Goal: Task Accomplishment & Management: Manage account settings

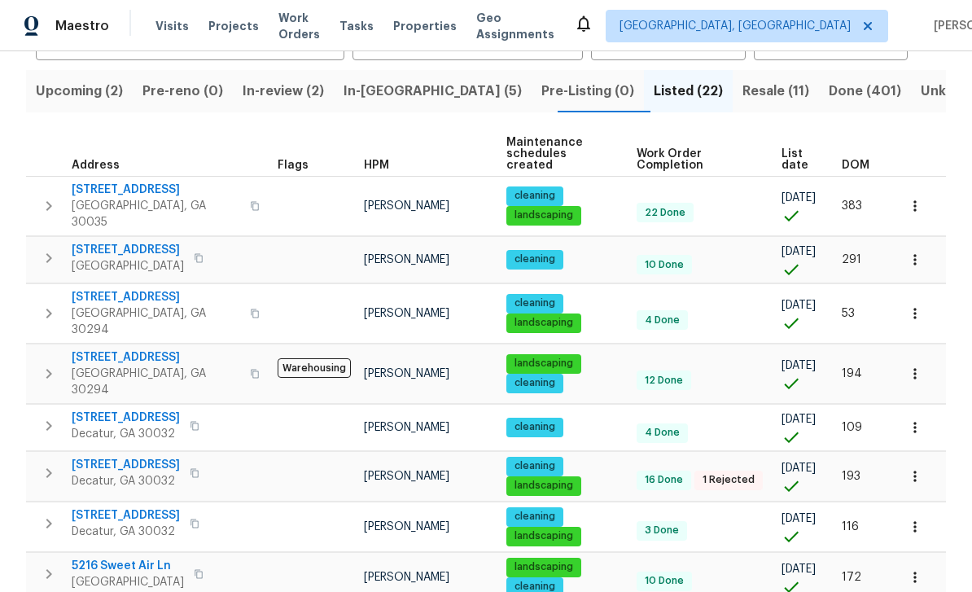
scroll to position [153, 0]
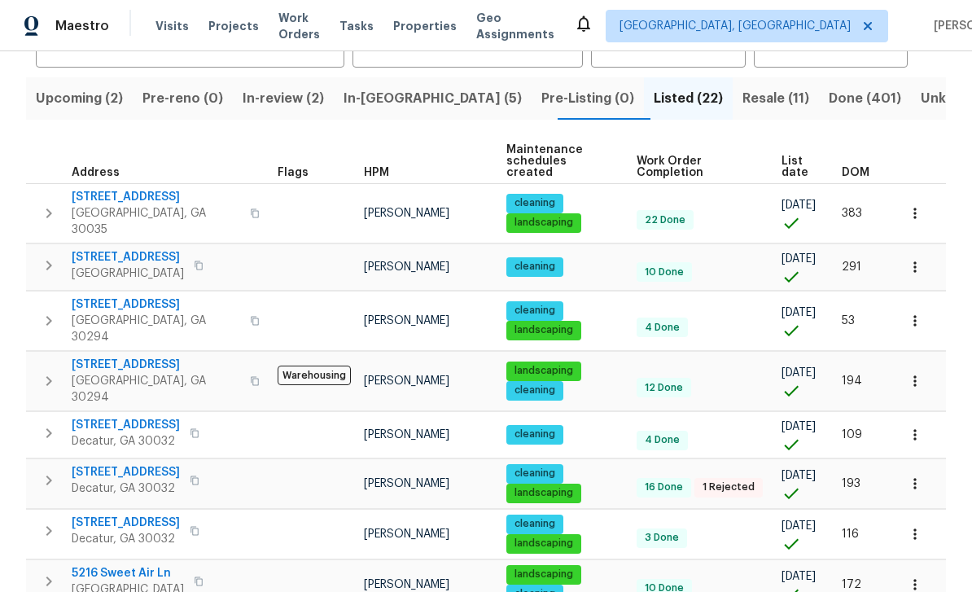
click at [423, 100] on span "In-[GEOGRAPHIC_DATA] (5)" at bounding box center [432, 98] width 178 height 23
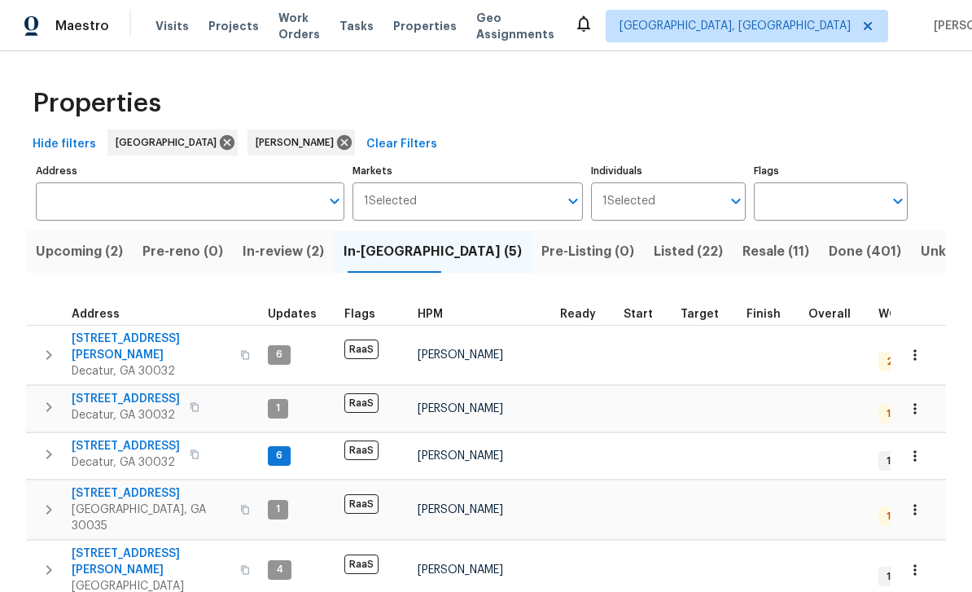
click at [278, 240] on span "In-review (2)" at bounding box center [283, 251] width 81 height 23
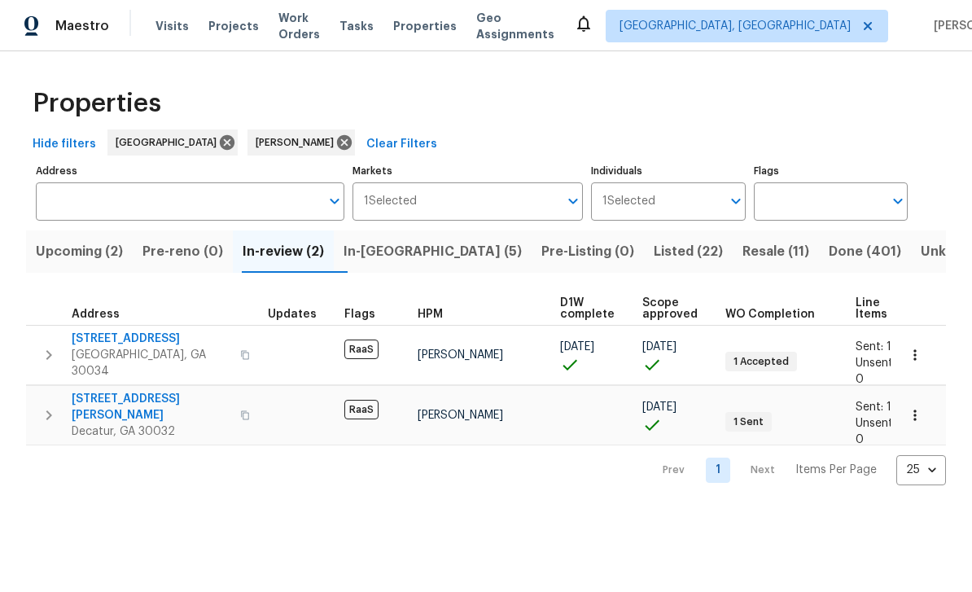
click at [844, 221] on input "Flags" at bounding box center [818, 201] width 129 height 38
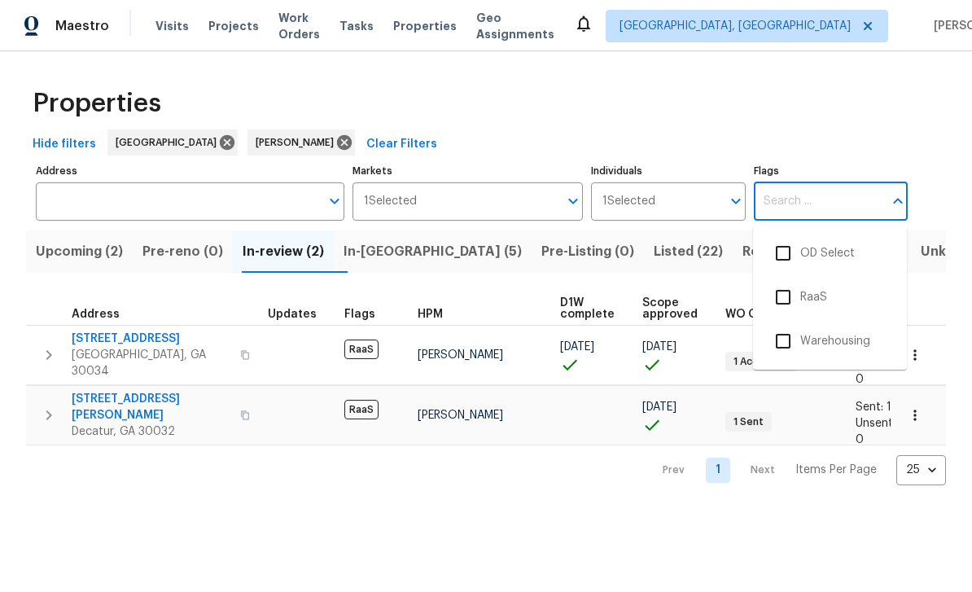
click at [846, 131] on div "Hide filters Atlanta Juan Lozano Clear Filters" at bounding box center [486, 144] width 920 height 30
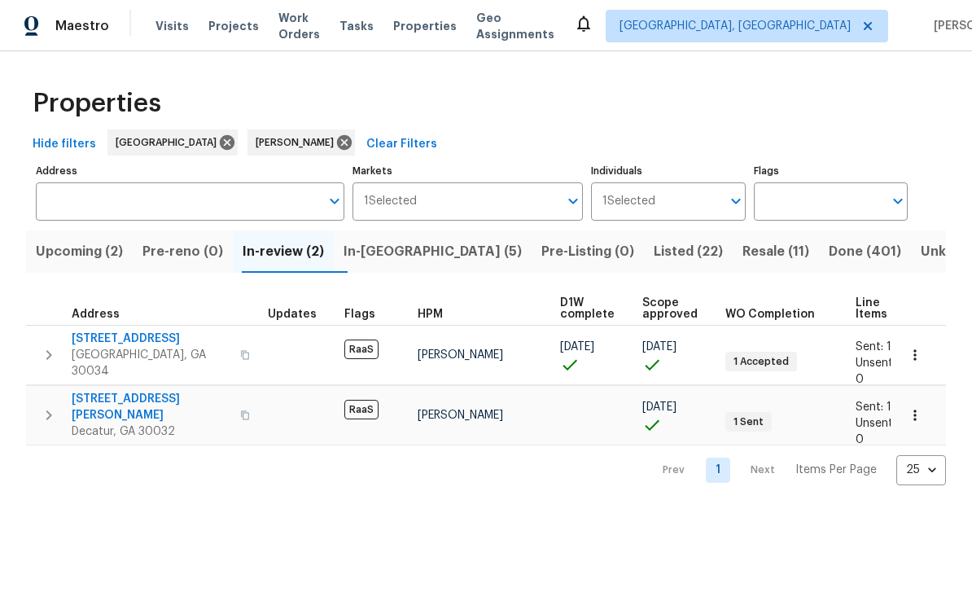
click at [77, 256] on span "Upcoming (2)" at bounding box center [79, 251] width 87 height 23
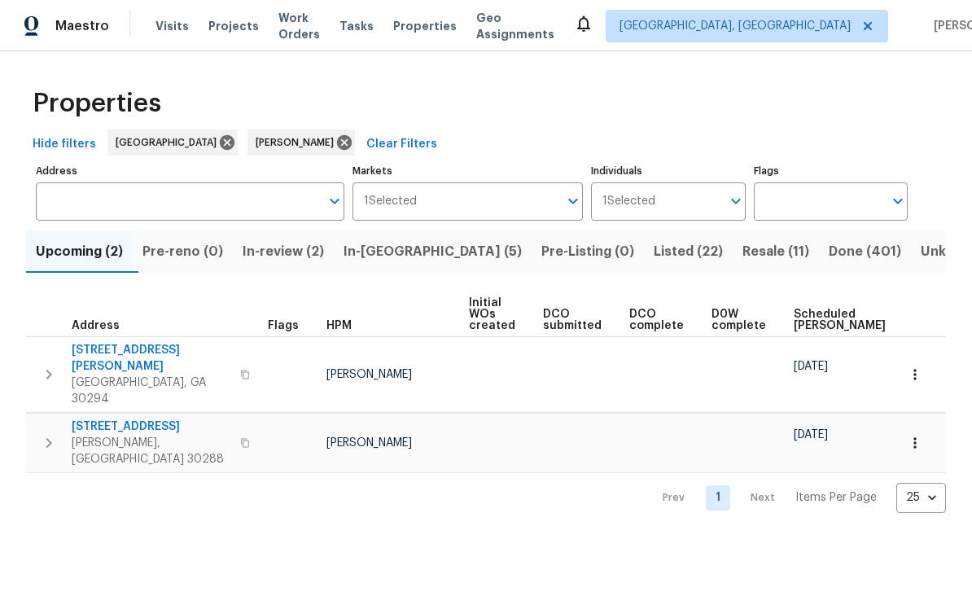
click at [298, 31] on span "Work Orders" at bounding box center [299, 26] width 42 height 33
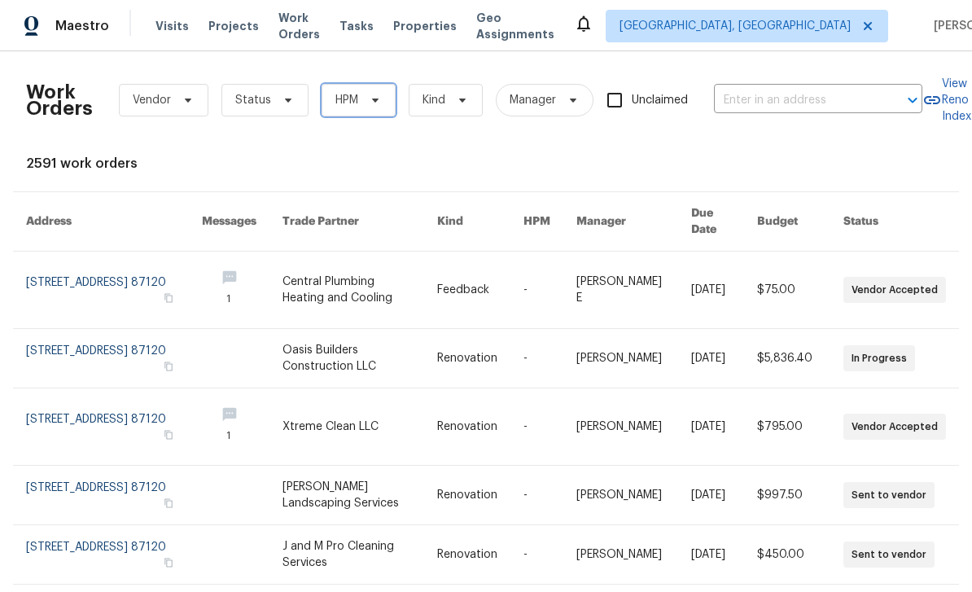
click at [391, 98] on span "HPM" at bounding box center [358, 100] width 74 height 33
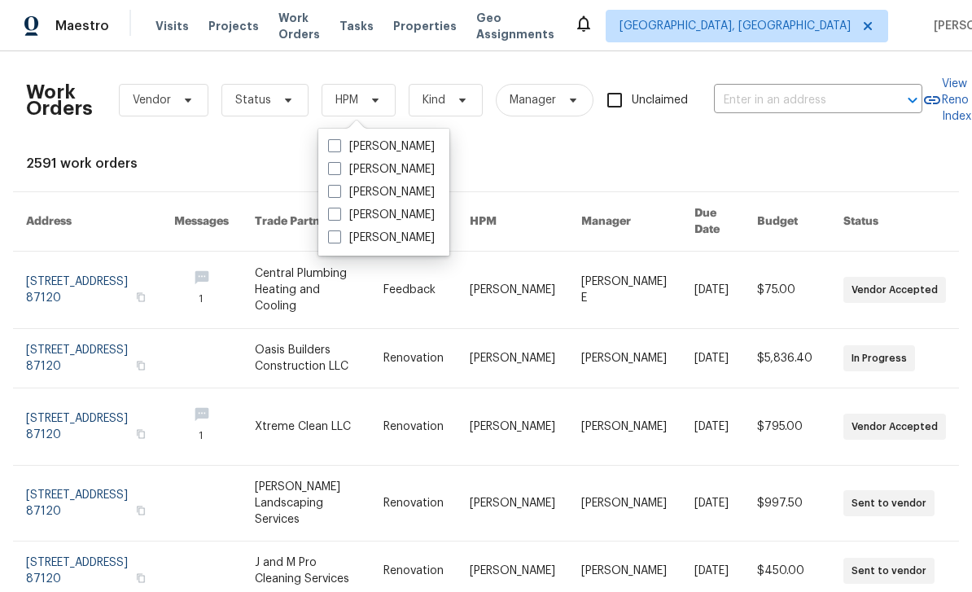
click at [745, 89] on input "text" at bounding box center [795, 100] width 163 height 25
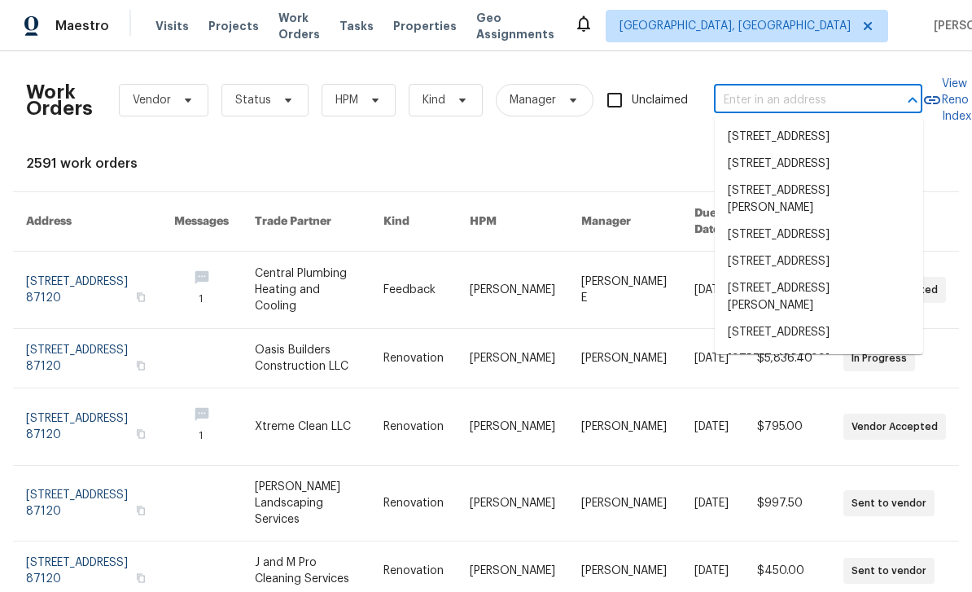
click at [320, 28] on span "Work Orders" at bounding box center [299, 26] width 42 height 33
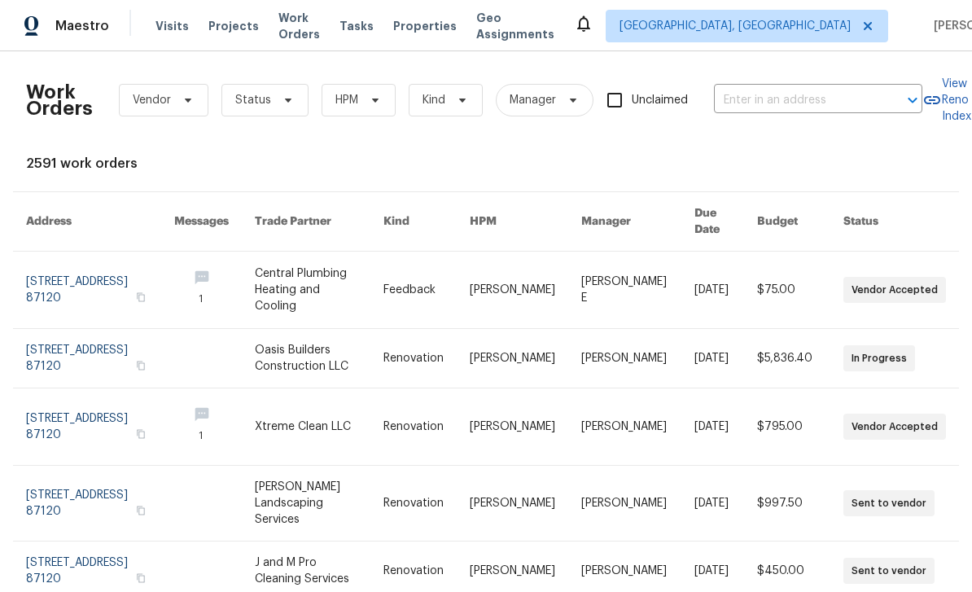
click at [171, 25] on span "Visits" at bounding box center [171, 26] width 33 height 16
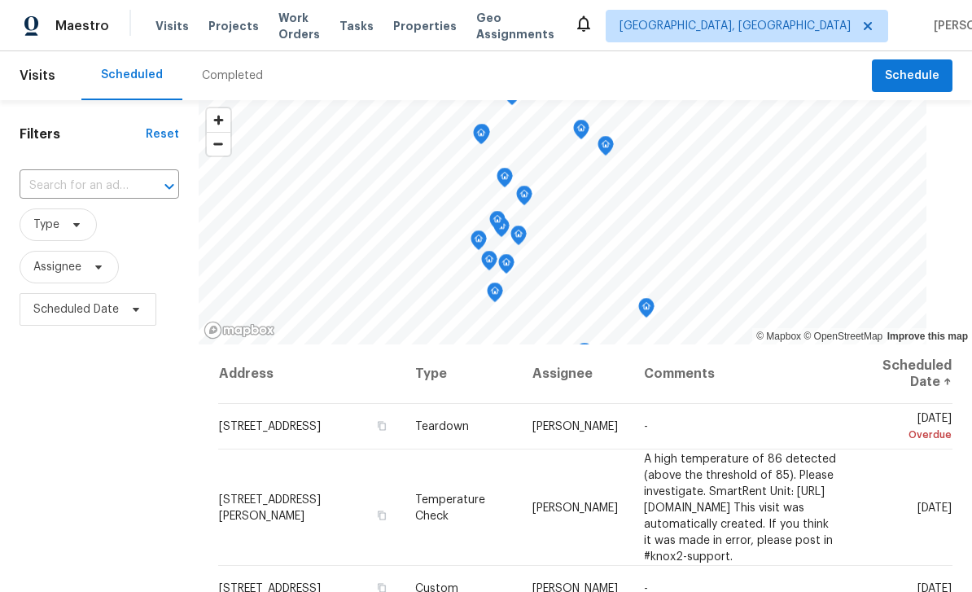
click at [77, 183] on input "text" at bounding box center [77, 185] width 114 height 25
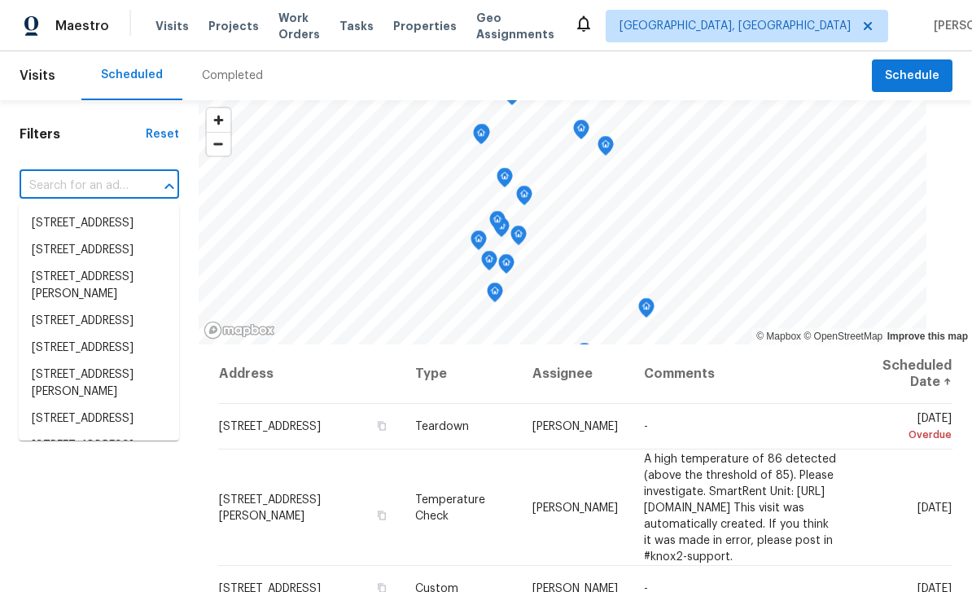
paste input "2653 Tilson Rd, Decatur, GA 30032"
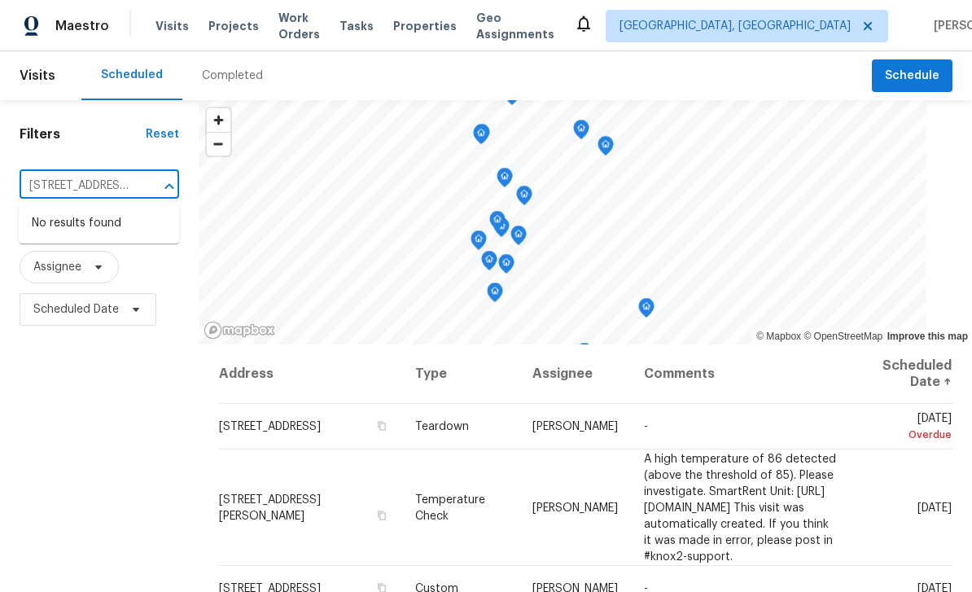
type input "2653 Tilson Rd, Decatur, GA 30032"
click at [746, 22] on span "Albuquerque, NM" at bounding box center [734, 26] width 231 height 16
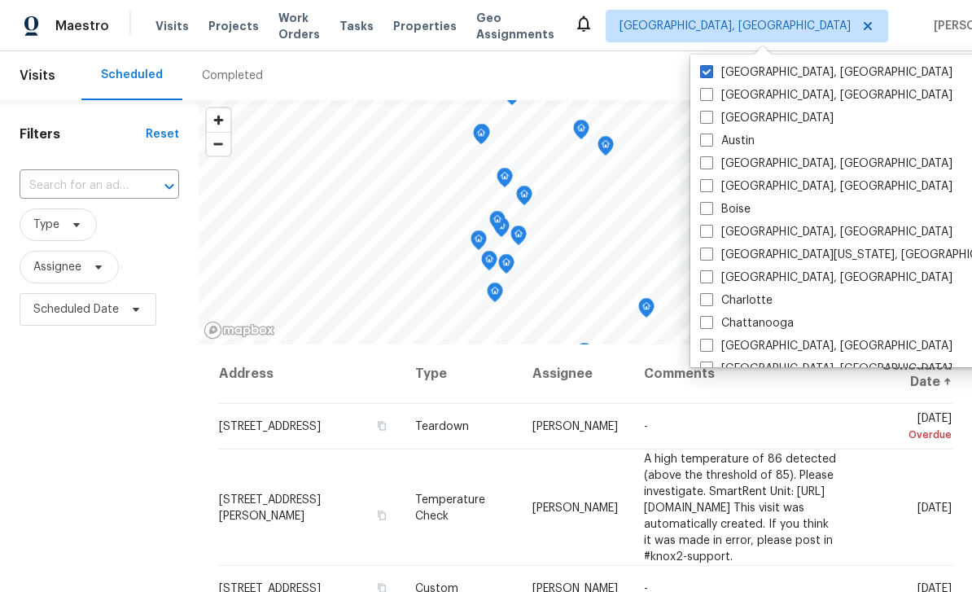
click at [715, 117] on label "[GEOGRAPHIC_DATA]" at bounding box center [766, 118] width 133 height 16
click at [710, 117] on input "[GEOGRAPHIC_DATA]" at bounding box center [705, 115] width 11 height 11
checkbox input "true"
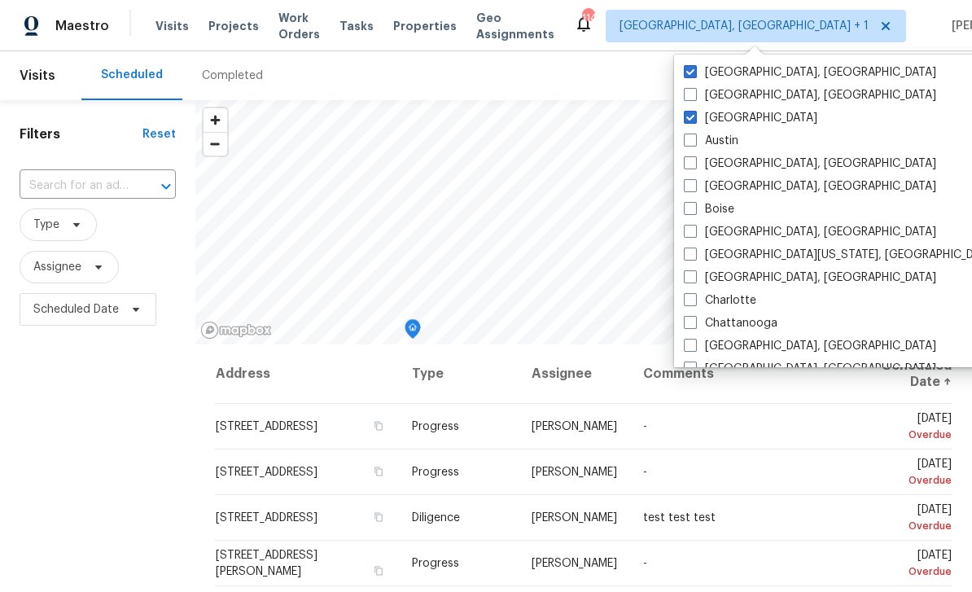
click at [709, 74] on label "Albuquerque, NM" at bounding box center [810, 72] width 252 height 16
click at [694, 74] on input "Albuquerque, NM" at bounding box center [689, 69] width 11 height 11
checkbox input "false"
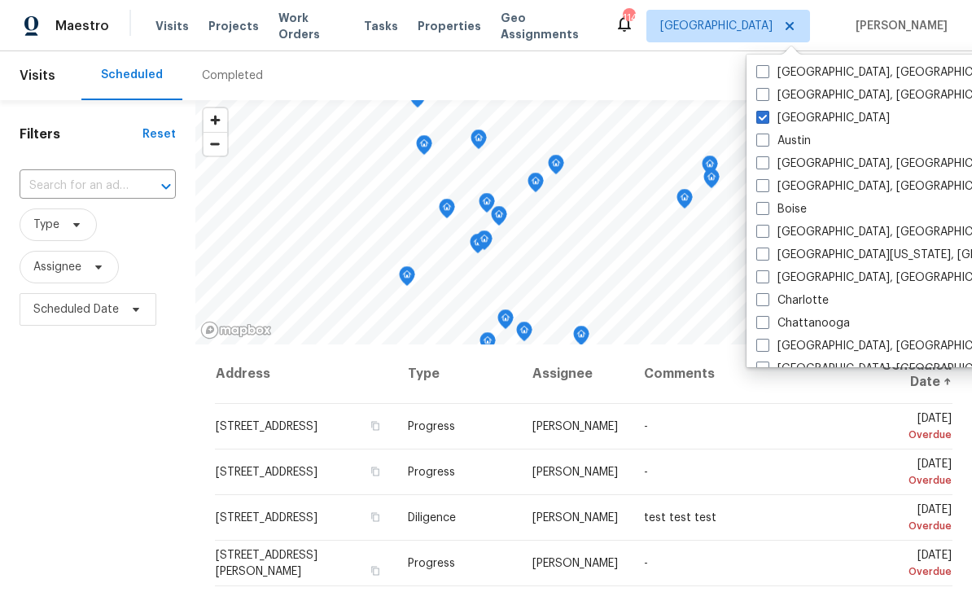
click at [55, 189] on input "text" at bounding box center [75, 185] width 111 height 25
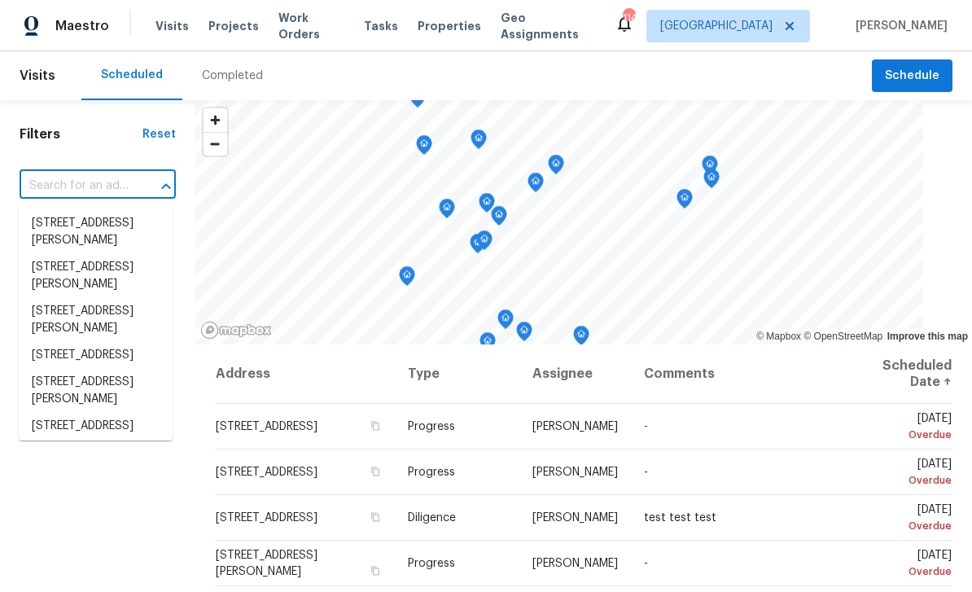
click at [55, 186] on input "text" at bounding box center [75, 185] width 111 height 25
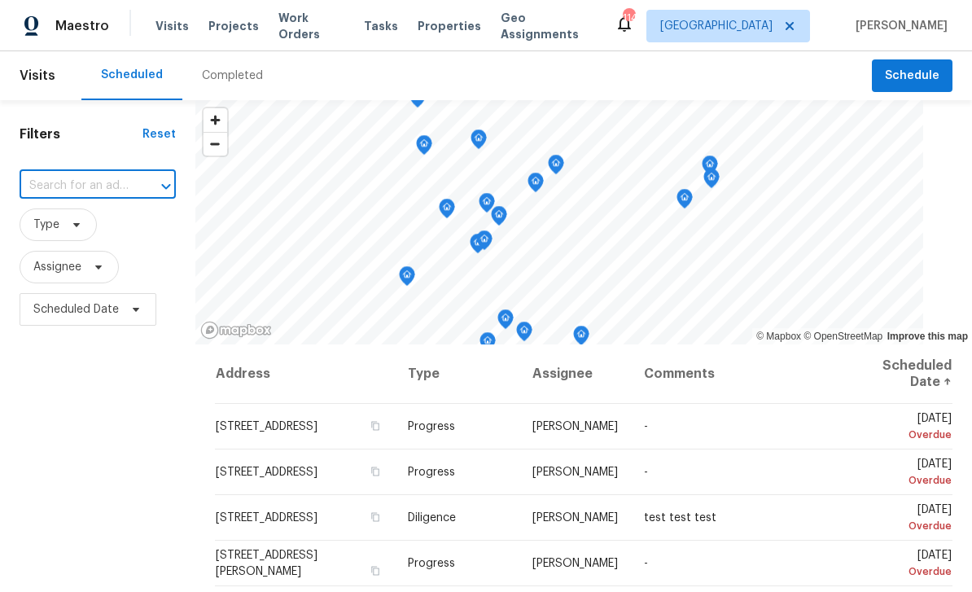
paste input "2653 Tilson Rd, Decatur, GA 30032"
type input "2653 Tilson Rd, Decatur, GA 30032"
click at [63, 222] on li "2653 Tilson Rd, Decatur, GA 30032" at bounding box center [96, 232] width 154 height 44
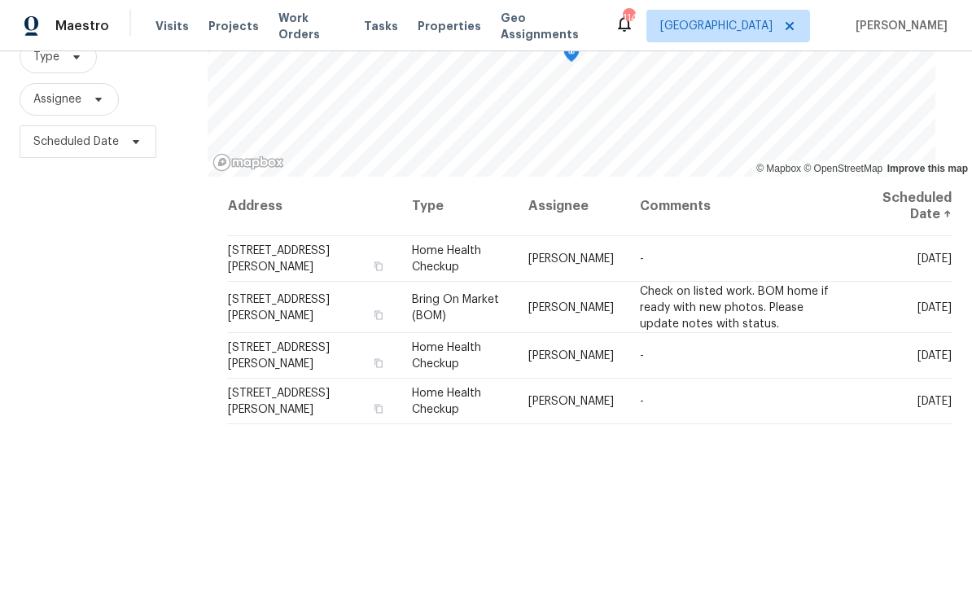
scroll to position [168, 0]
click at [0, 0] on icon at bounding box center [0, 0] width 0 height 0
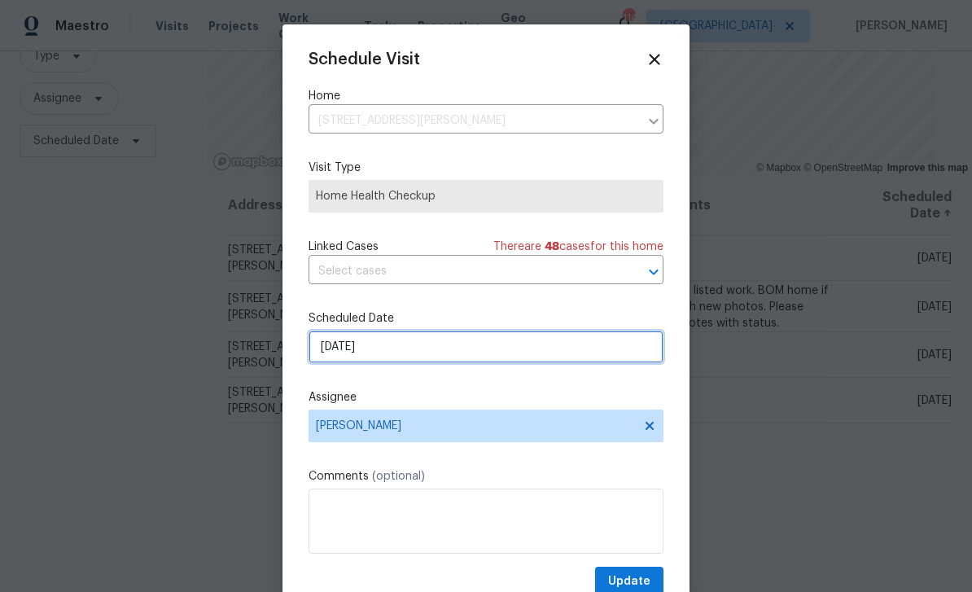
click at [548, 354] on input "[DATE]" at bounding box center [485, 346] width 355 height 33
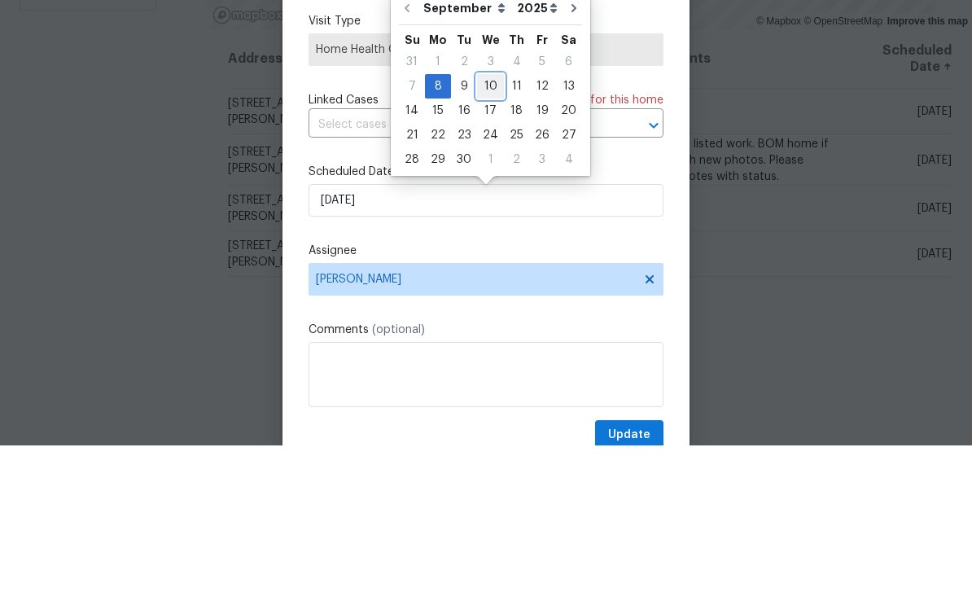
click at [485, 221] on div "10" at bounding box center [490, 232] width 27 height 23
type input "9/10/2025"
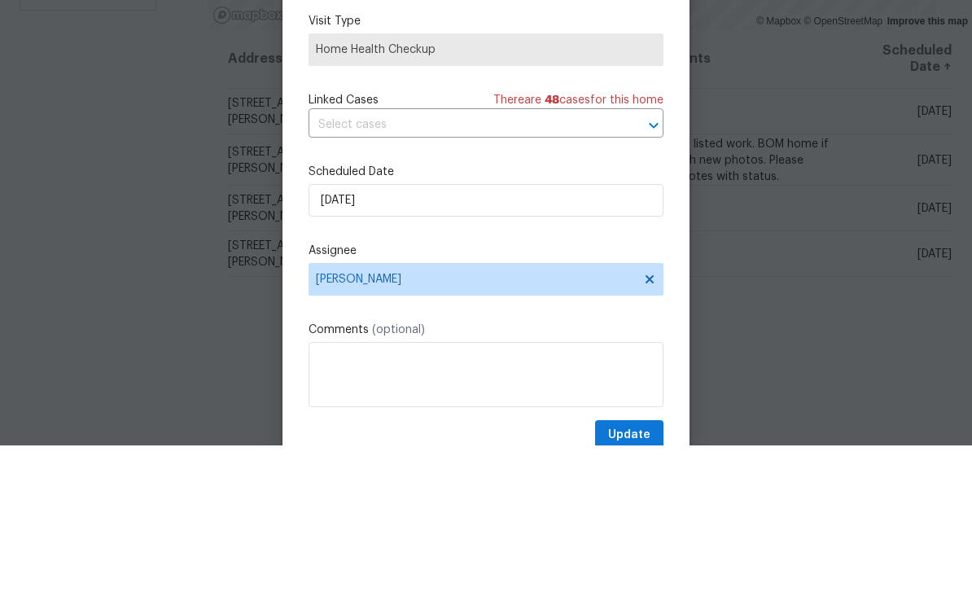
scroll to position [52, 0]
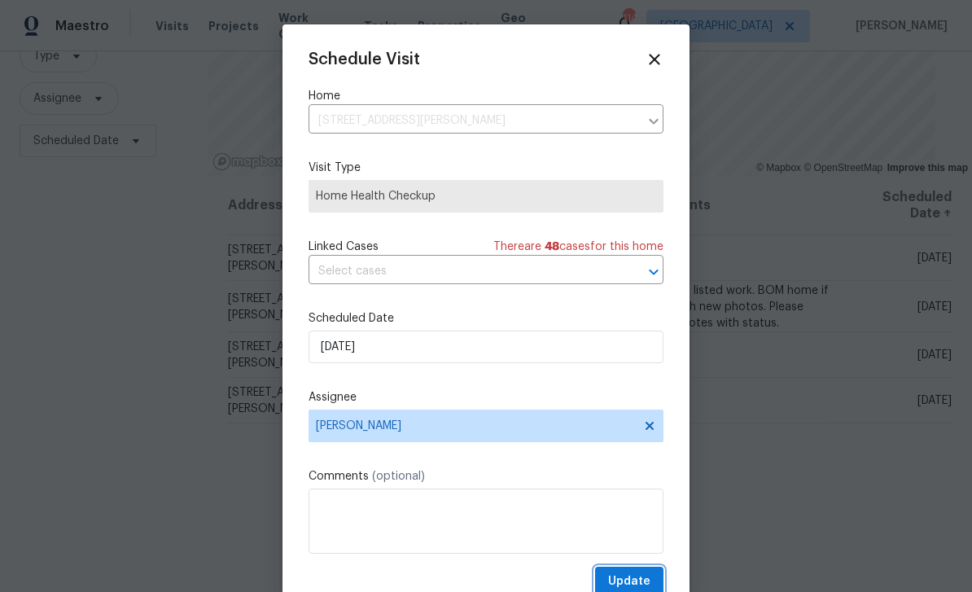
click at [649, 576] on span "Update" at bounding box center [629, 581] width 42 height 20
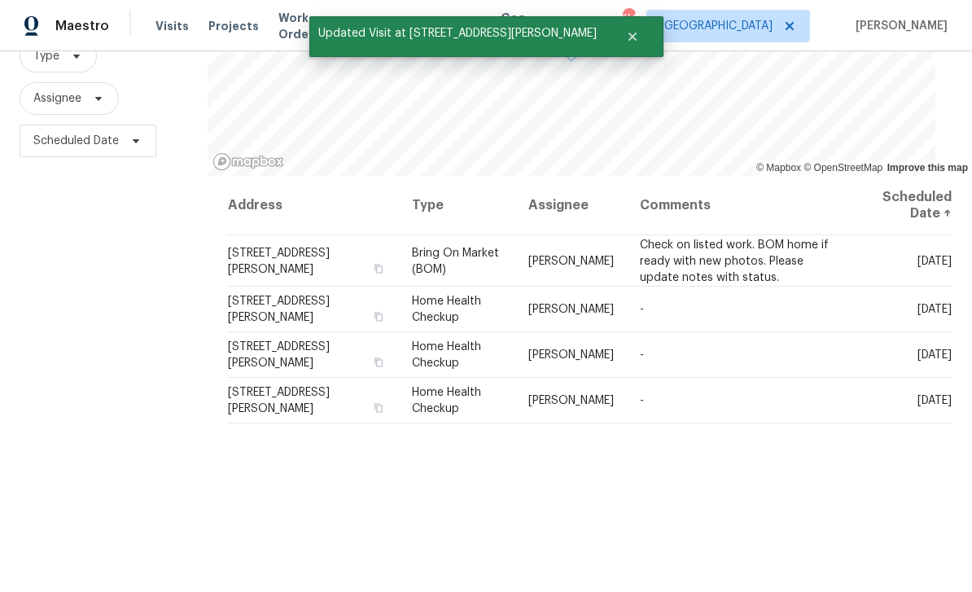
click at [0, 0] on icon at bounding box center [0, 0] width 0 height 0
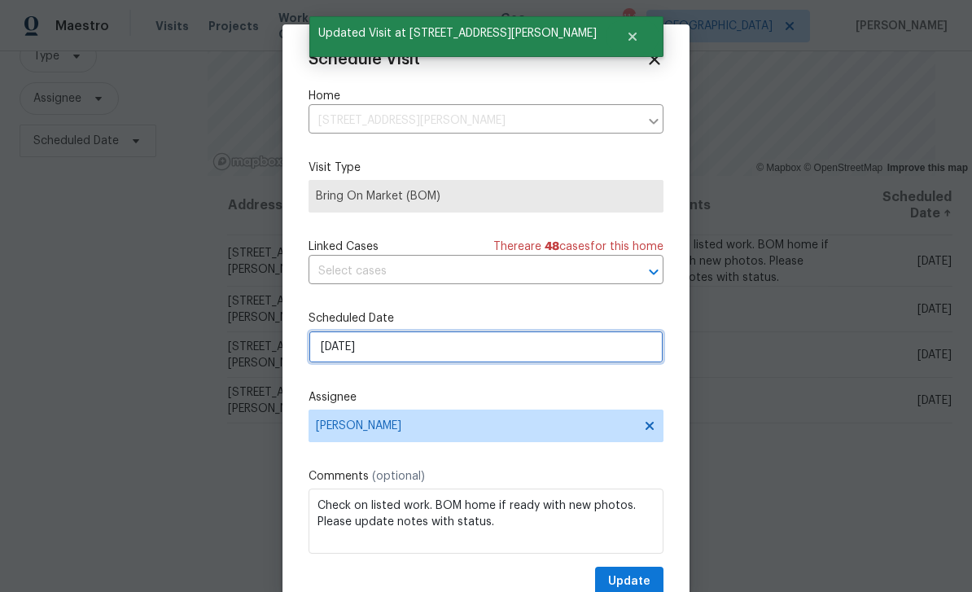
click at [580, 363] on input "[DATE]" at bounding box center [485, 346] width 355 height 33
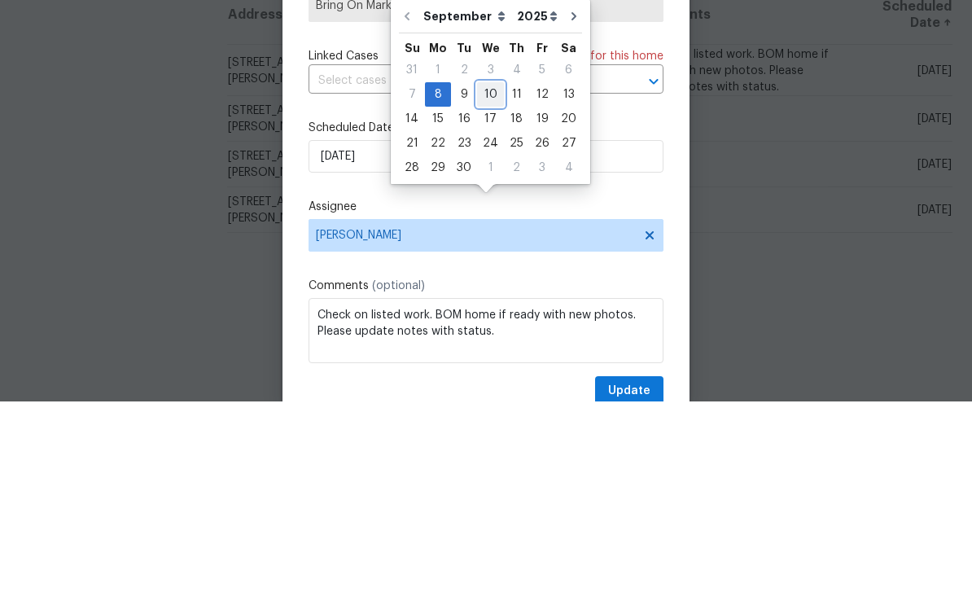
click at [482, 273] on div "10" at bounding box center [490, 284] width 27 height 23
type input "9/10/2025"
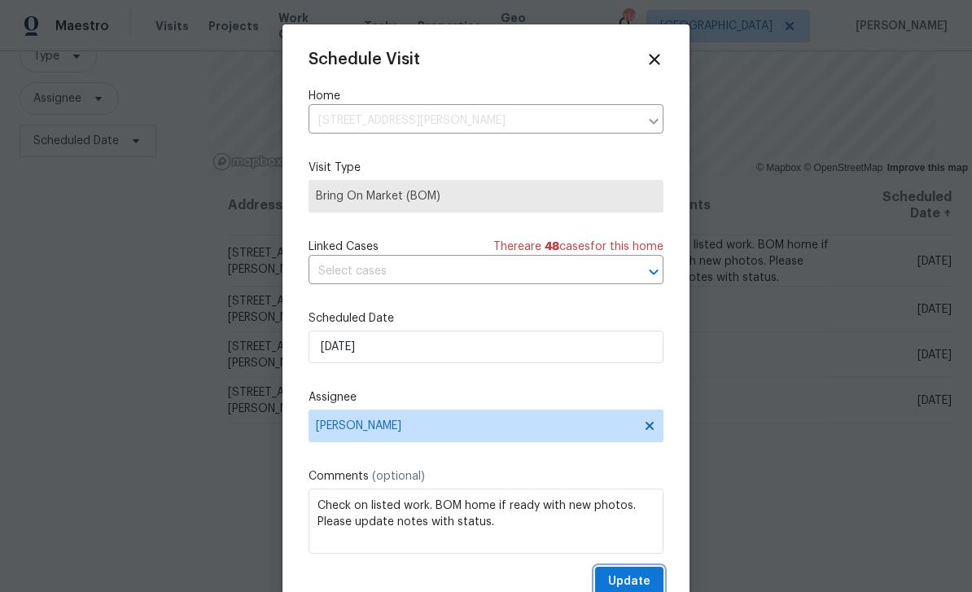
click at [645, 582] on span "Update" at bounding box center [629, 581] width 42 height 20
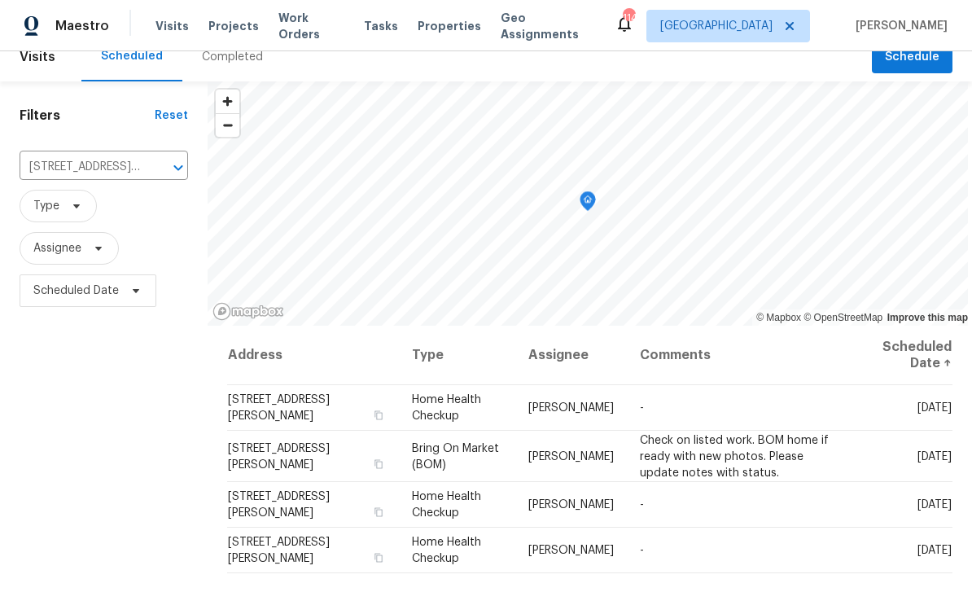
scroll to position [12, 0]
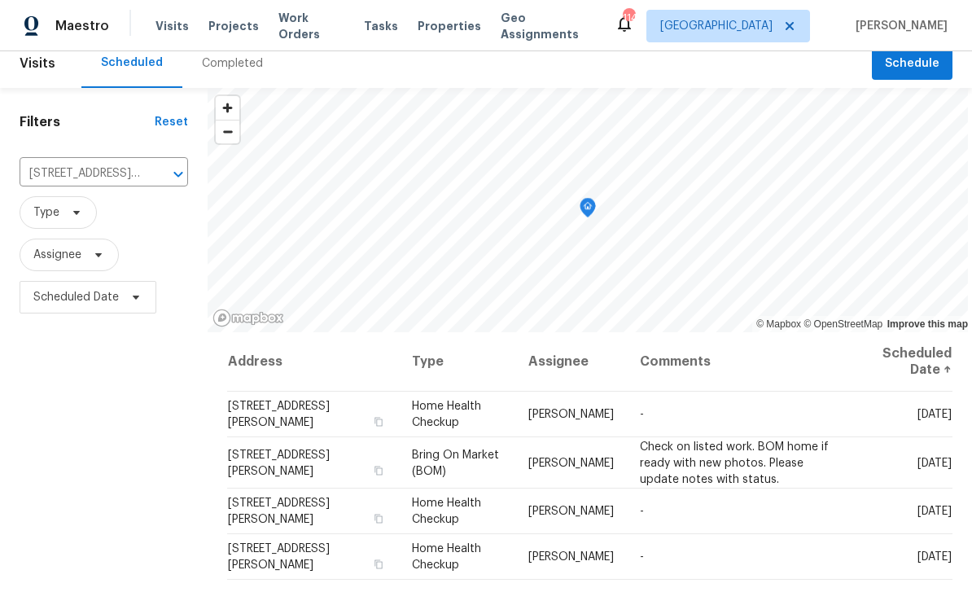
click at [160, 166] on icon "Clear" at bounding box center [157, 174] width 16 height 16
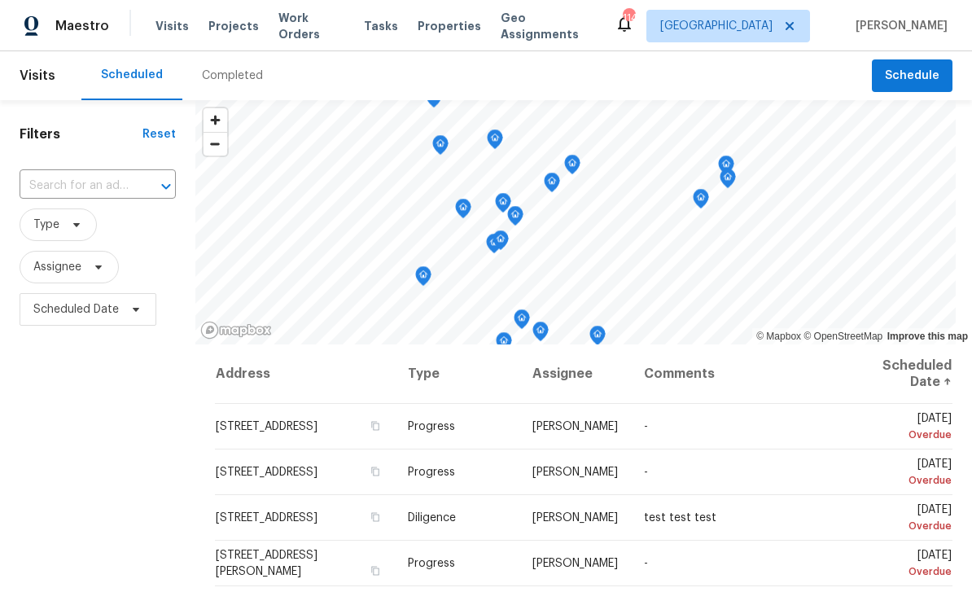
click at [70, 190] on input "text" at bounding box center [75, 185] width 111 height 25
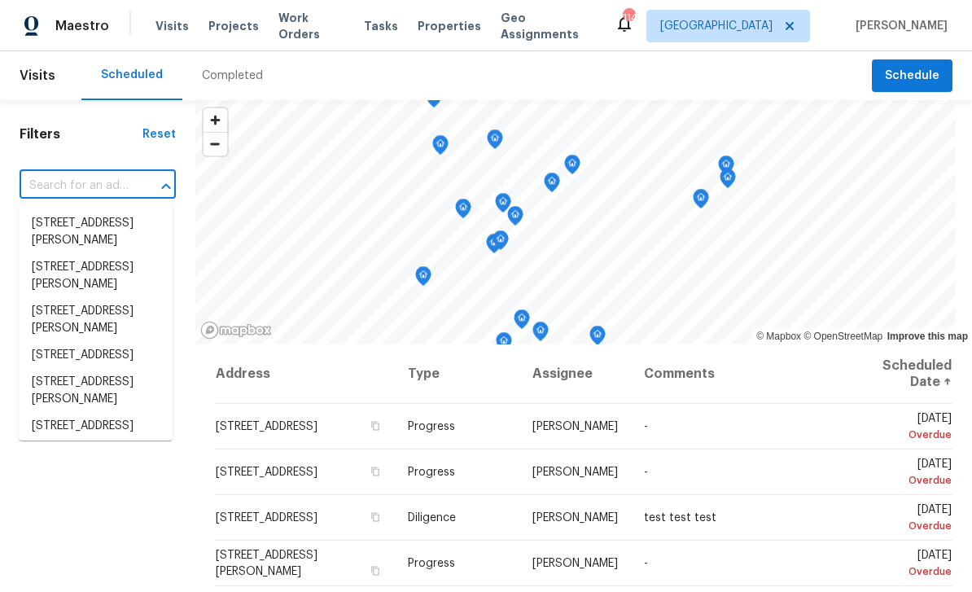
paste input "4318 Christine Ct, Decatur, GA 30035"
type input "4318 Christine Ct, Decatur, GA 30035"
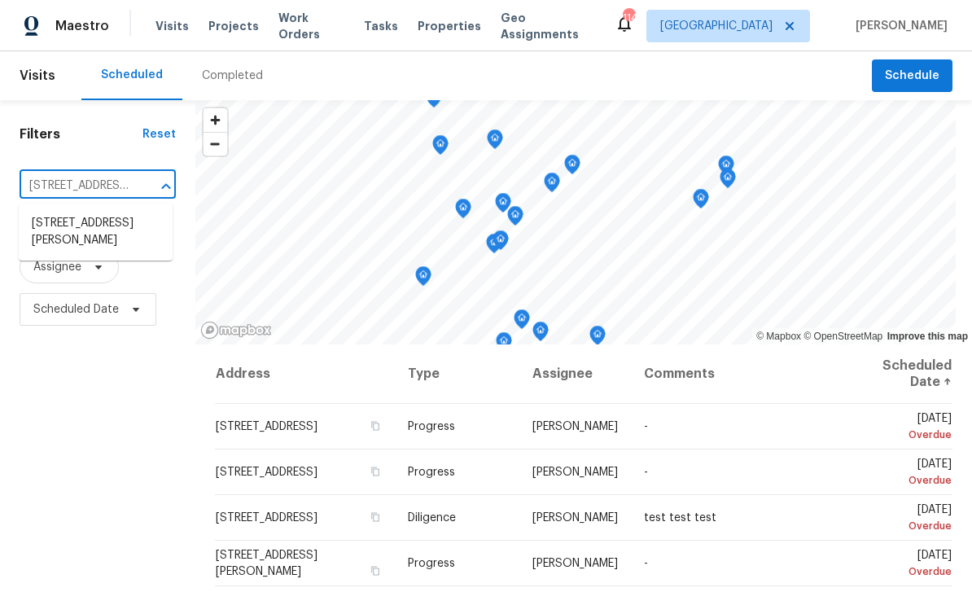
click at [59, 225] on li "4318 Christine Ct, Decatur, GA 30035" at bounding box center [96, 232] width 154 height 44
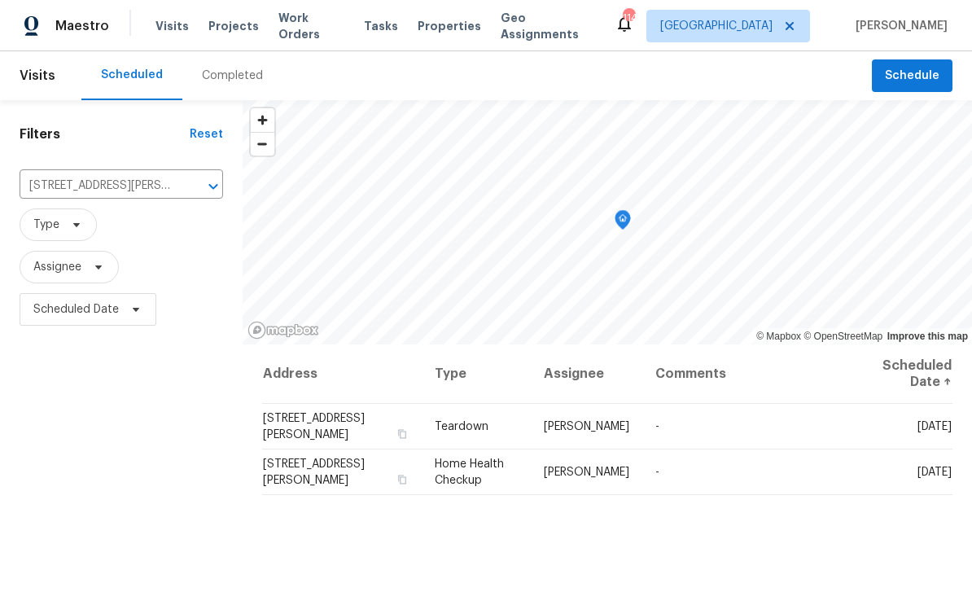
click at [0, 0] on icon at bounding box center [0, 0] width 0 height 0
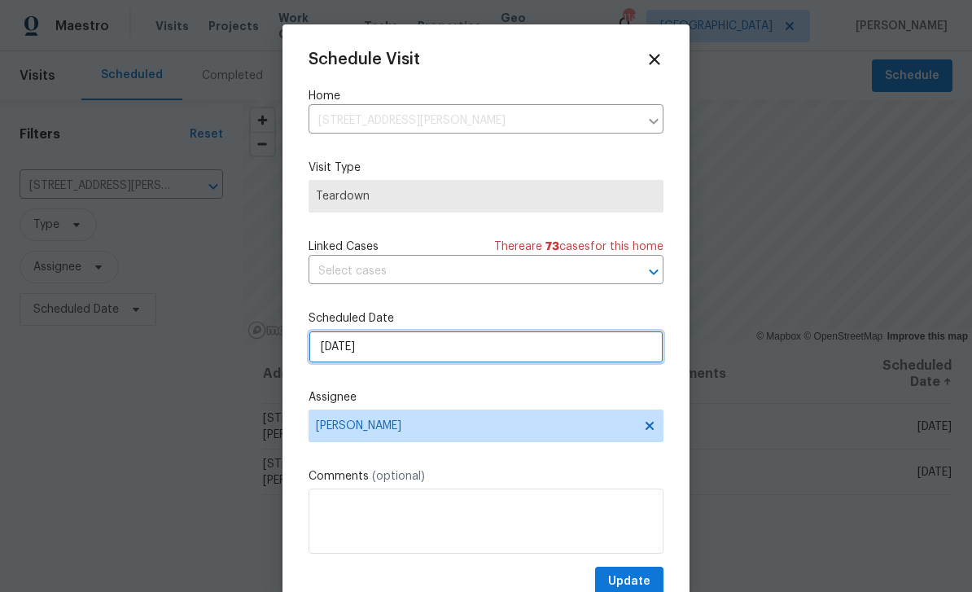
click at [578, 356] on input "9/10/2025" at bounding box center [485, 346] width 355 height 33
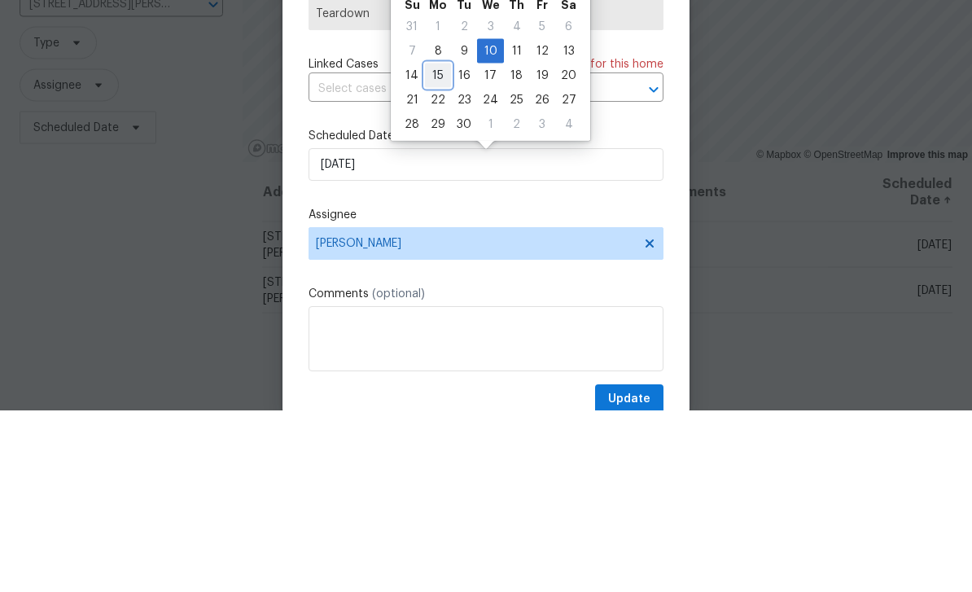
click at [434, 246] on div "15" at bounding box center [438, 257] width 26 height 23
type input "9/15/2025"
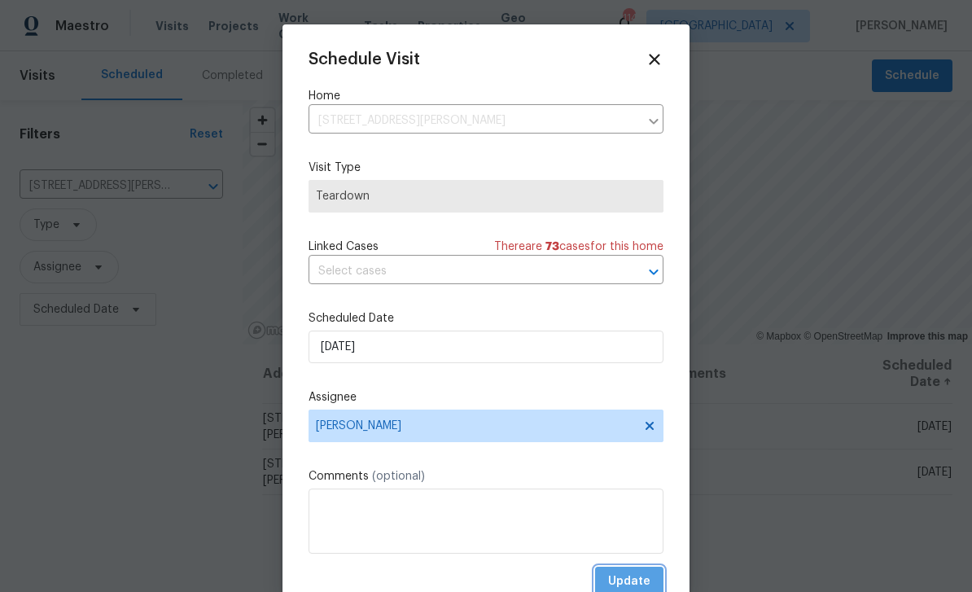
click at [642, 578] on span "Update" at bounding box center [629, 581] width 42 height 20
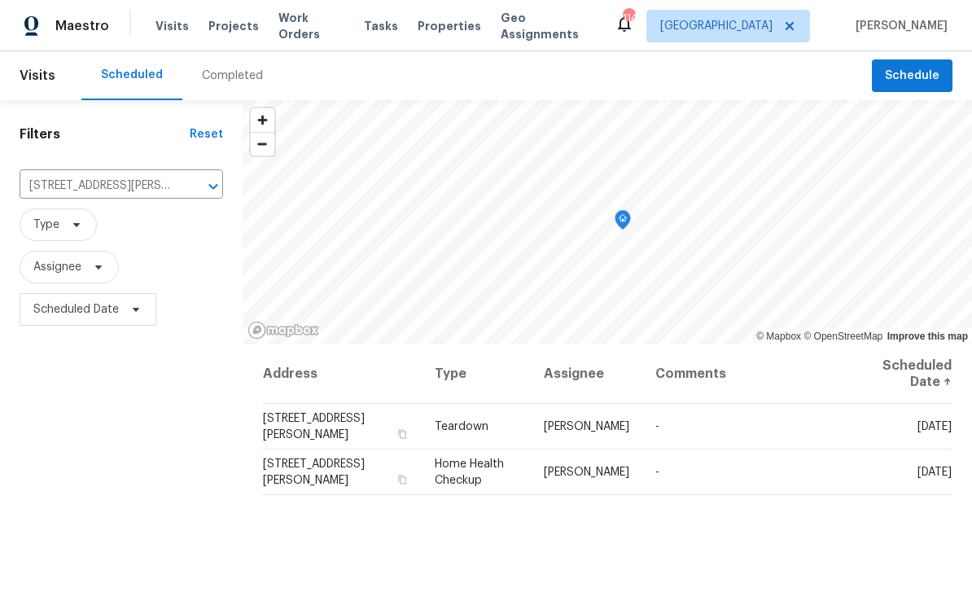
click at [0, 0] on icon at bounding box center [0, 0] width 0 height 0
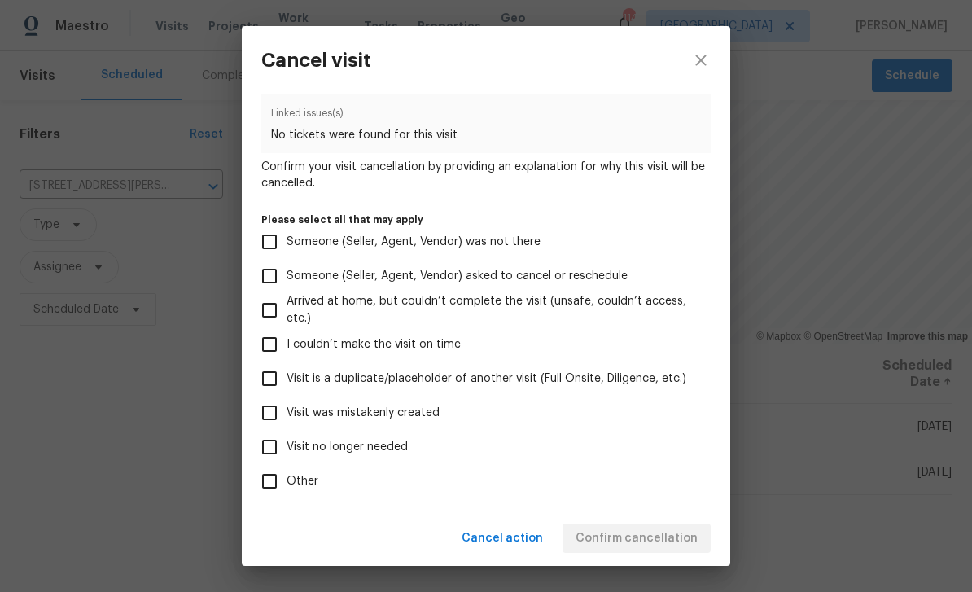
scroll to position [59, 0]
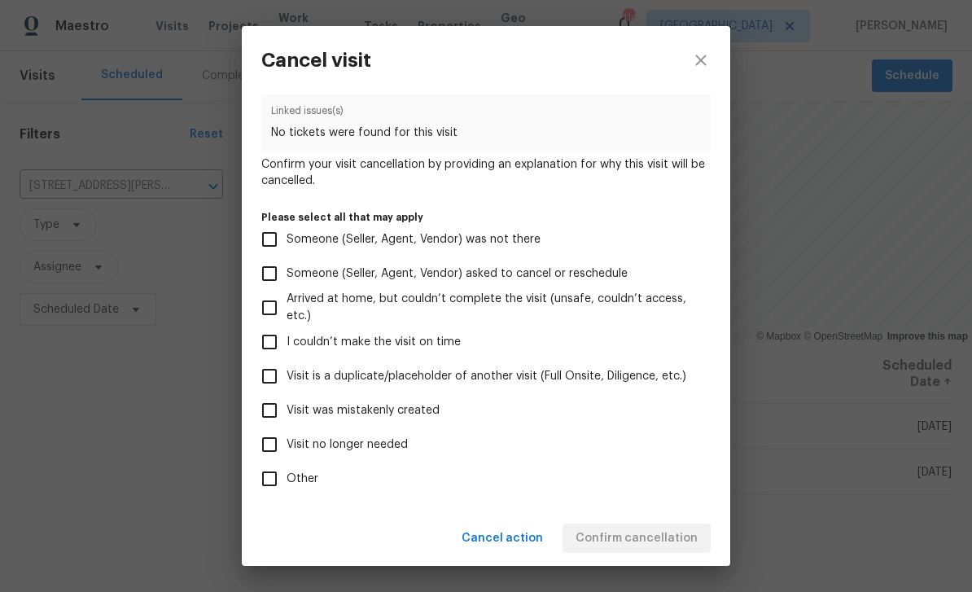
click at [409, 454] on label "Visit no longer needed" at bounding box center [474, 444] width 445 height 34
click at [286, 454] on input "Visit no longer needed" at bounding box center [269, 444] width 34 height 34
checkbox input "true"
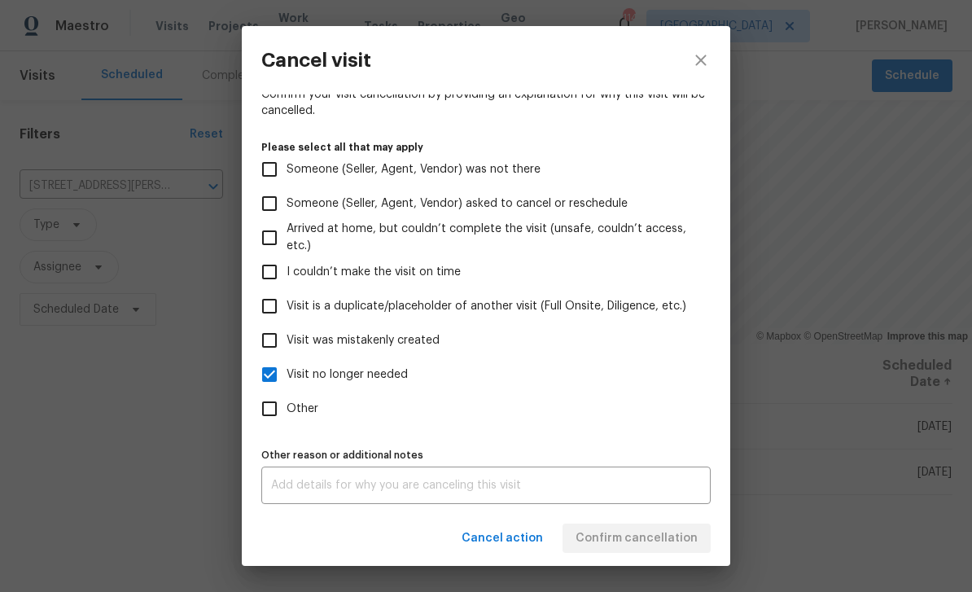
scroll to position [135, 0]
click at [570, 489] on textarea at bounding box center [486, 484] width 430 height 11
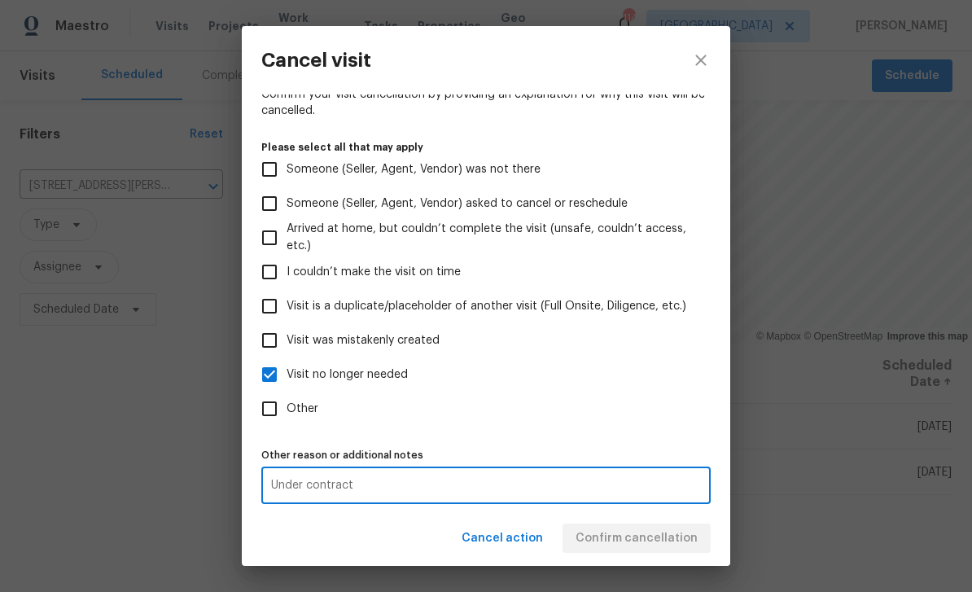
type textarea "Under contract"
click at [666, 531] on div "Cancel action Confirm cancellation" at bounding box center [486, 538] width 488 height 56
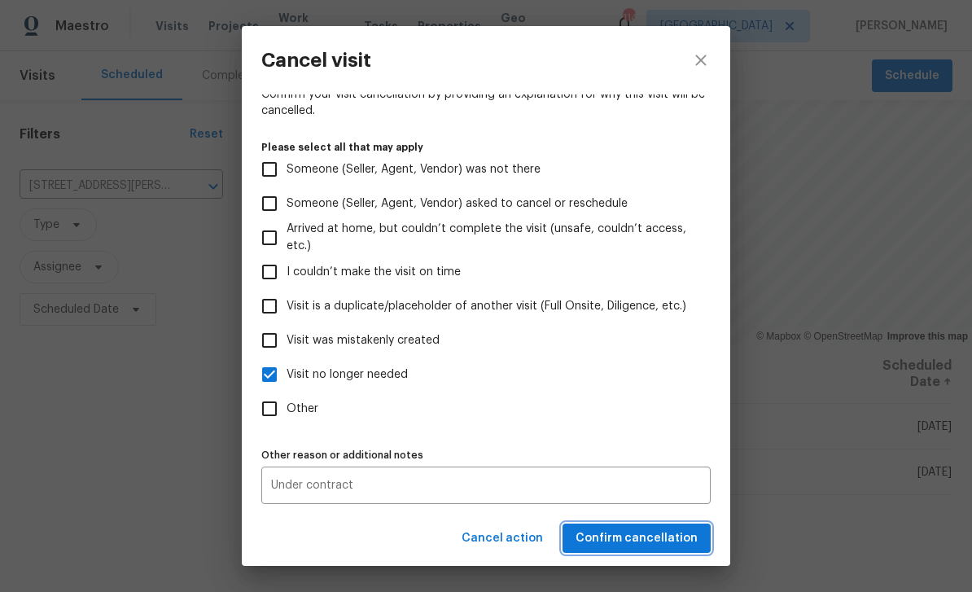
click at [674, 535] on span "Confirm cancellation" at bounding box center [636, 538] width 122 height 20
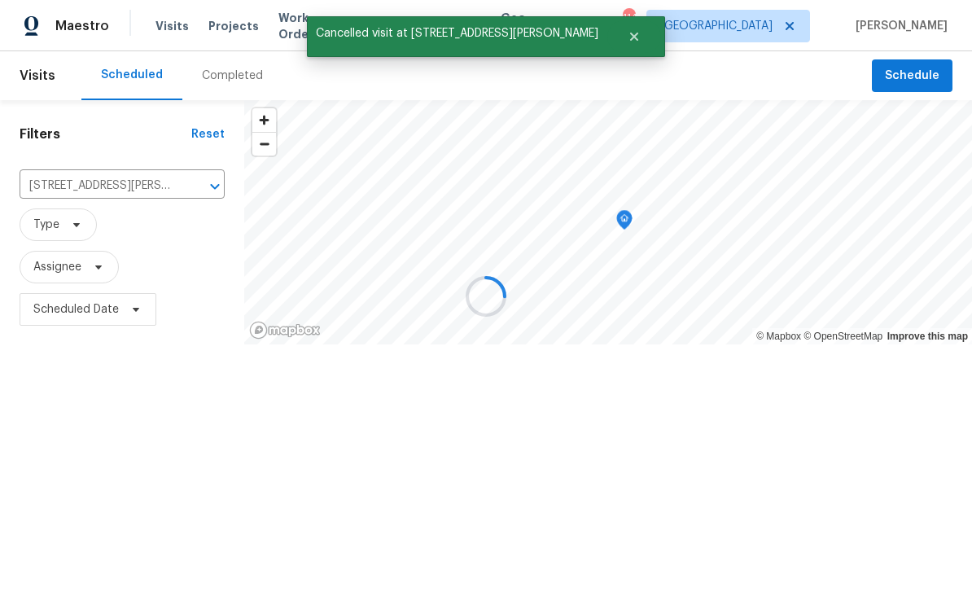
scroll to position [0, 0]
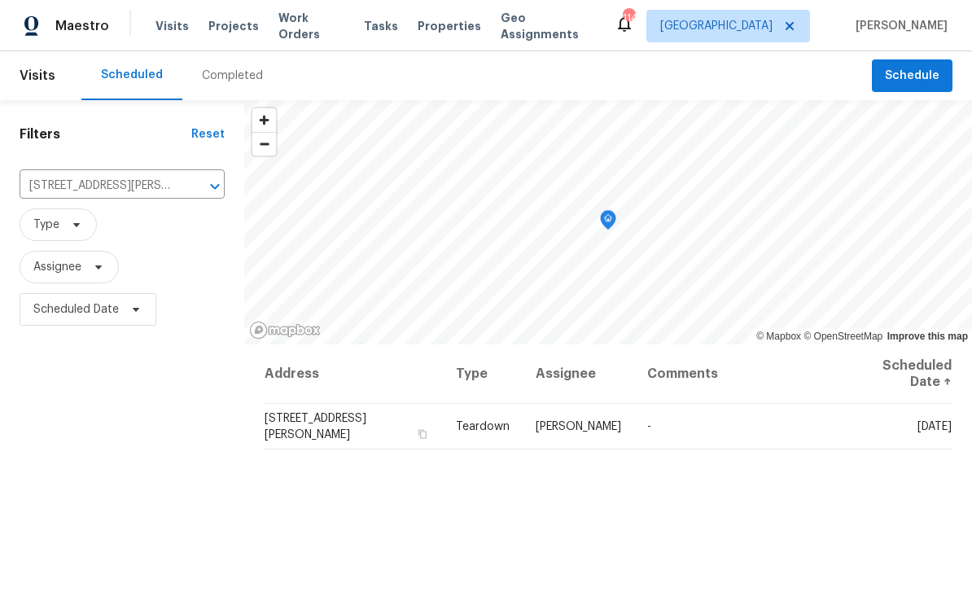
click at [177, 187] on input "4318 Christine Ct, Decatur, GA 30035" at bounding box center [100, 185] width 160 height 25
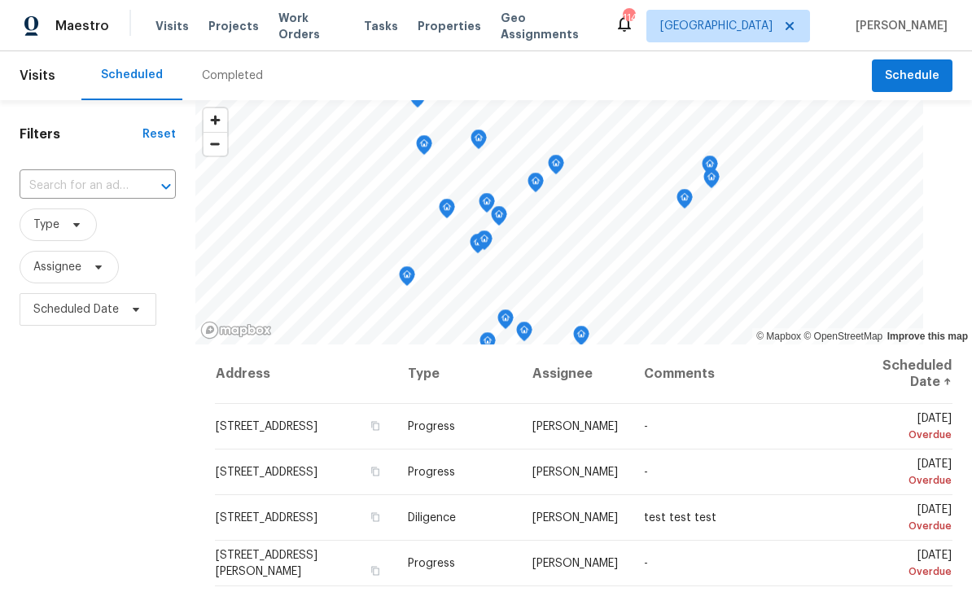
click at [63, 186] on input "text" at bounding box center [75, 185] width 111 height 25
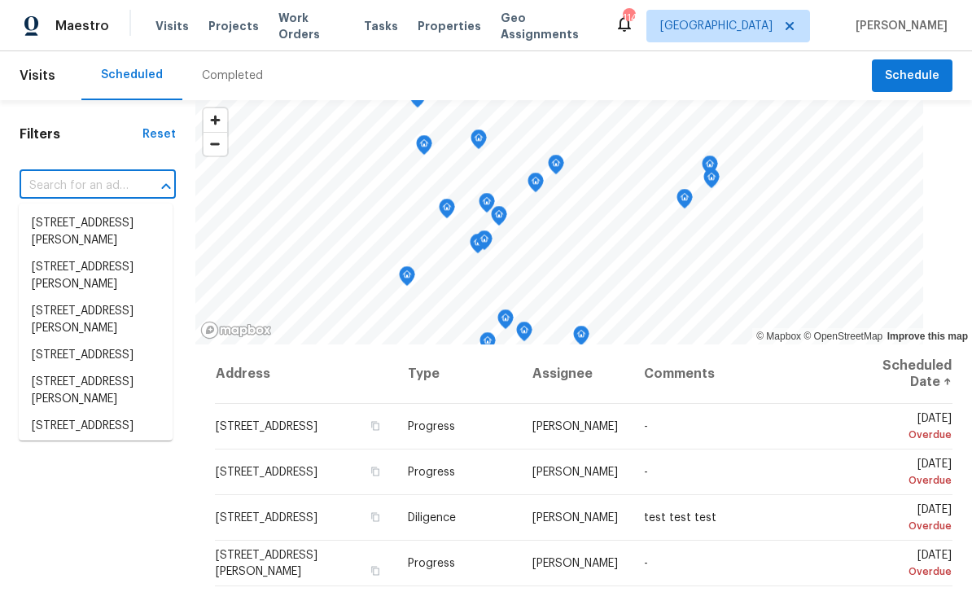
click at [52, 186] on input "text" at bounding box center [75, 185] width 111 height 25
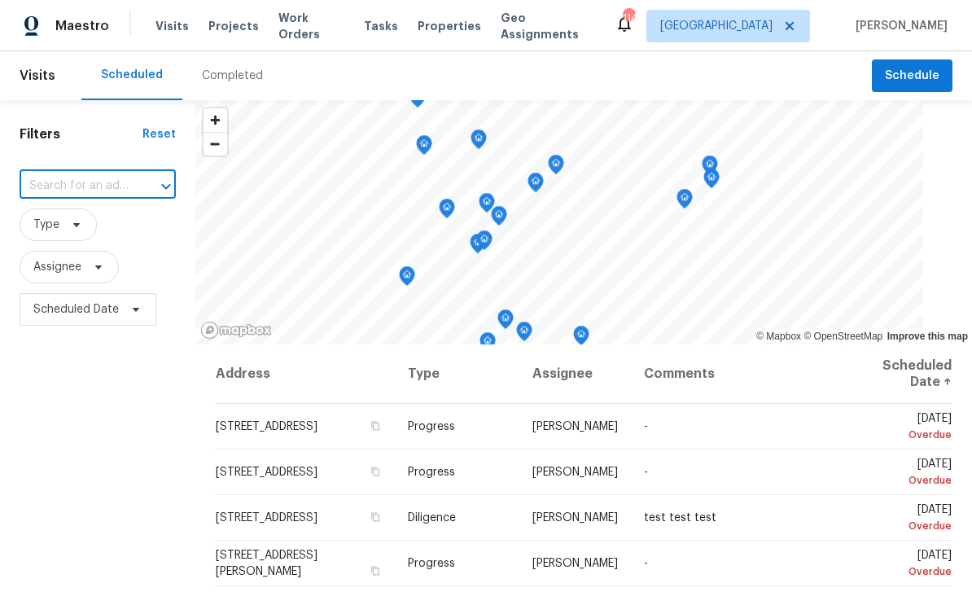
paste input "4200 Flakes Mill Manor Ln, Ellenwood, GA 30294"
type input "4200 Flakes Mill Manor Ln, Ellenwood, GA 30294"
click at [61, 218] on li "4200 Flakes Mill Manor Ln, Ellenwood, GA 30294" at bounding box center [96, 223] width 154 height 27
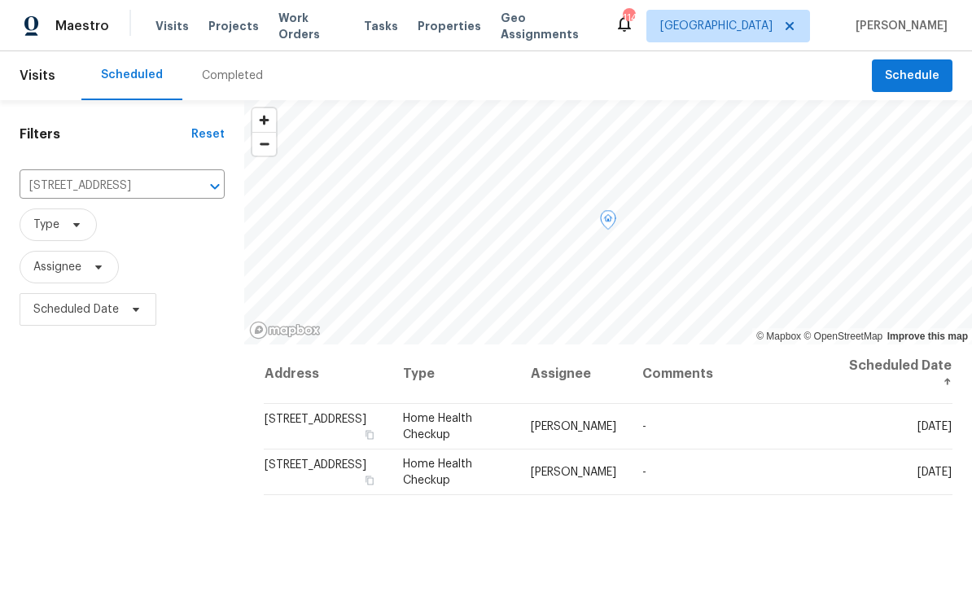
click at [0, 0] on icon at bounding box center [0, 0] width 0 height 0
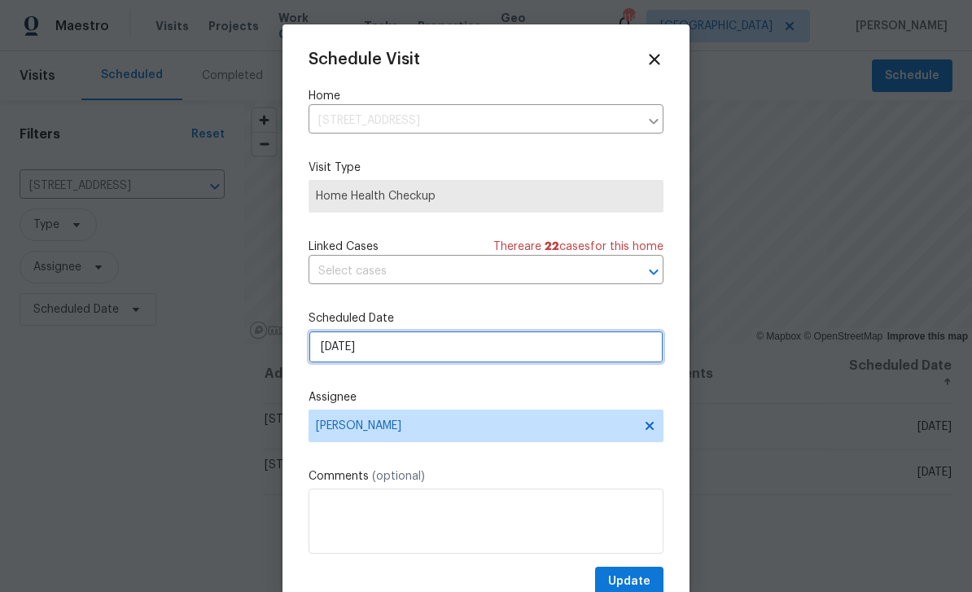
click at [554, 360] on input "9/12/2025" at bounding box center [485, 346] width 355 height 33
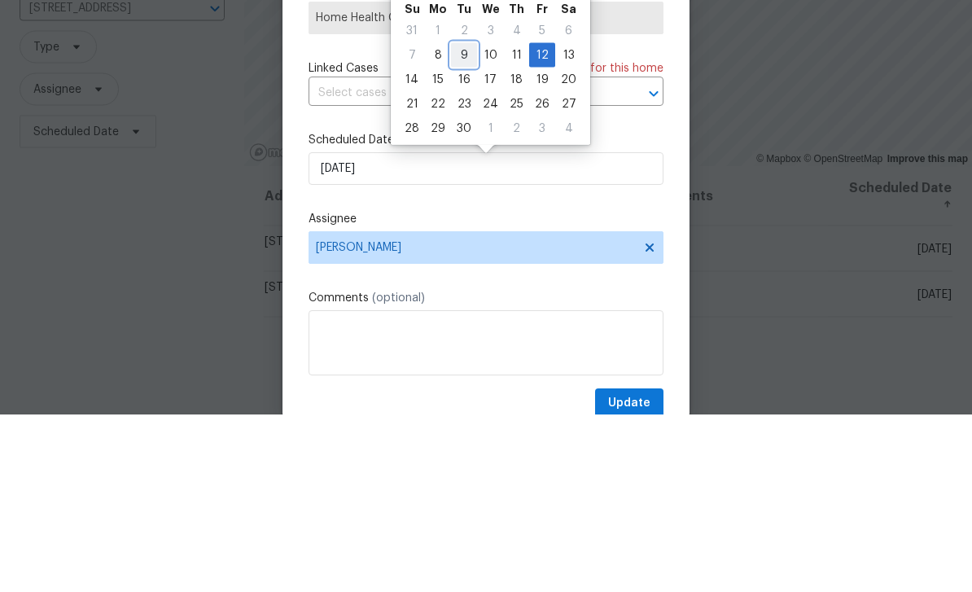
click at [465, 221] on div "9" at bounding box center [464, 232] width 26 height 23
type input "9/9/2025"
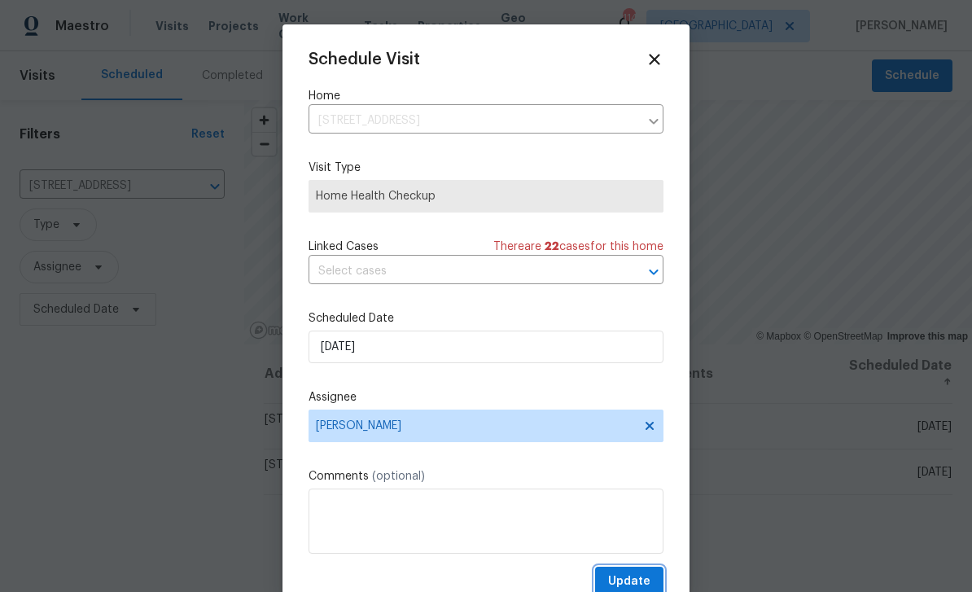
click at [652, 580] on button "Update" at bounding box center [629, 581] width 68 height 30
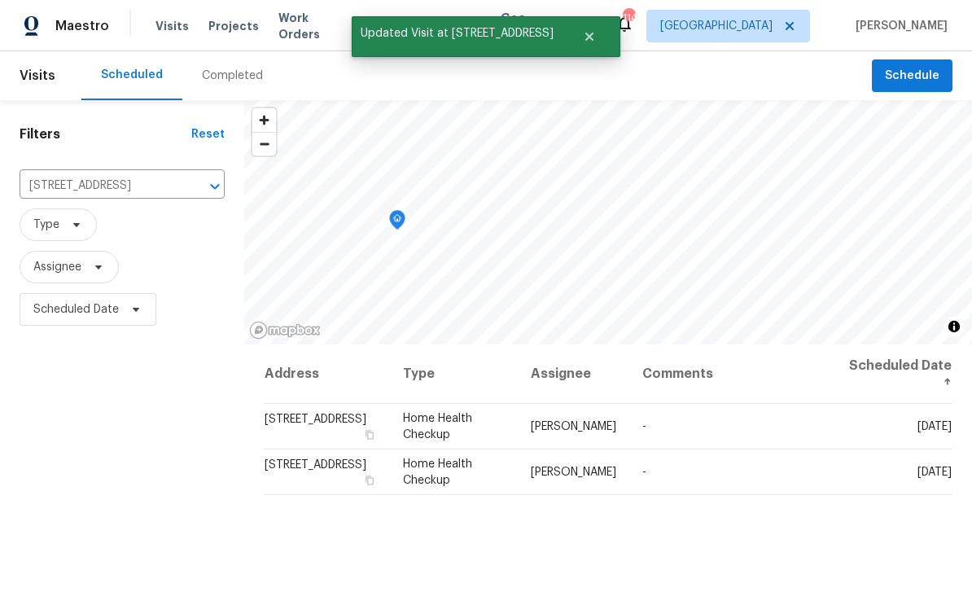
scroll to position [0, 0]
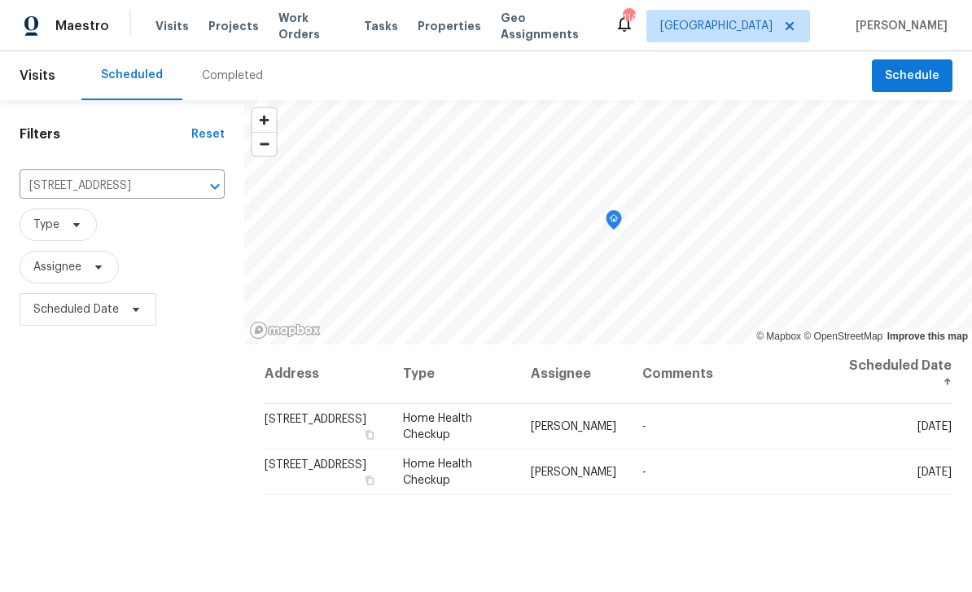
click at [186, 193] on icon "Clear" at bounding box center [194, 186] width 16 height 16
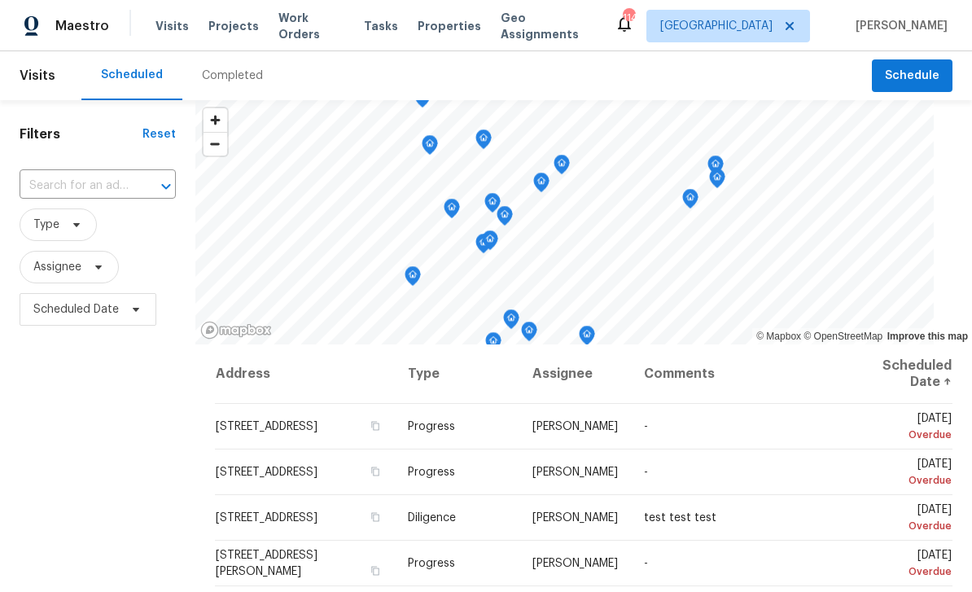
click at [73, 185] on input "text" at bounding box center [75, 185] width 111 height 25
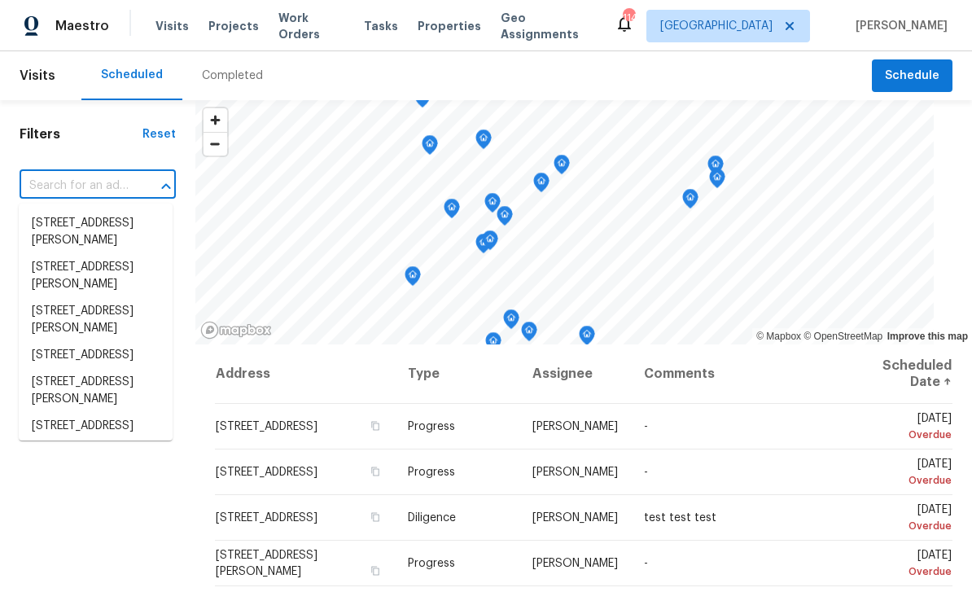
click at [64, 184] on input "text" at bounding box center [75, 185] width 111 height 25
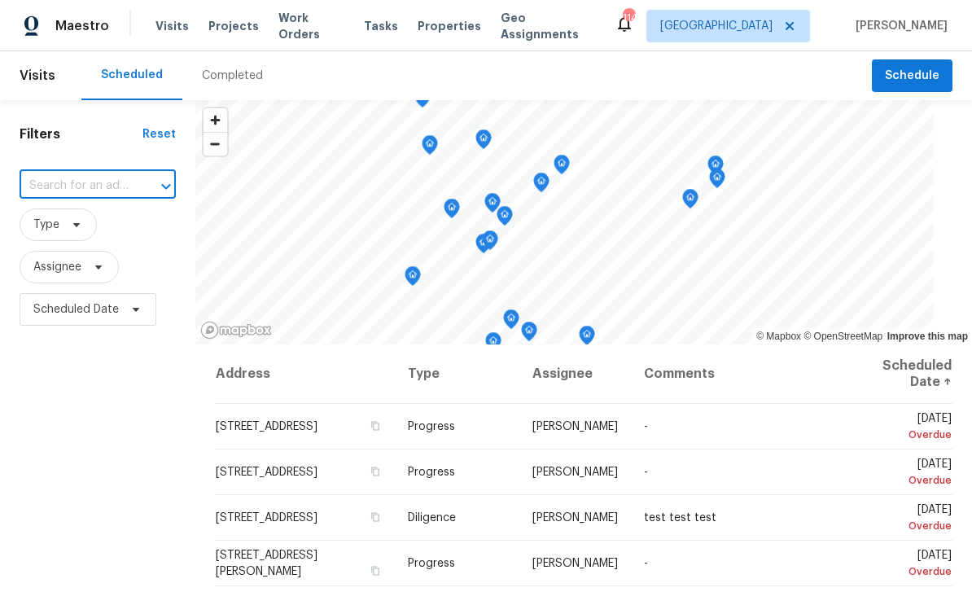
paste input "3092 Cedar Crest Way, Decatur, GA 30034"
type input "3092 Cedar Crest Way, Decatur, GA 30034"
click at [62, 220] on li "3092 Cedar Crest Way, Decatur, GA 30034" at bounding box center [96, 223] width 154 height 27
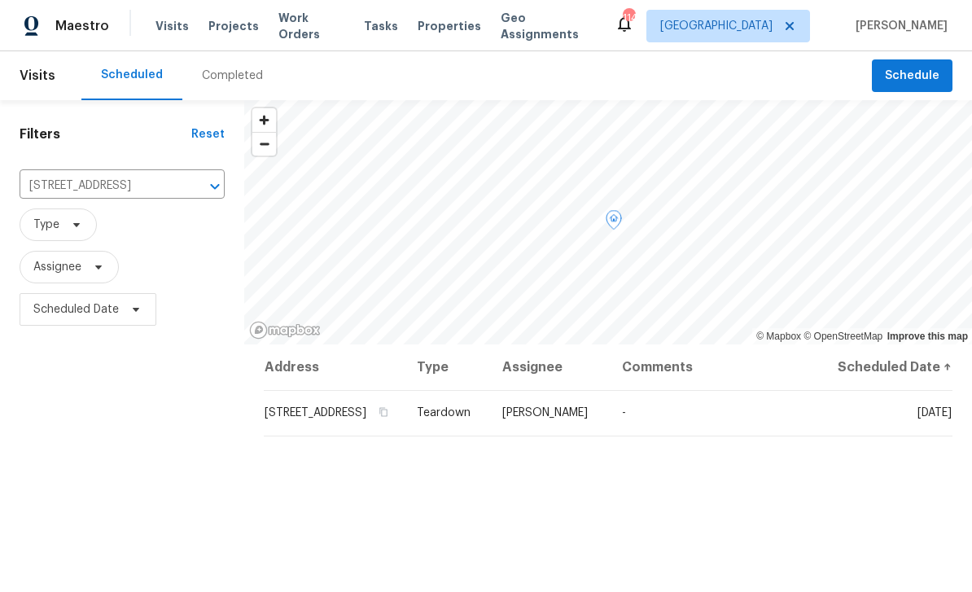
click at [0, 0] on icon at bounding box center [0, 0] width 0 height 0
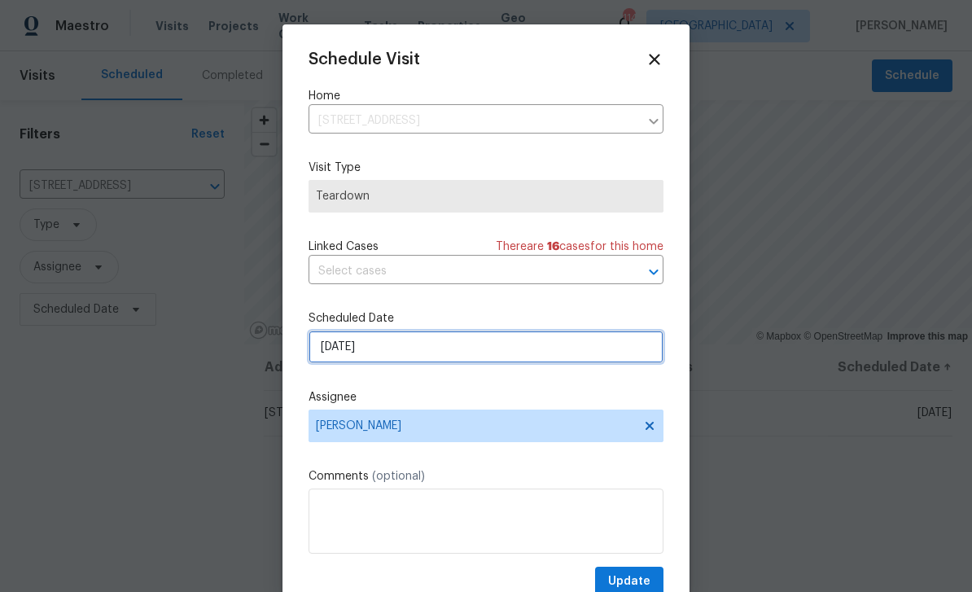
click at [566, 354] on input "9/11/2025" at bounding box center [485, 346] width 355 height 33
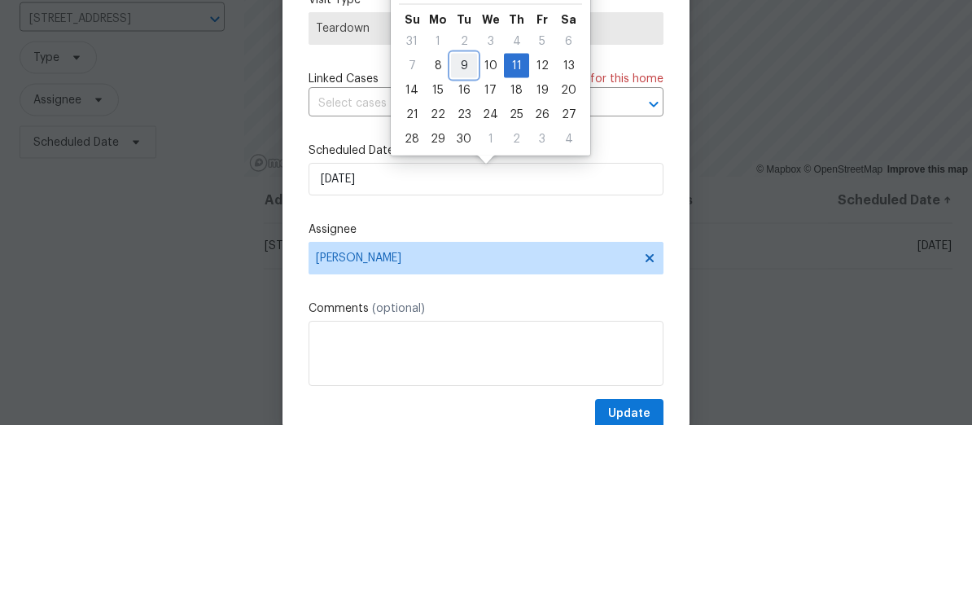
click at [460, 221] on div "9" at bounding box center [464, 232] width 26 height 23
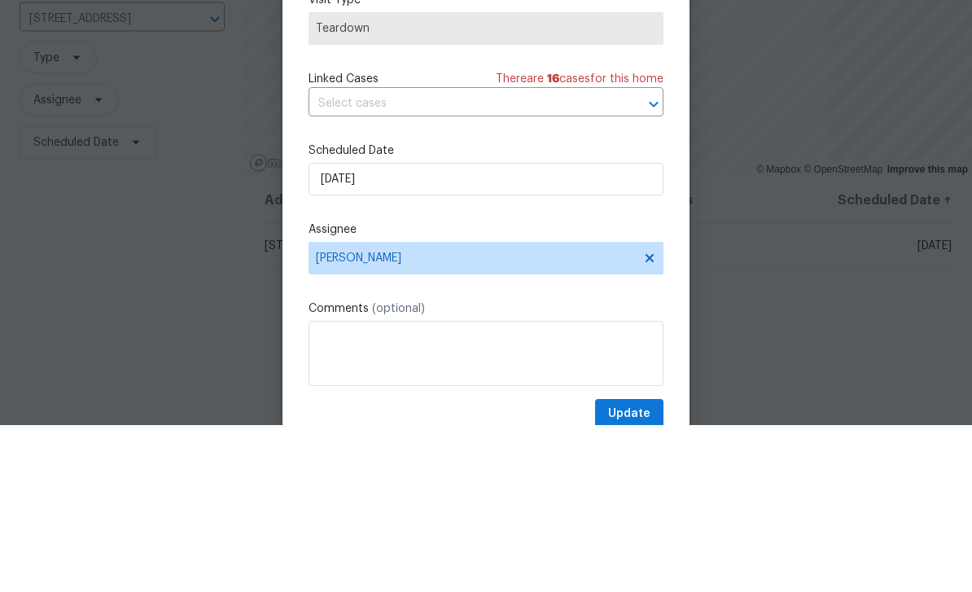
type input "9/9/2025"
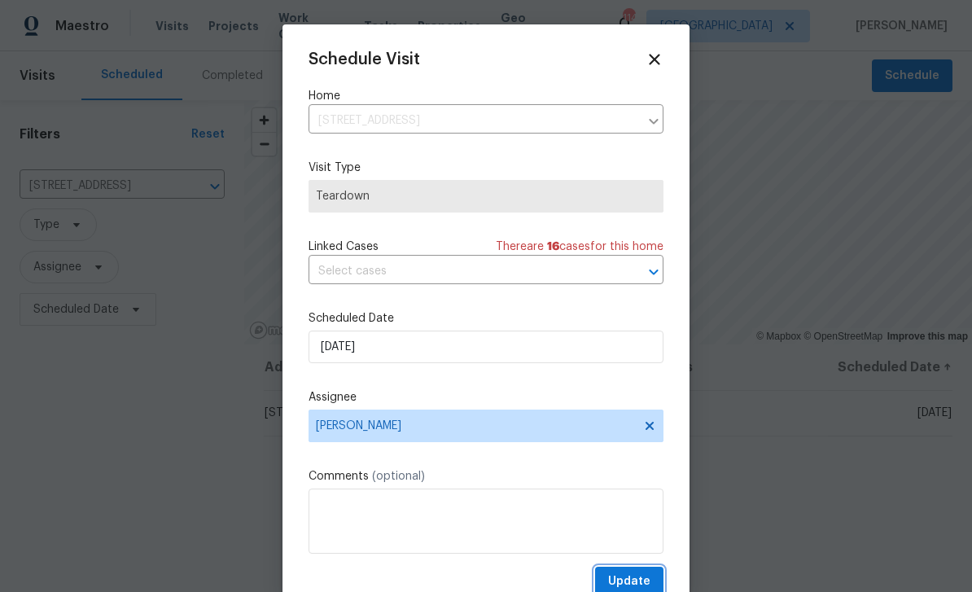
click at [649, 578] on span "Update" at bounding box center [629, 581] width 42 height 20
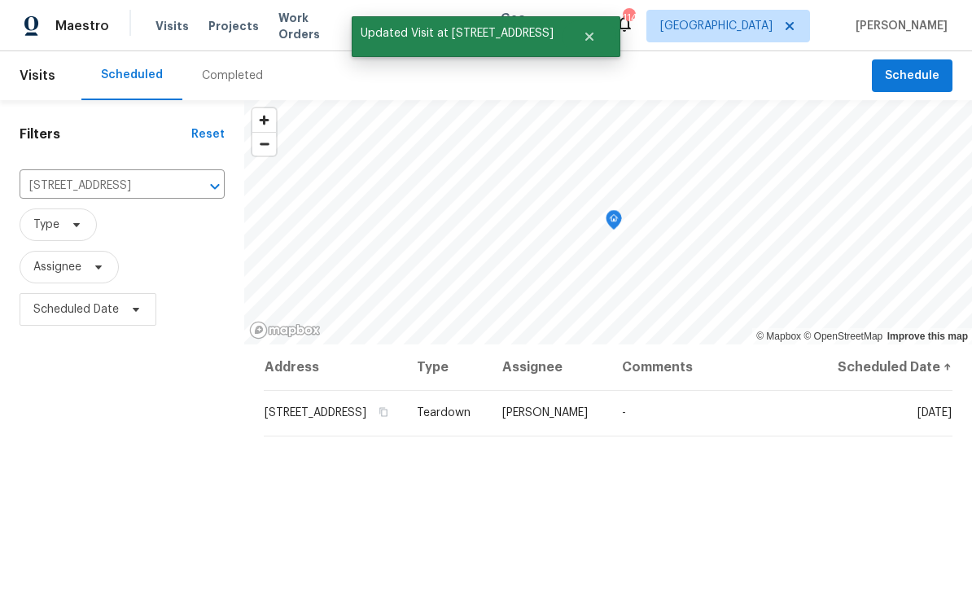
click at [194, 178] on icon "Clear" at bounding box center [194, 186] width 16 height 16
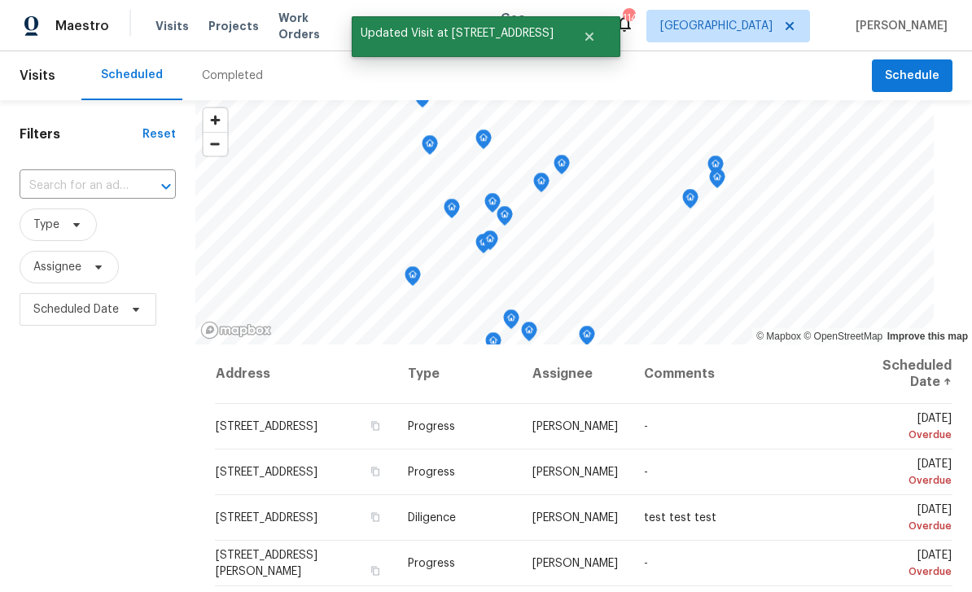
click at [80, 185] on input "text" at bounding box center [75, 185] width 111 height 25
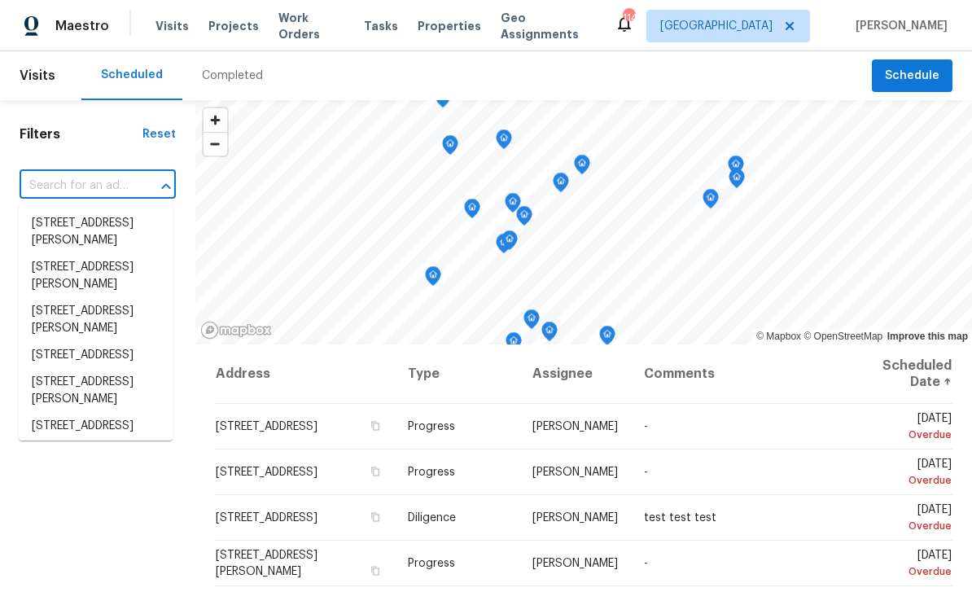
click at [63, 190] on input "text" at bounding box center [75, 185] width 111 height 25
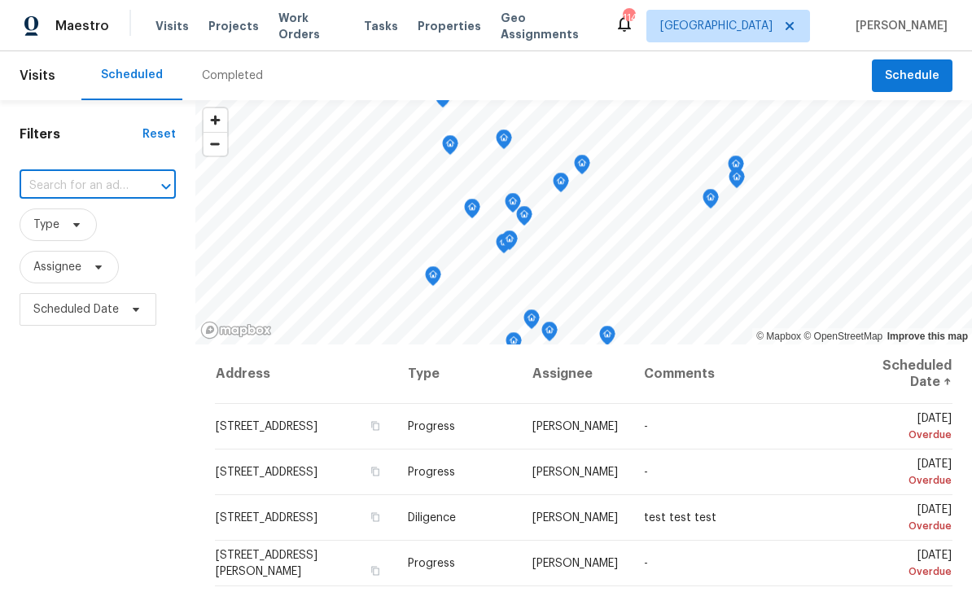
paste input "2693 Avanti Way, Decatur, GA 30035"
type input "2693 Avanti Way, Decatur, GA 30035"
click at [62, 223] on li "2693 Avanti Way, Decatur, GA 30035" at bounding box center [96, 223] width 154 height 27
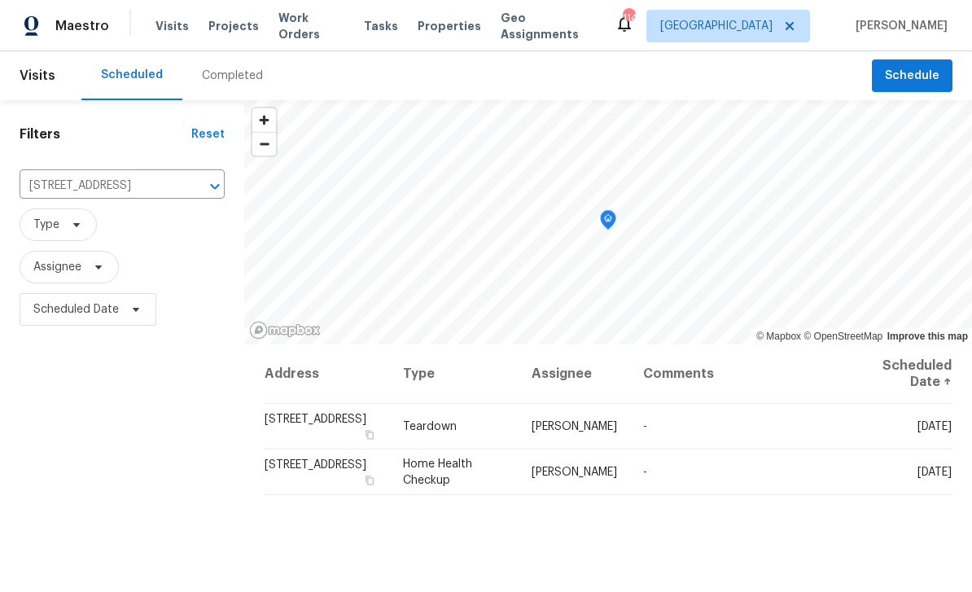
click at [0, 0] on icon at bounding box center [0, 0] width 0 height 0
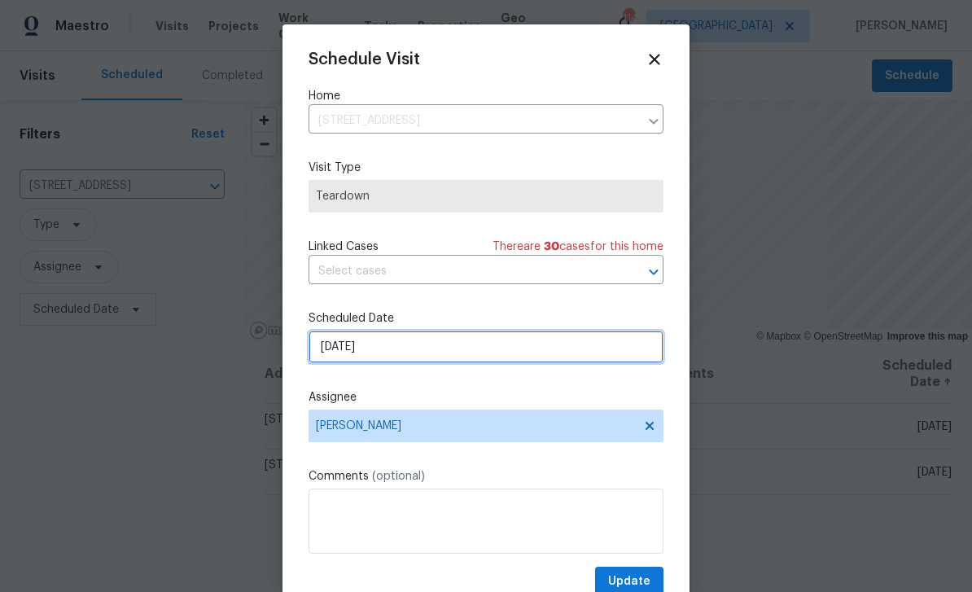
click at [581, 349] on input "9/11/2025" at bounding box center [485, 346] width 355 height 33
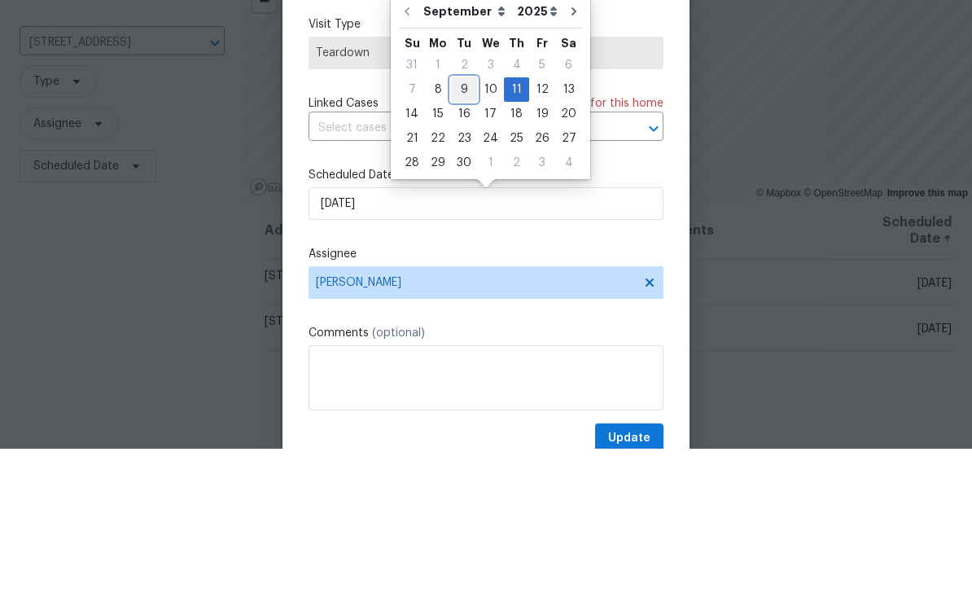
click at [461, 221] on div "9" at bounding box center [464, 232] width 26 height 23
type input "9/9/2025"
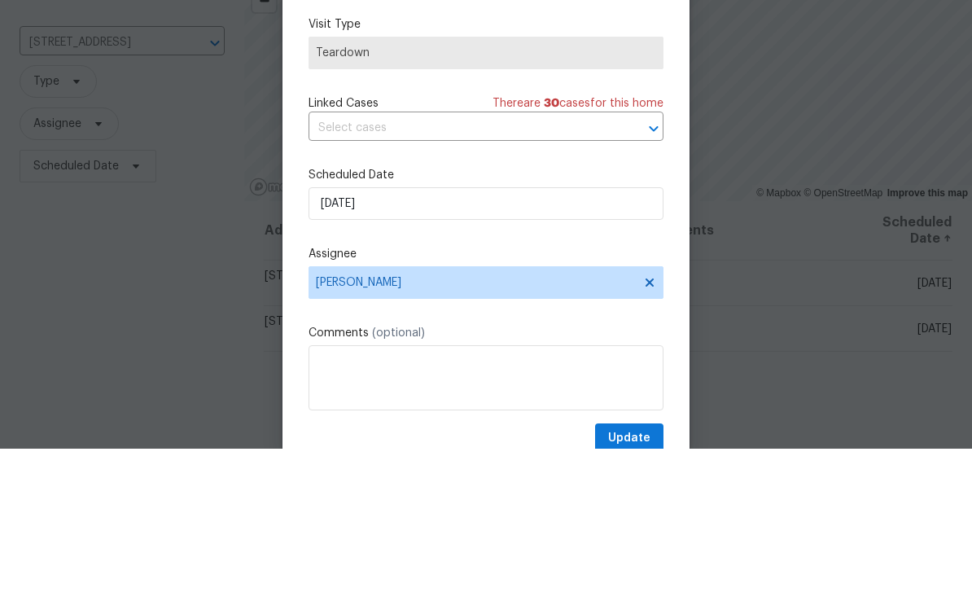
scroll to position [52, 0]
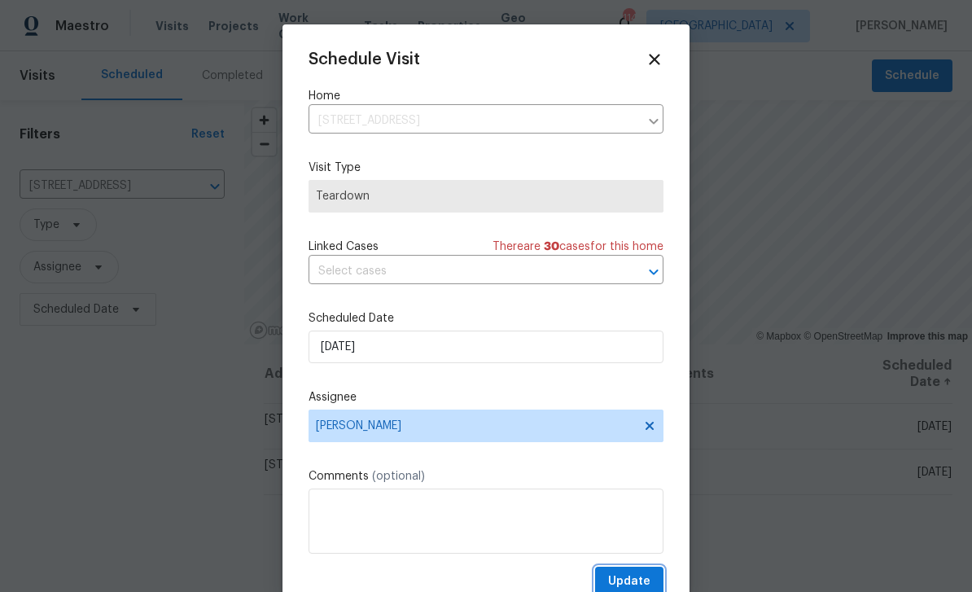
click at [643, 579] on span "Update" at bounding box center [629, 581] width 42 height 20
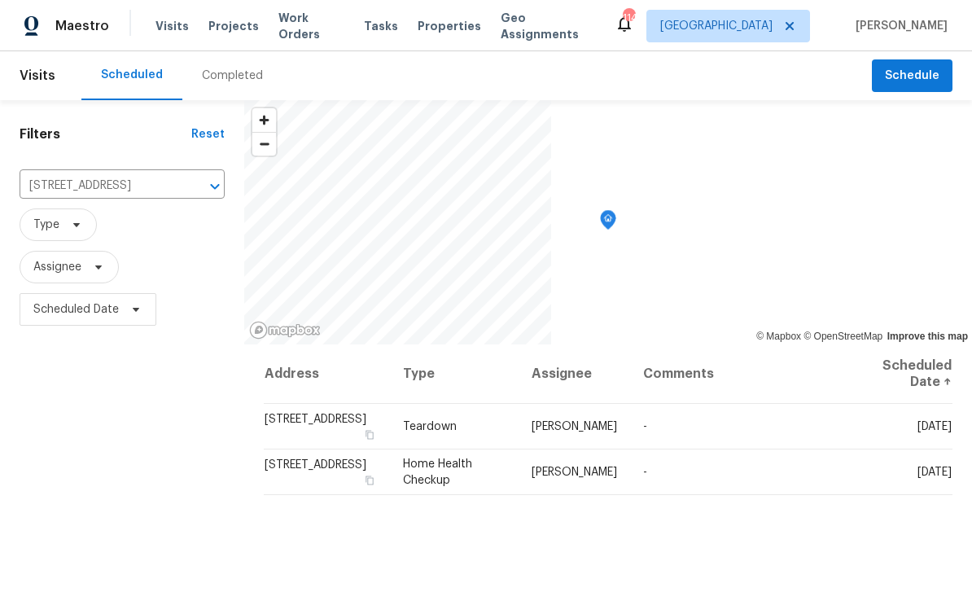
scroll to position [0, 0]
click at [312, 30] on span "Work Orders" at bounding box center [311, 26] width 66 height 33
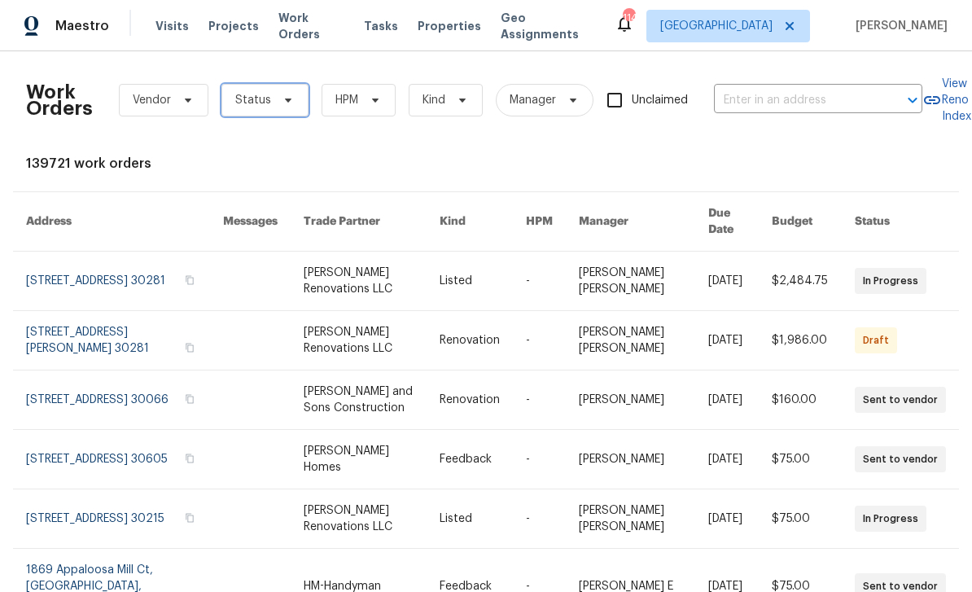
click at [267, 99] on span "Status" at bounding box center [253, 100] width 36 height 16
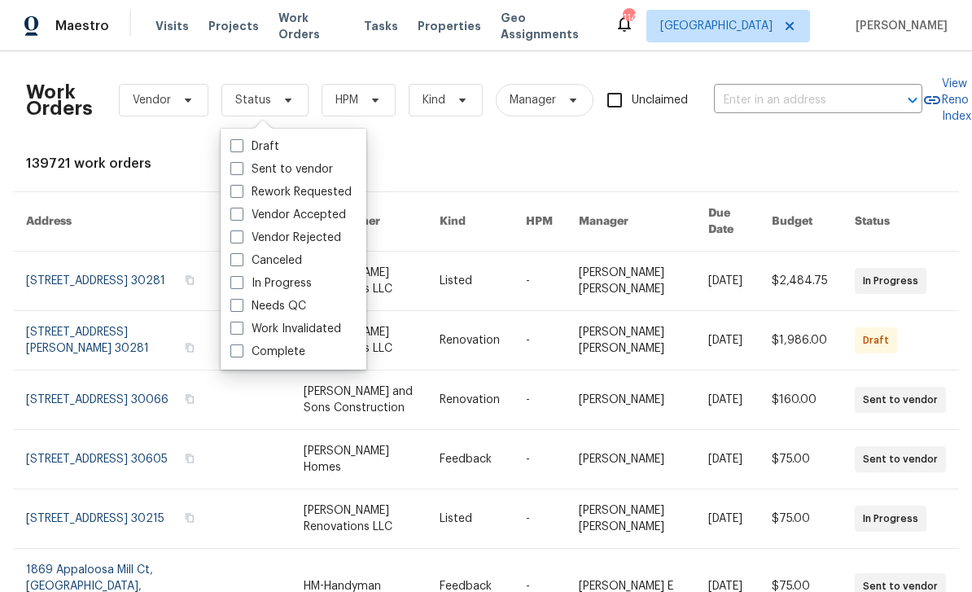
click at [240, 302] on span at bounding box center [236, 305] width 13 height 13
click at [240, 302] on input "Needs QC" at bounding box center [235, 303] width 11 height 11
checkbox input "true"
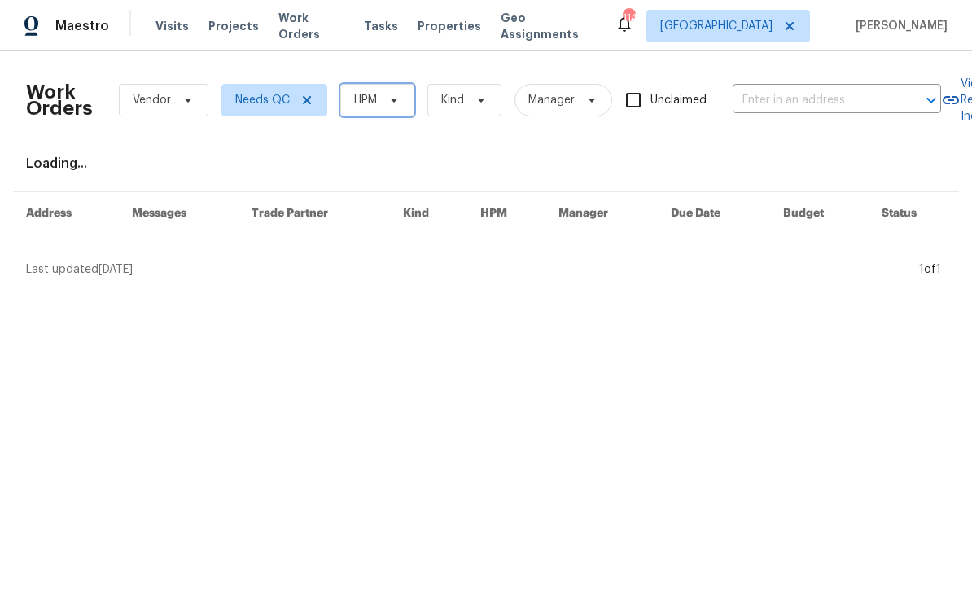
click at [404, 92] on span "HPM" at bounding box center [377, 100] width 74 height 33
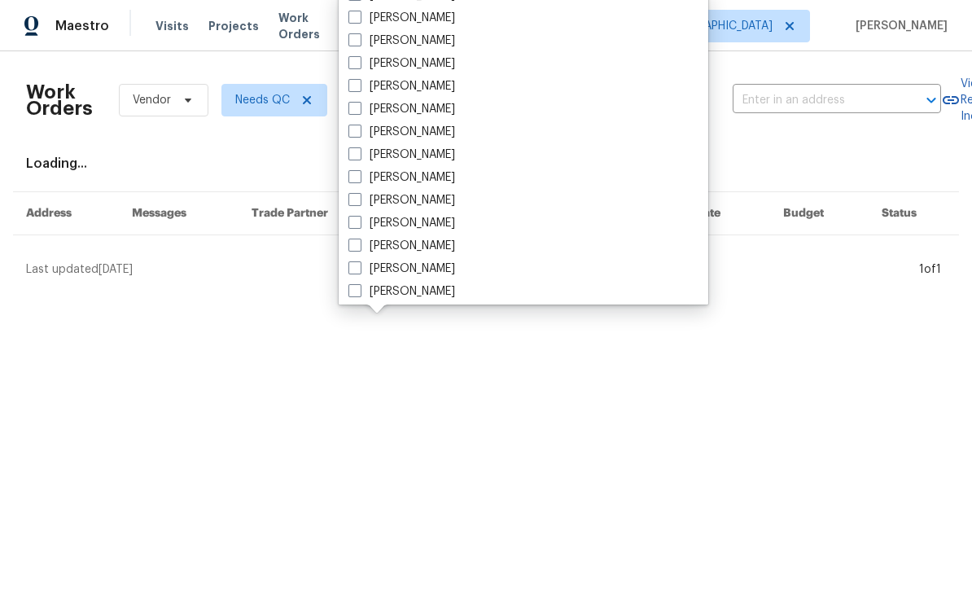
scroll to position [564, 0]
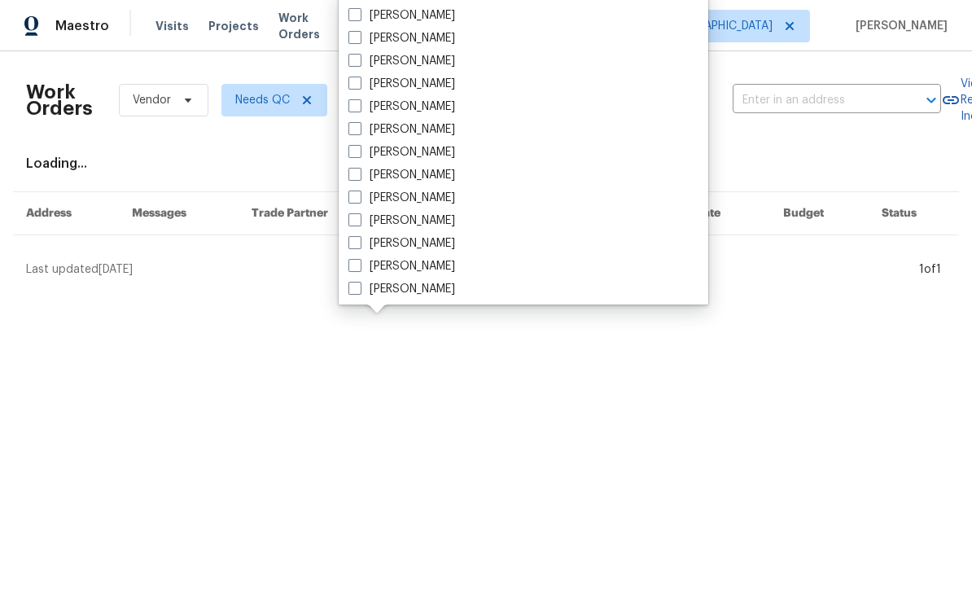
click at [457, 197] on div "[PERSON_NAME]" at bounding box center [523, 197] width 360 height 23
click at [431, 199] on label "[PERSON_NAME]" at bounding box center [401, 198] width 107 height 16
click at [359, 199] on input "[PERSON_NAME]" at bounding box center [353, 195] width 11 height 11
checkbox input "true"
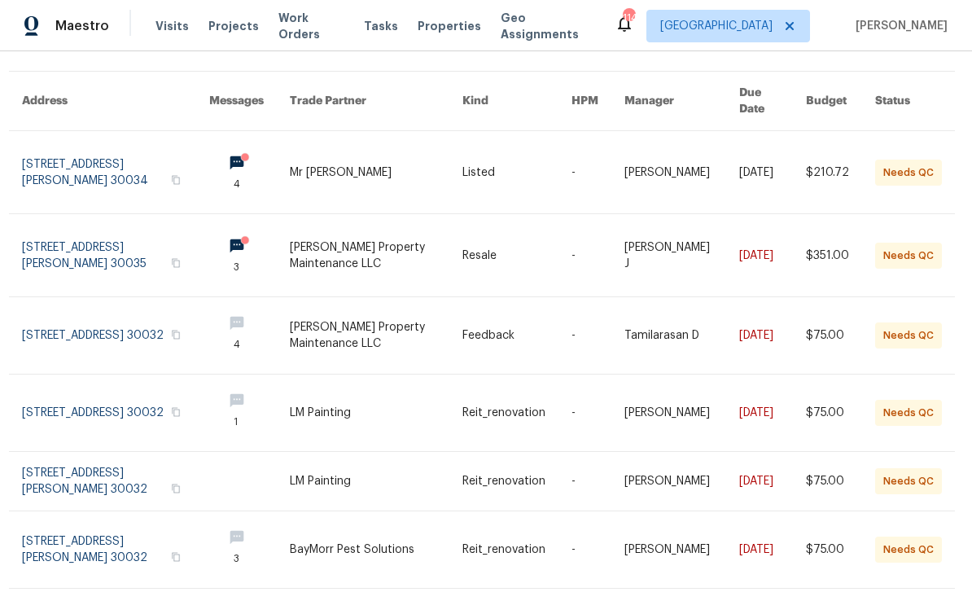
scroll to position [116, 5]
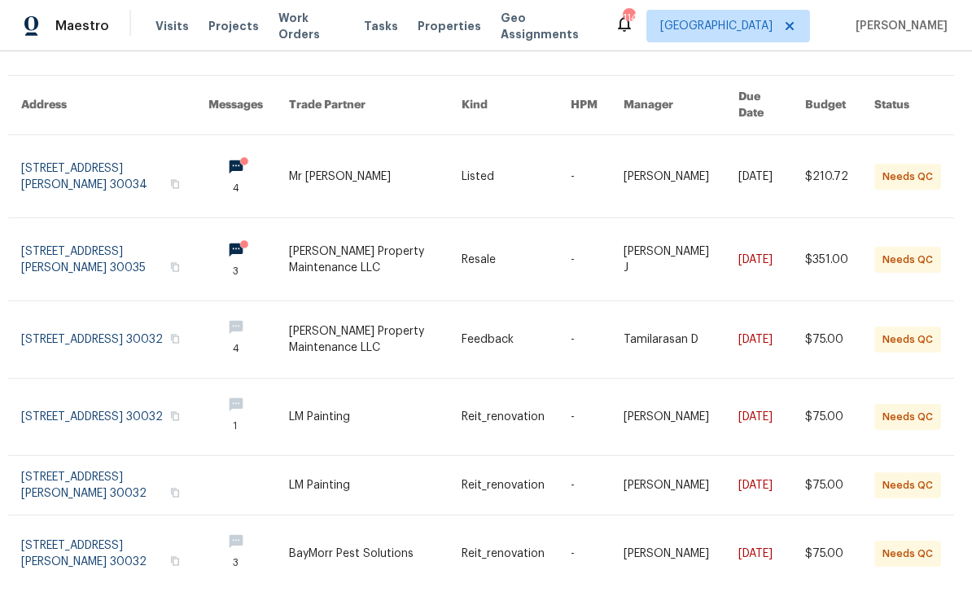
click at [110, 149] on link at bounding box center [114, 176] width 187 height 82
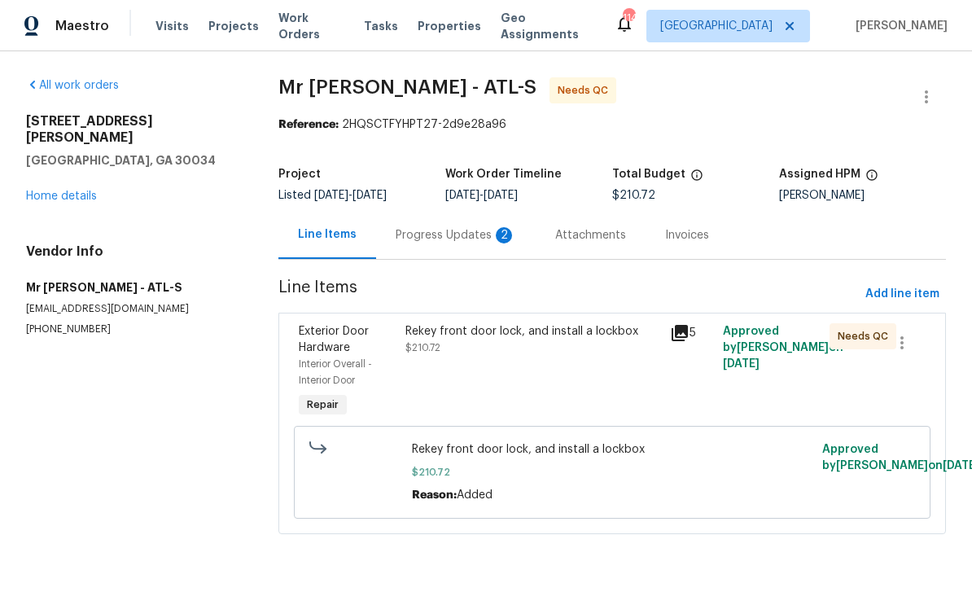
click at [474, 238] on div "Progress Updates 2" at bounding box center [456, 235] width 120 height 16
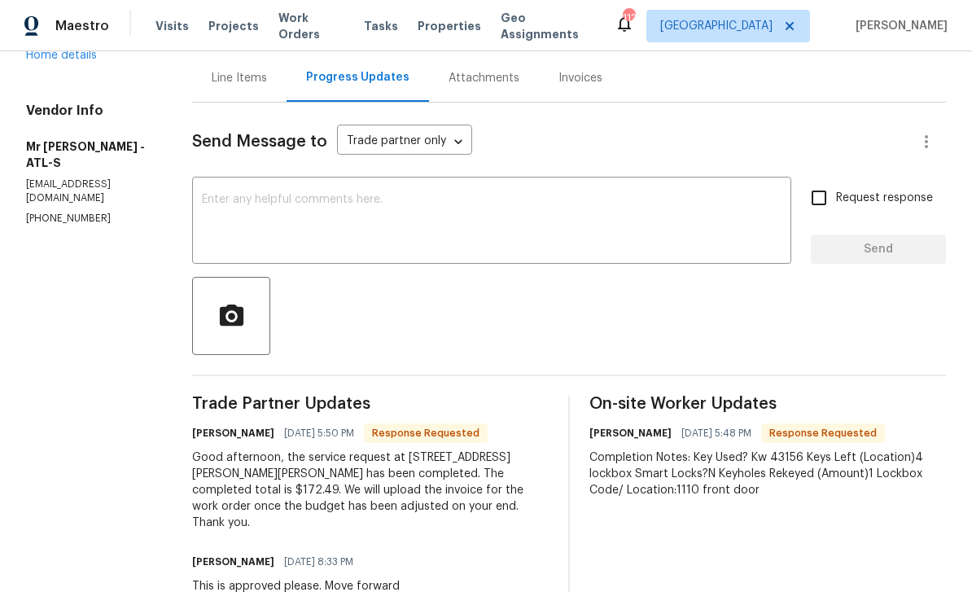
scroll to position [132, 0]
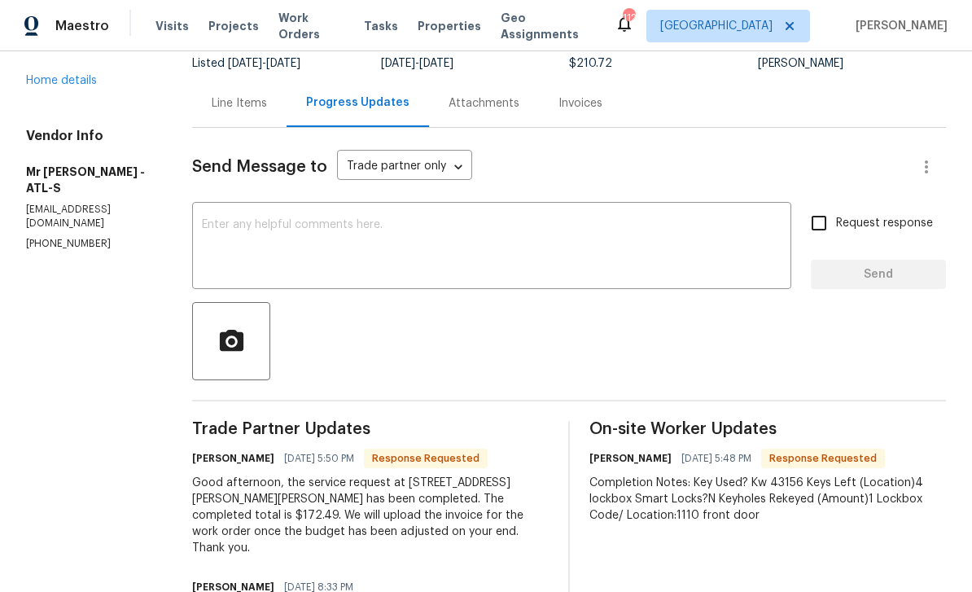
click at [212, 107] on div "Line Items" at bounding box center [239, 103] width 55 height 16
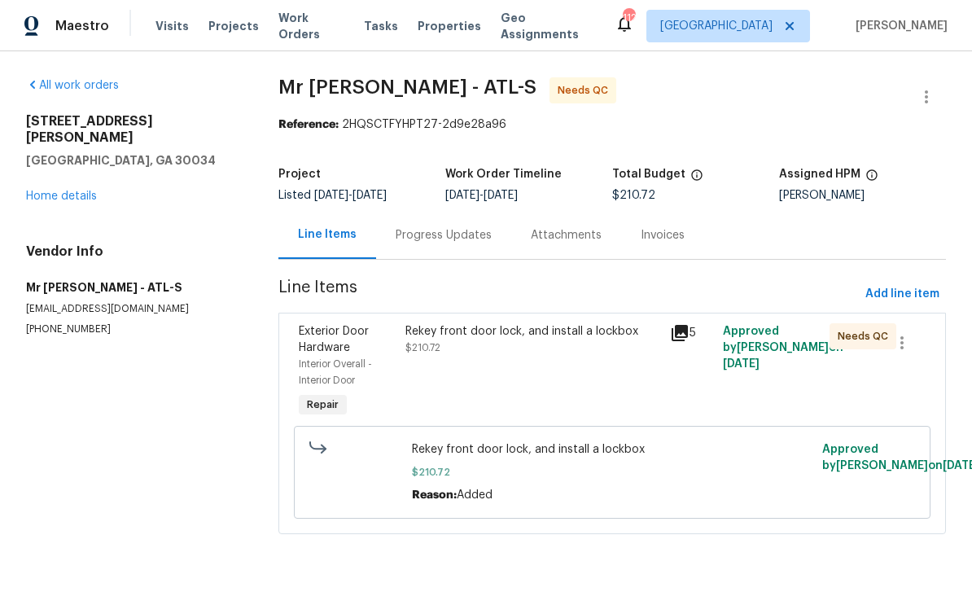
click at [683, 331] on icon at bounding box center [679, 333] width 16 height 16
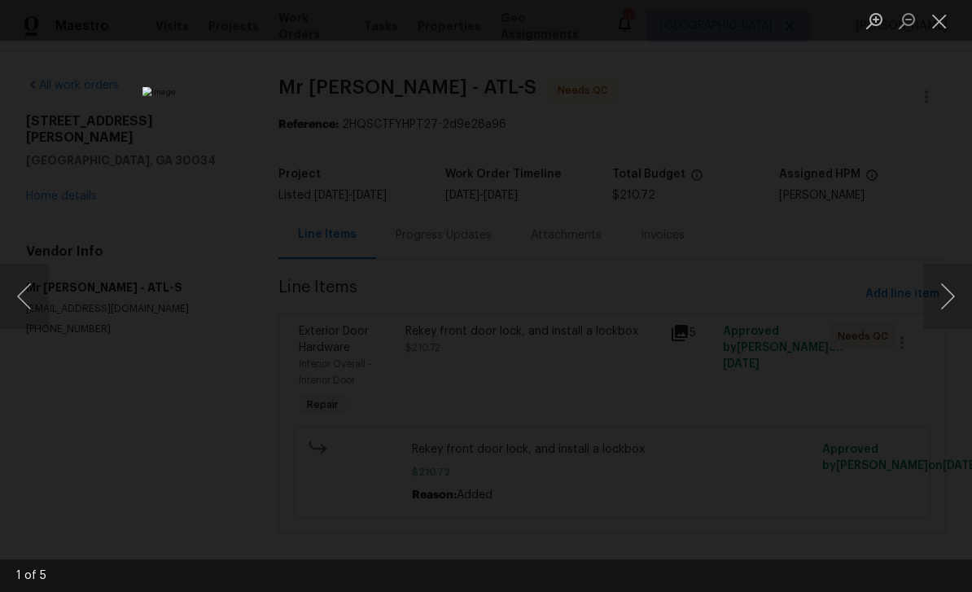
click at [949, 299] on button "Next image" at bounding box center [947, 296] width 49 height 65
click at [954, 292] on button "Next image" at bounding box center [947, 296] width 49 height 65
click at [945, 302] on button "Next image" at bounding box center [947, 296] width 49 height 65
click at [956, 293] on button "Next image" at bounding box center [947, 296] width 49 height 65
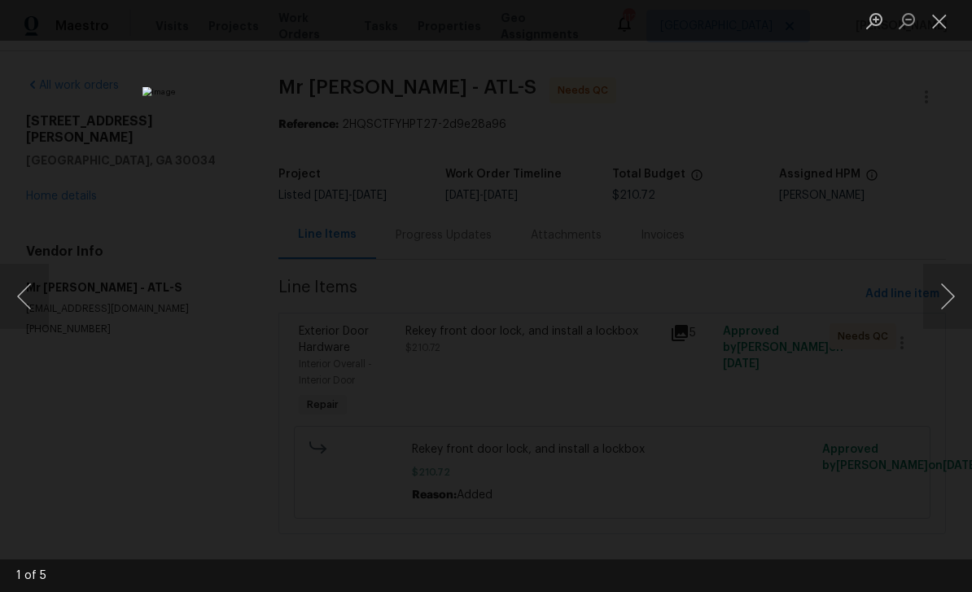
click at [950, 296] on button "Next image" at bounding box center [947, 296] width 49 height 65
click at [950, 297] on button "Next image" at bounding box center [947, 296] width 49 height 65
click at [936, 20] on button "Close lightbox" at bounding box center [939, 21] width 33 height 28
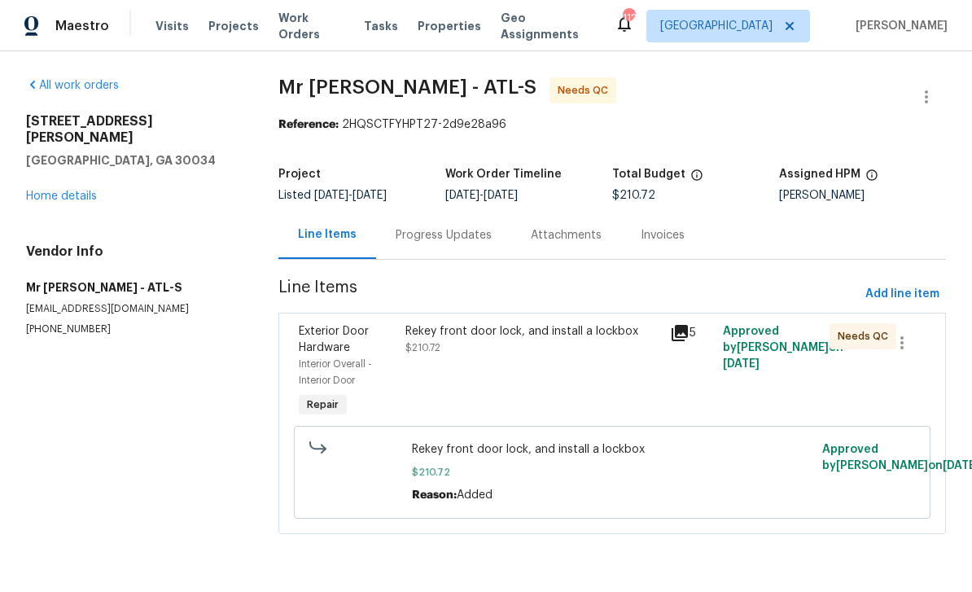
click at [452, 240] on div "Progress Updates" at bounding box center [444, 235] width 96 height 16
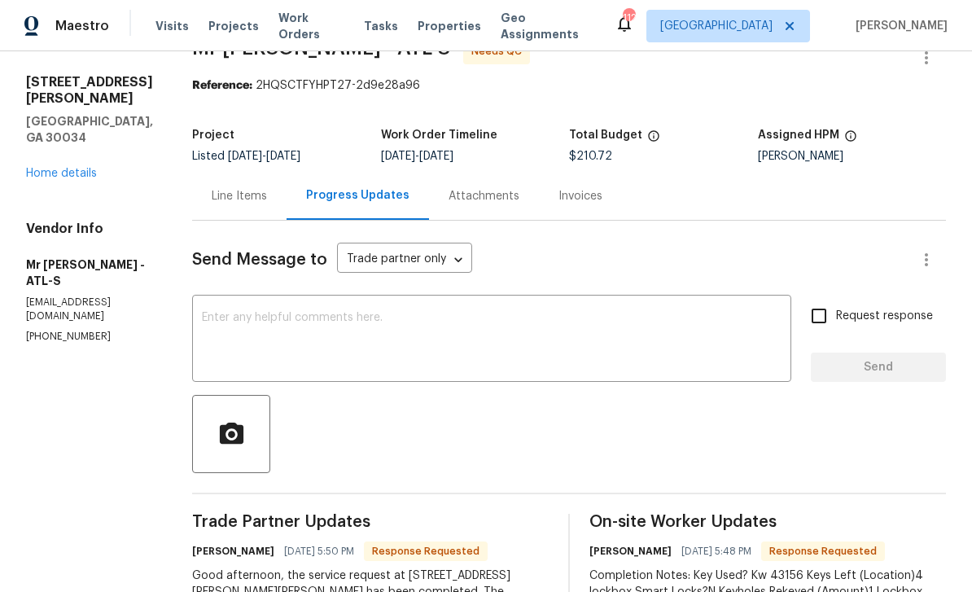
scroll to position [34, 0]
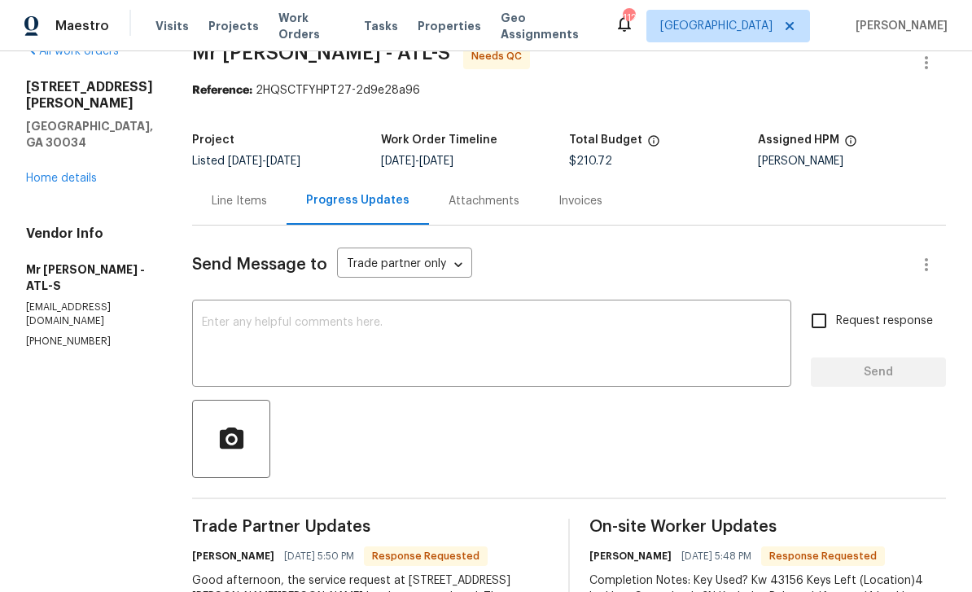
click at [212, 209] on div "Line Items" at bounding box center [239, 201] width 55 height 16
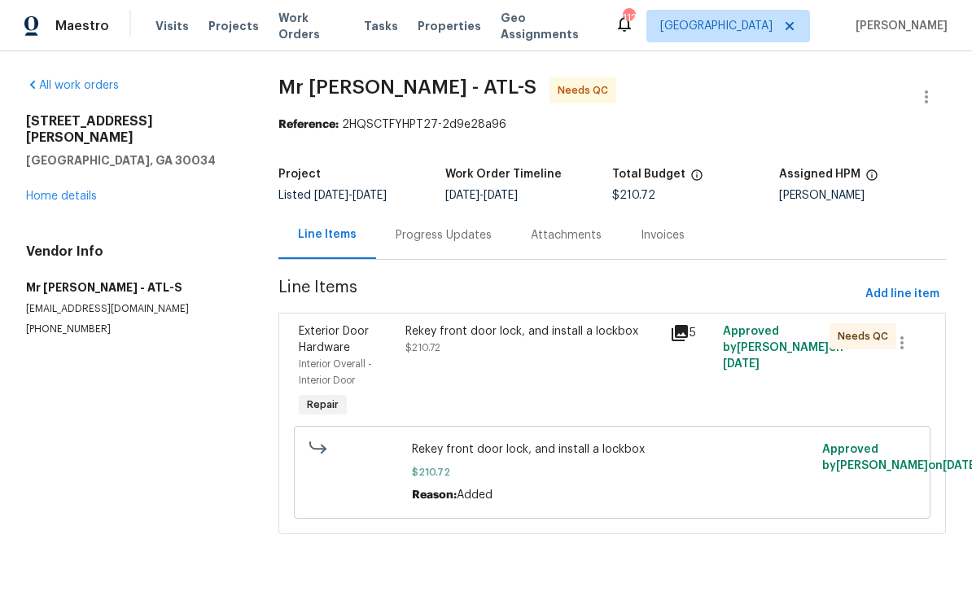
click at [444, 347] on div "Rekey front door lock, and install a lockbox $210.72" at bounding box center [533, 339] width 256 height 33
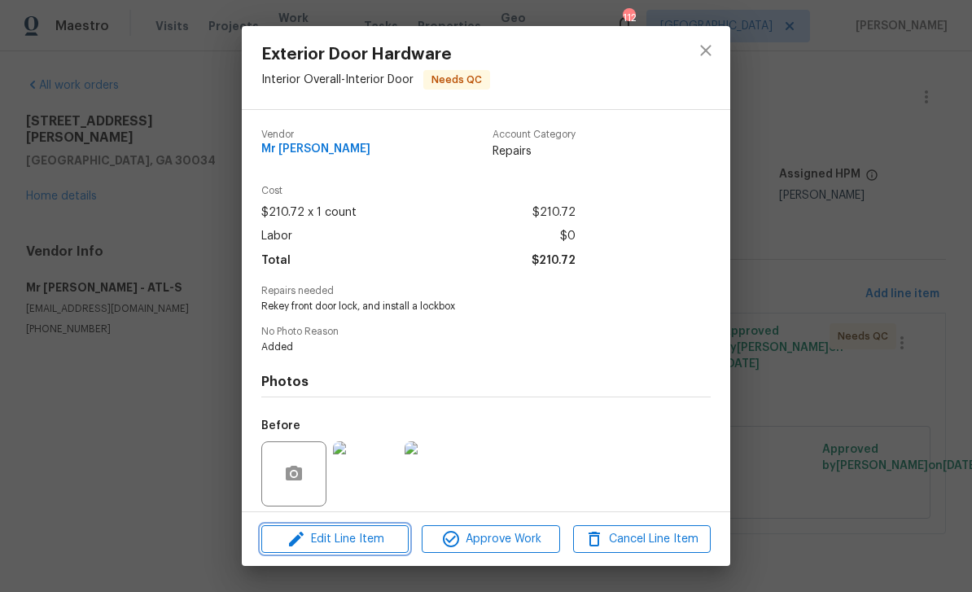
click at [389, 537] on span "Edit Line Item" at bounding box center [335, 539] width 138 height 20
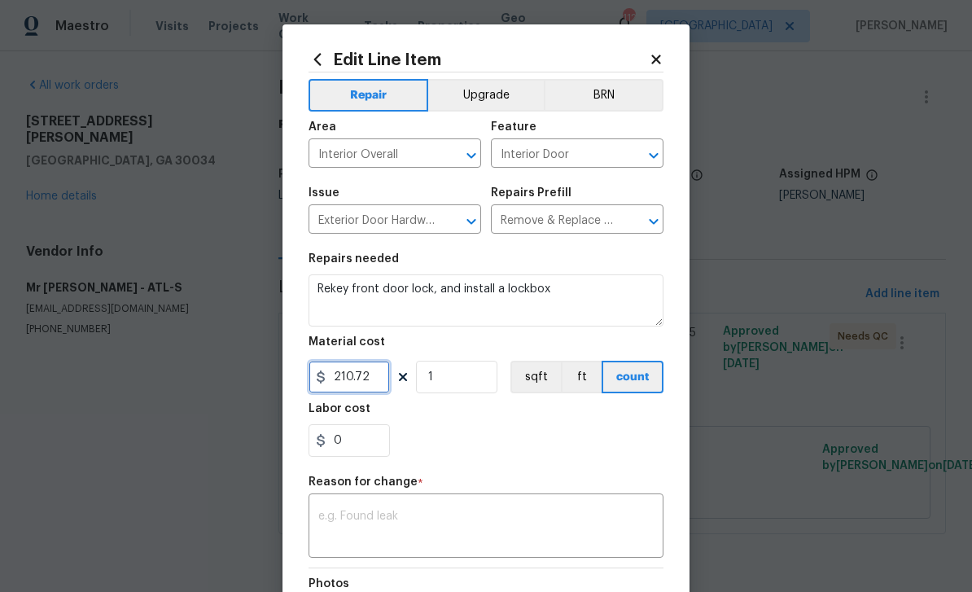
click at [382, 375] on input "210.72" at bounding box center [348, 377] width 81 height 33
type input "172.49"
click at [544, 533] on textarea at bounding box center [485, 527] width 335 height 34
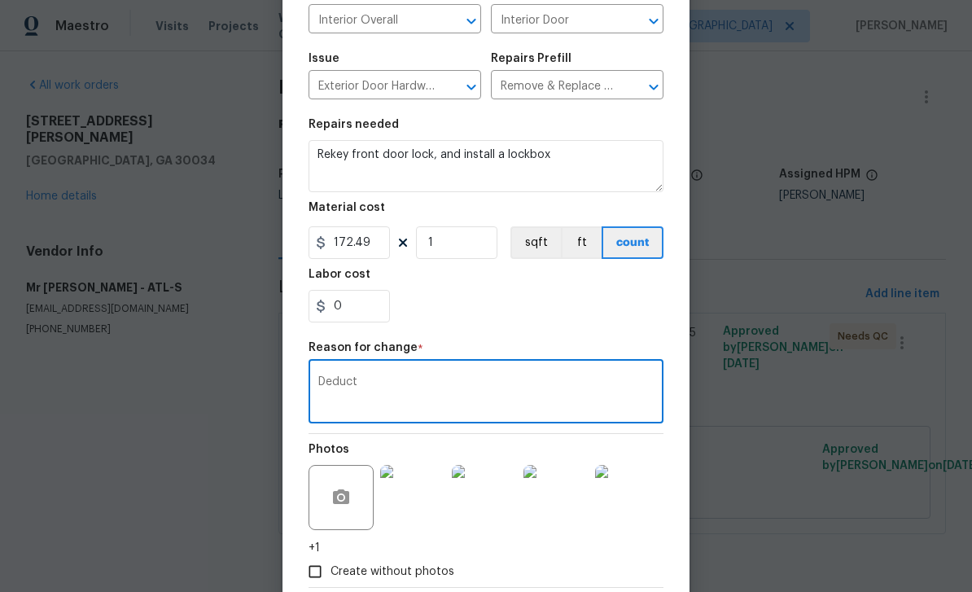
scroll to position [181, 0]
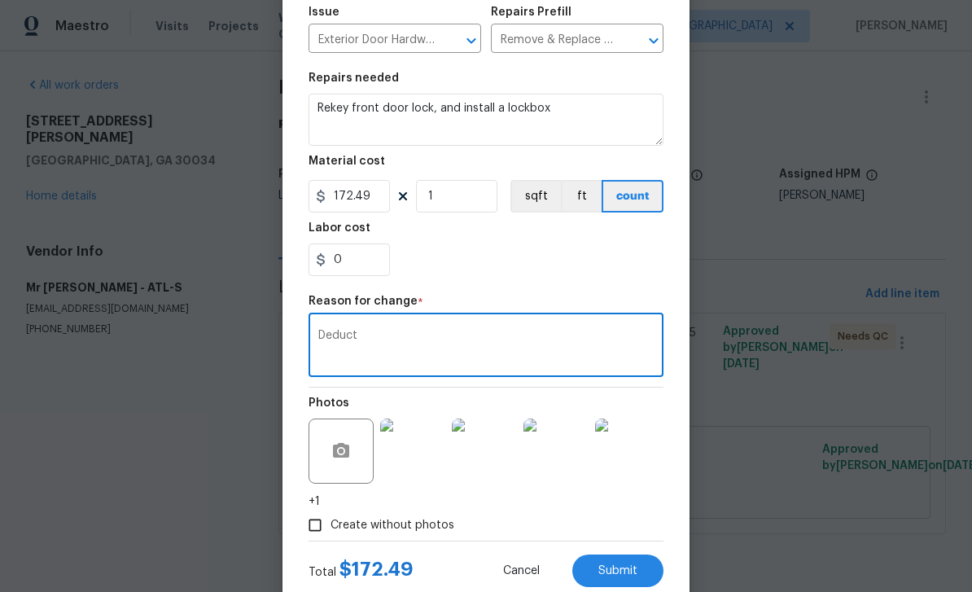
type textarea "Deduct"
click at [636, 572] on span "Submit" at bounding box center [617, 571] width 39 height 12
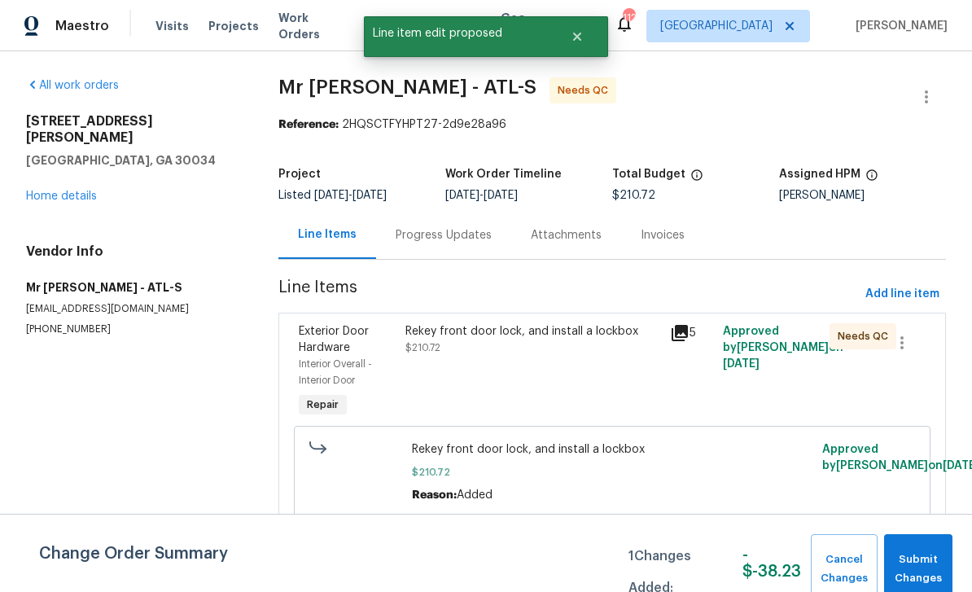
scroll to position [0, 0]
click at [926, 556] on span "Submit Changes" at bounding box center [918, 568] width 52 height 37
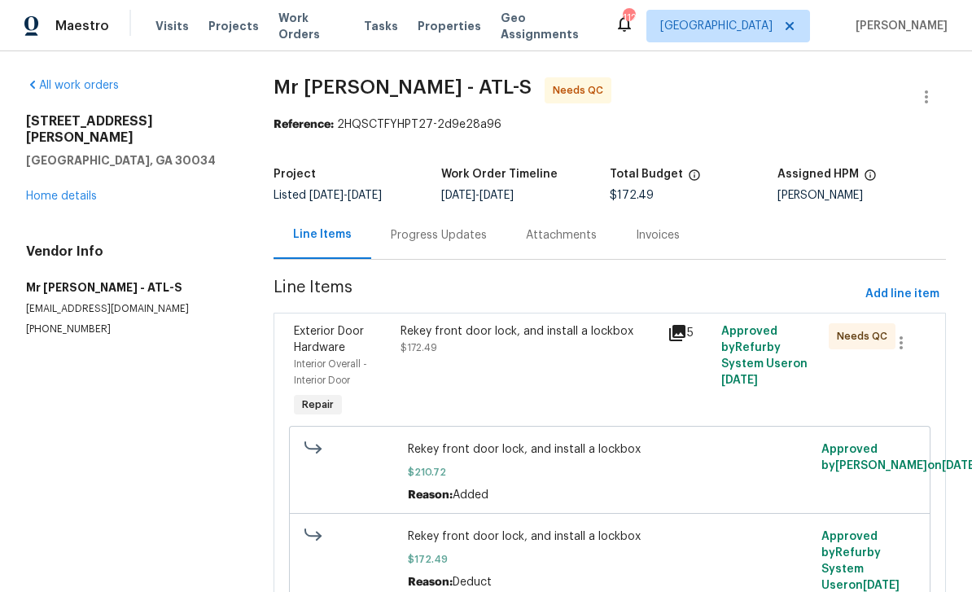
click at [595, 360] on div "Rekey front door lock, and install a lockbox $172.49" at bounding box center [530, 371] width 268 height 107
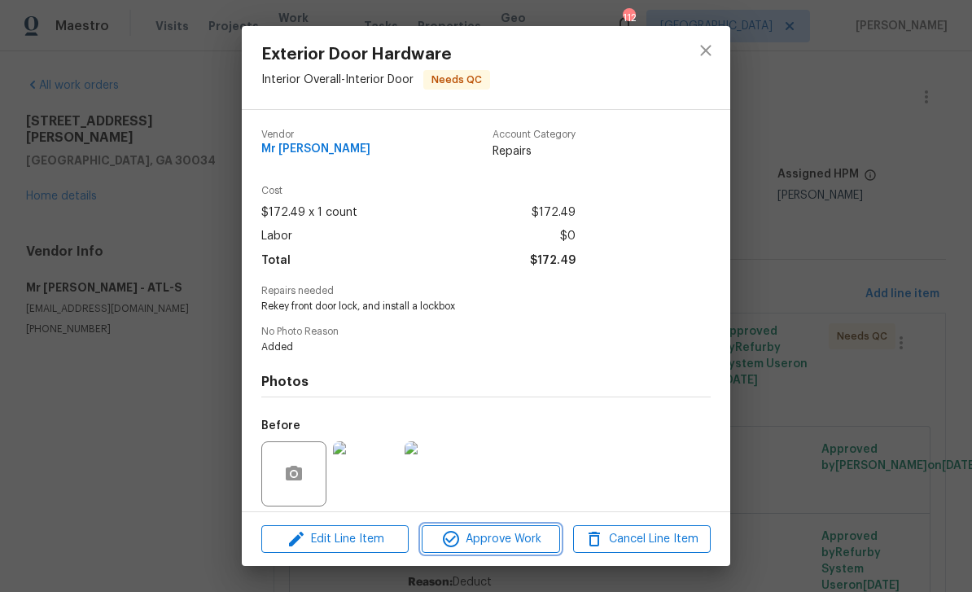
click at [537, 539] on span "Approve Work" at bounding box center [490, 539] width 128 height 20
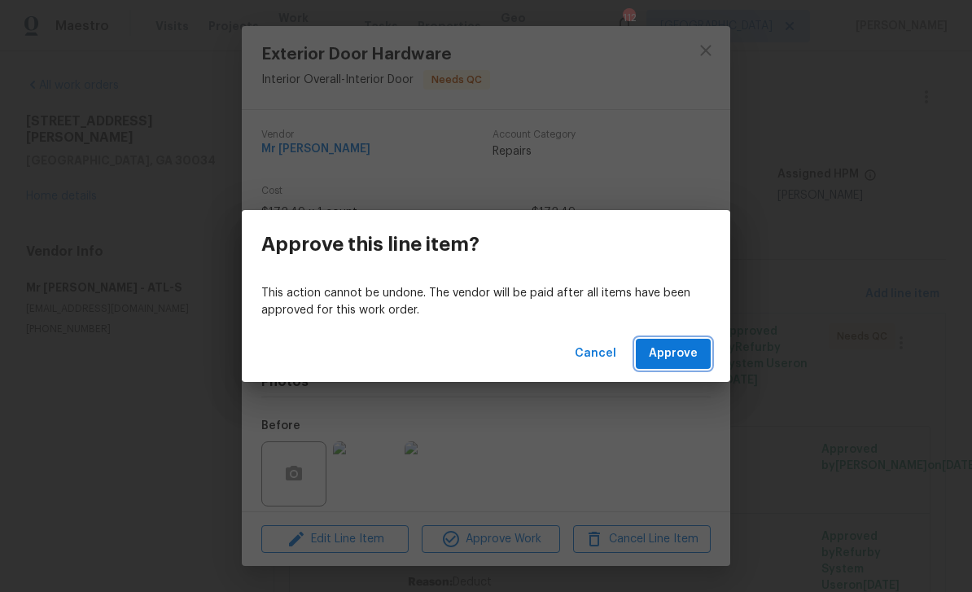
click at [695, 359] on span "Approve" at bounding box center [673, 353] width 49 height 20
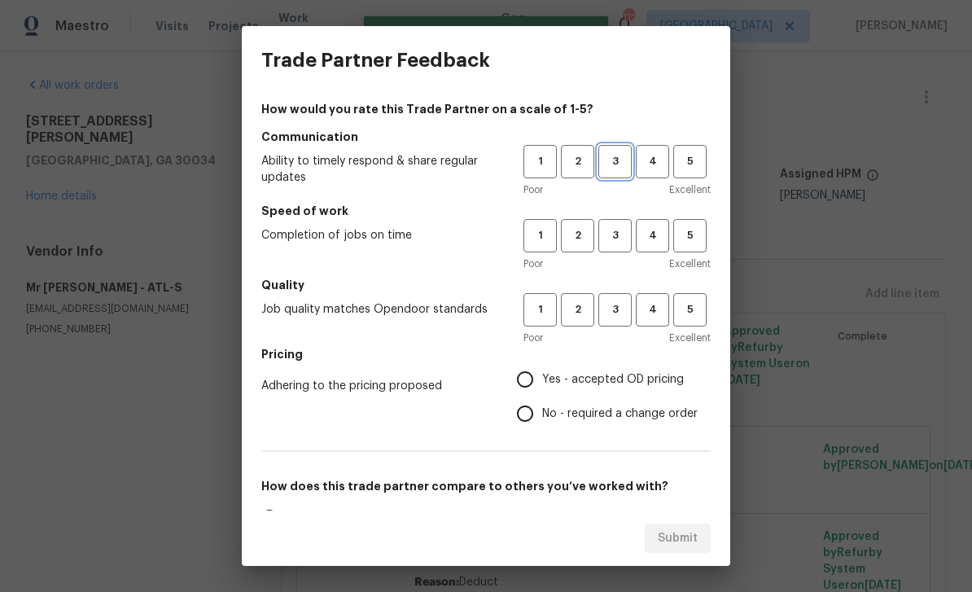
click at [613, 159] on span "3" at bounding box center [615, 161] width 30 height 19
click at [614, 222] on button "3" at bounding box center [614, 235] width 33 height 33
click at [628, 304] on span "3" at bounding box center [615, 309] width 30 height 19
click at [540, 374] on input "Yes - accepted OD pricing" at bounding box center [525, 379] width 34 height 34
radio input "true"
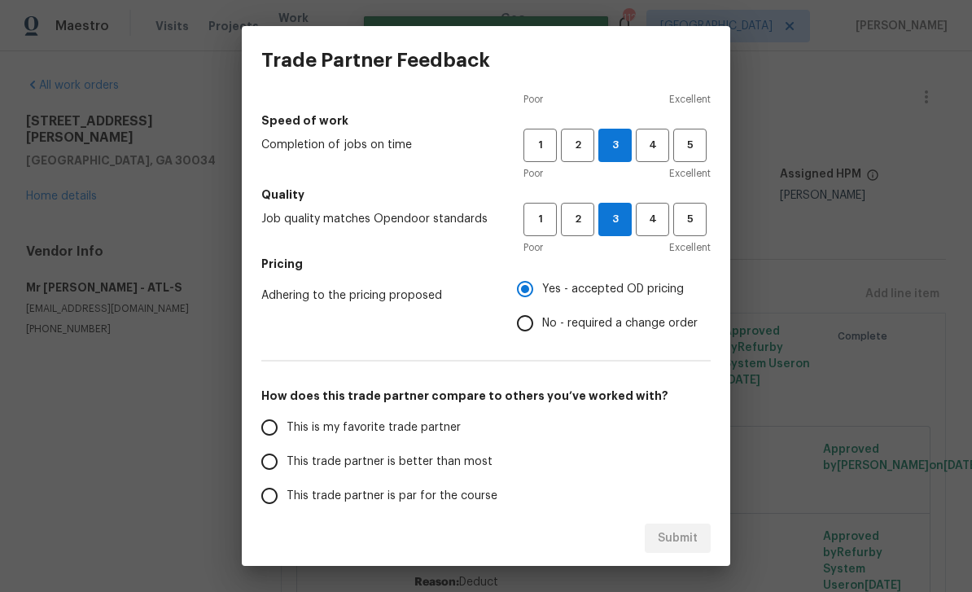
scroll to position [92, 0]
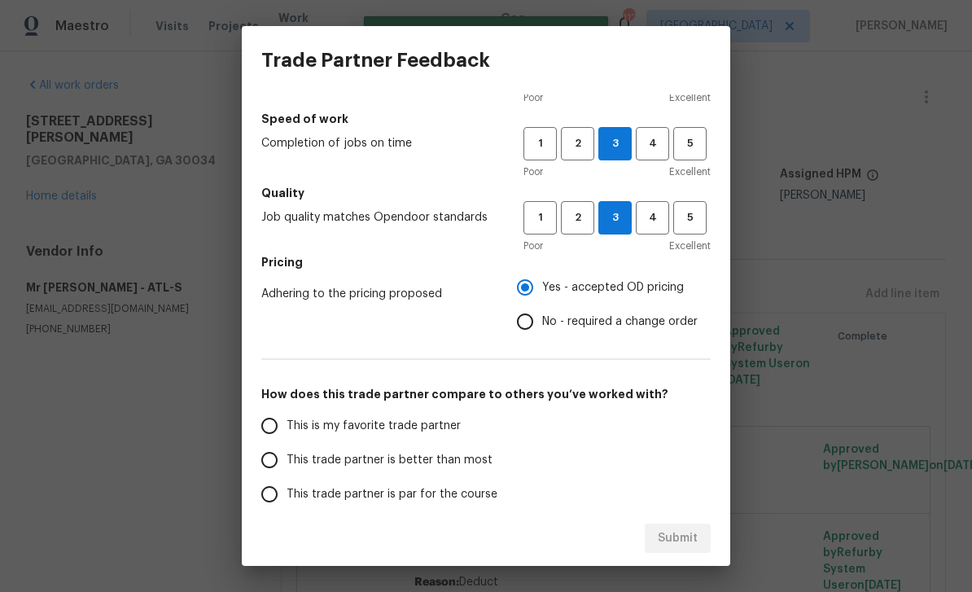
click at [260, 422] on input "This is my favorite trade partner" at bounding box center [269, 426] width 34 height 34
click at [673, 541] on span "Submit" at bounding box center [678, 538] width 40 height 20
radio input "true"
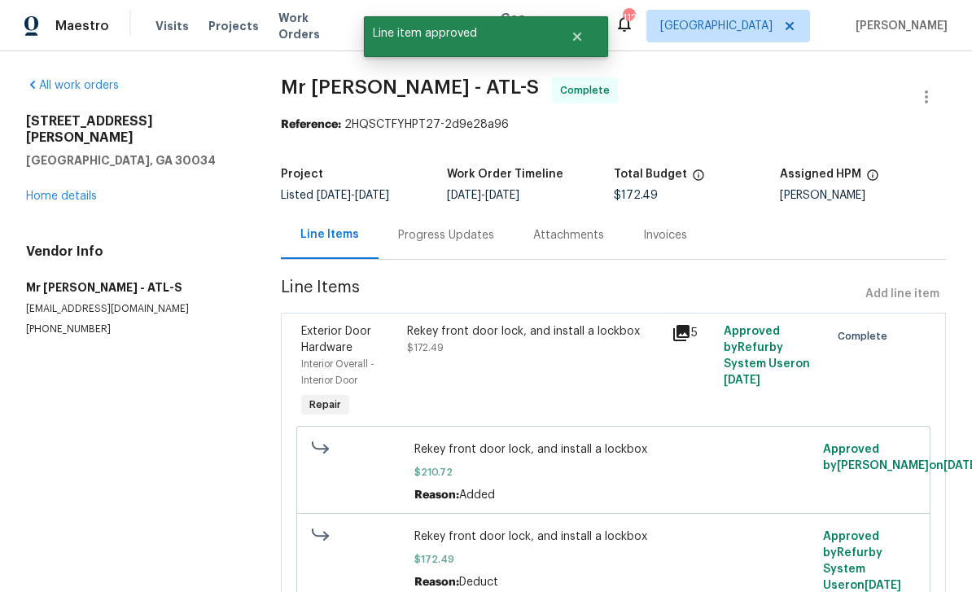
radio input "false"
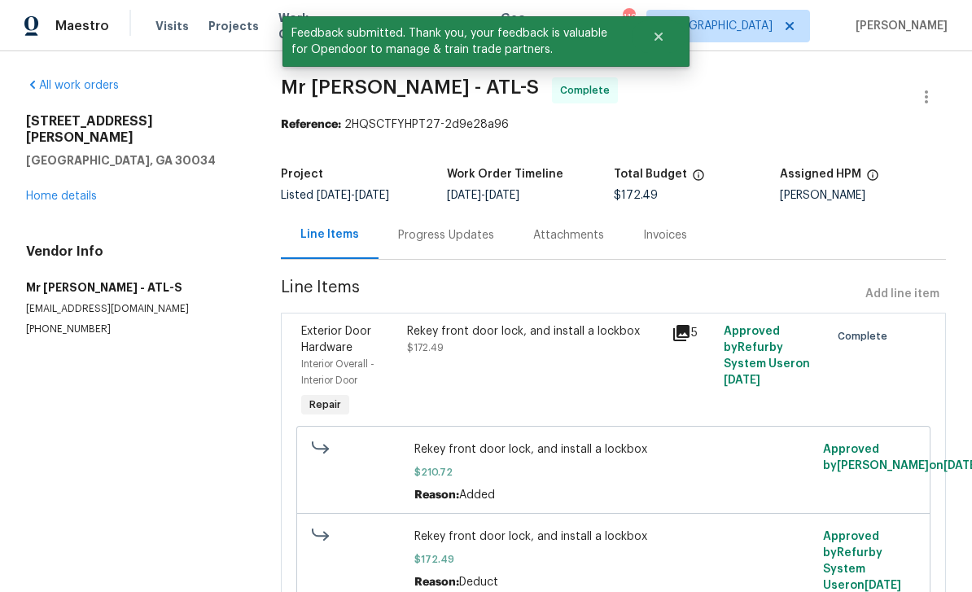
click at [59, 190] on link "Home details" at bounding box center [61, 195] width 71 height 11
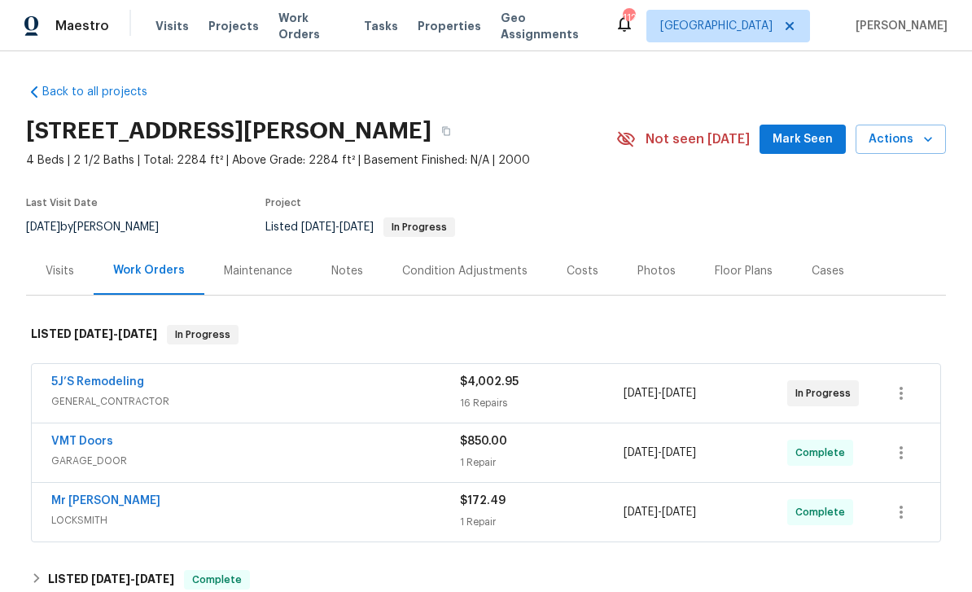
click at [296, 23] on span "Work Orders" at bounding box center [311, 26] width 66 height 33
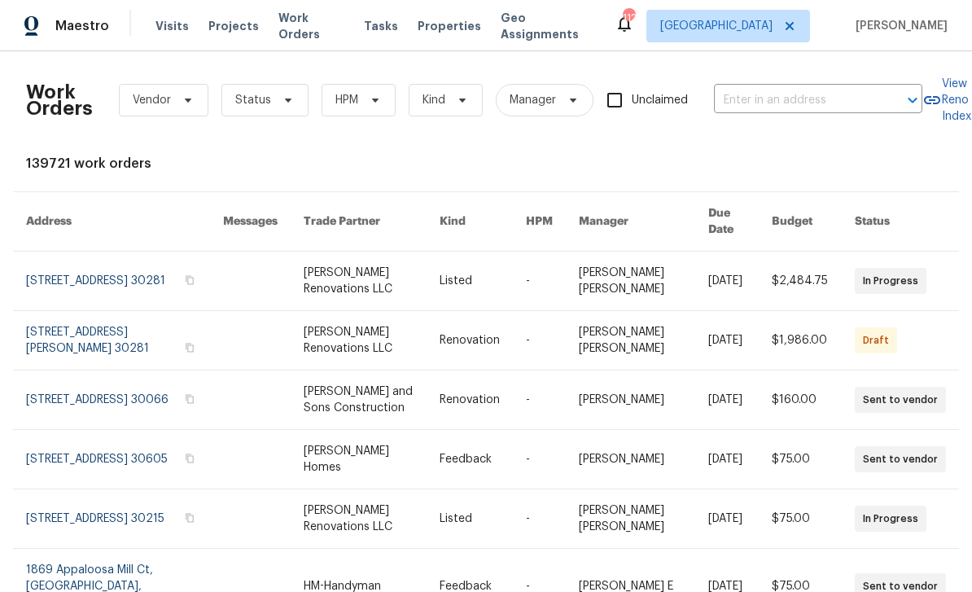
scroll to position [0, 1]
click at [276, 107] on span "Status" at bounding box center [264, 100] width 87 height 33
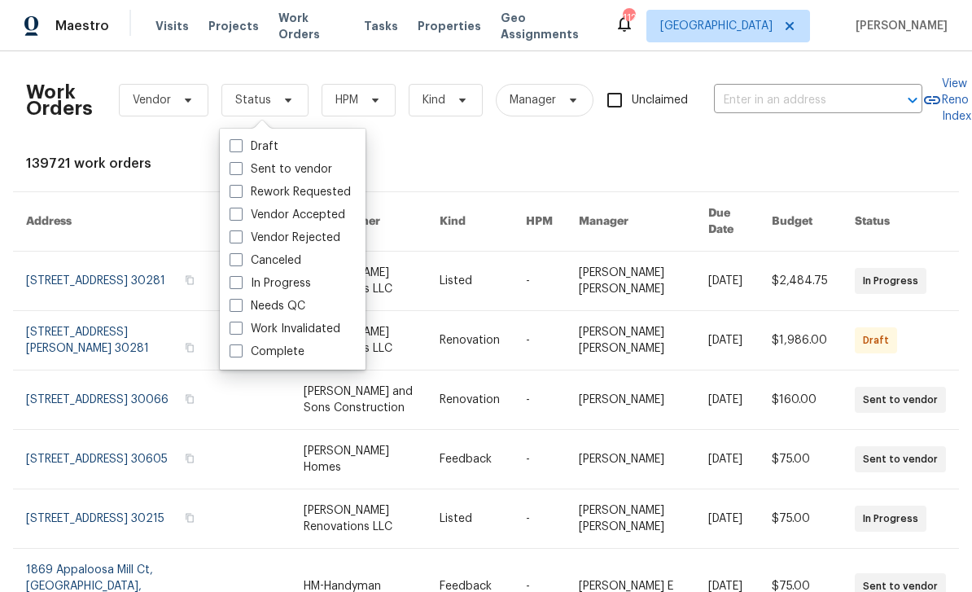
click at [245, 307] on label "Needs QC" at bounding box center [267, 306] width 76 height 16
click at [240, 307] on input "Needs QC" at bounding box center [234, 303] width 11 height 11
checkbox input "true"
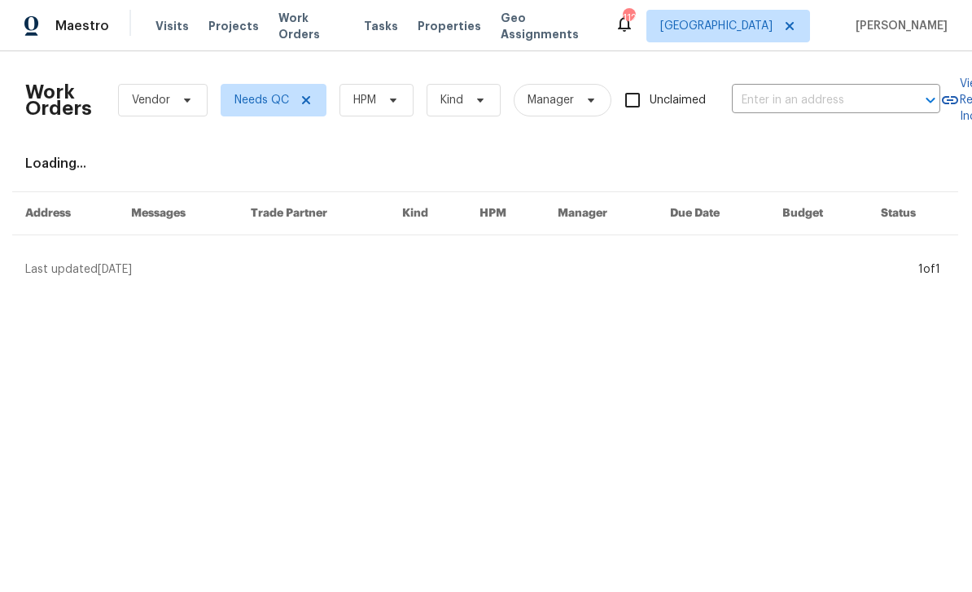
click at [381, 98] on span "HPM" at bounding box center [376, 100] width 74 height 33
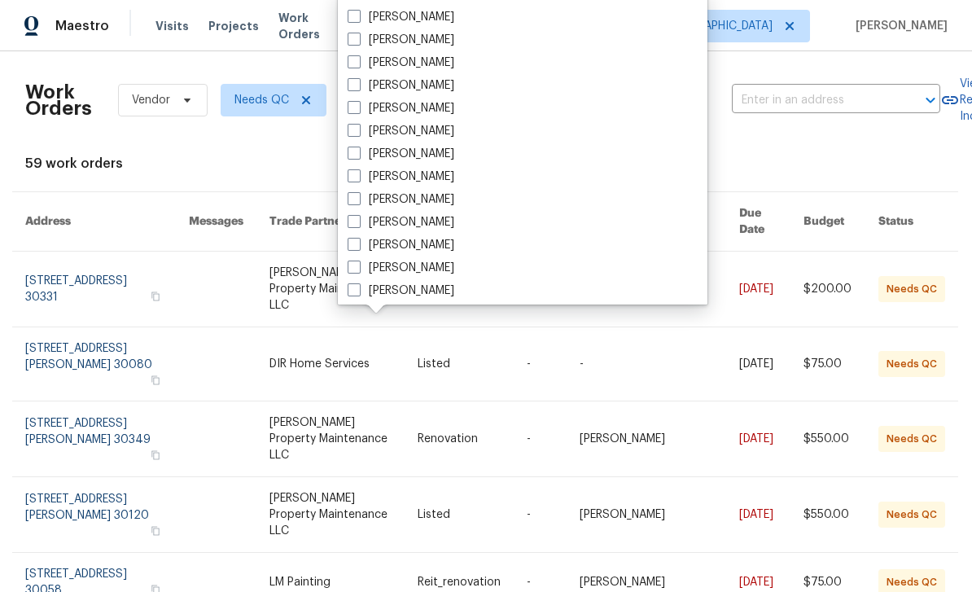
scroll to position [583, 0]
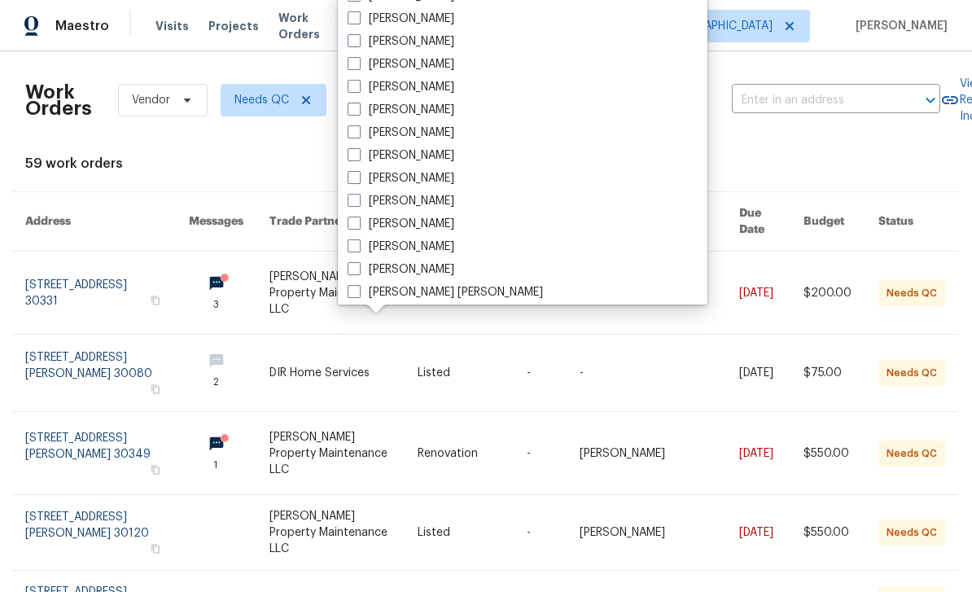
click at [432, 181] on label "[PERSON_NAME]" at bounding box center [400, 178] width 107 height 16
click at [358, 181] on input "[PERSON_NAME]" at bounding box center [352, 175] width 11 height 11
checkbox input "true"
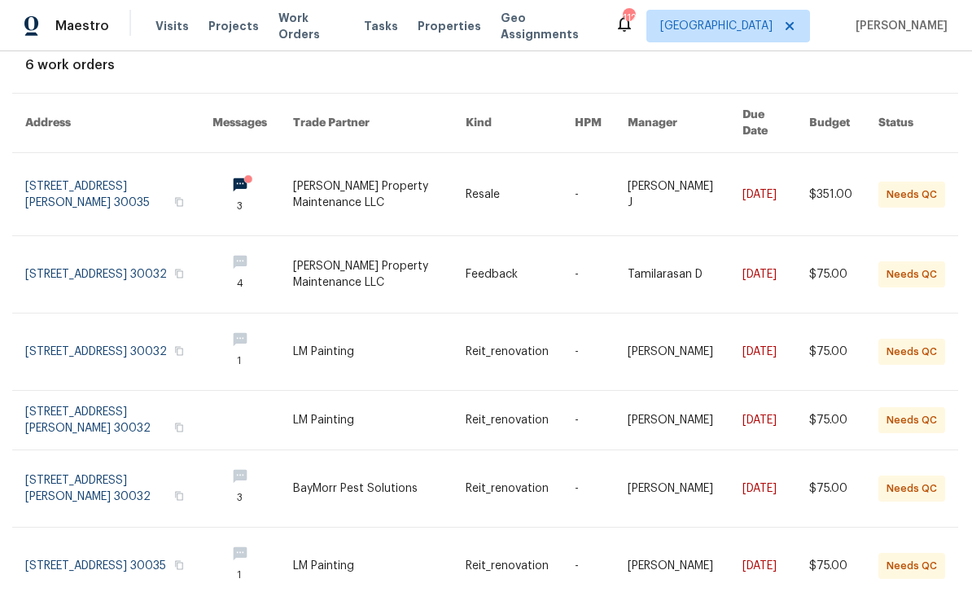
scroll to position [52, 0]
click at [101, 450] on link at bounding box center [118, 488] width 187 height 76
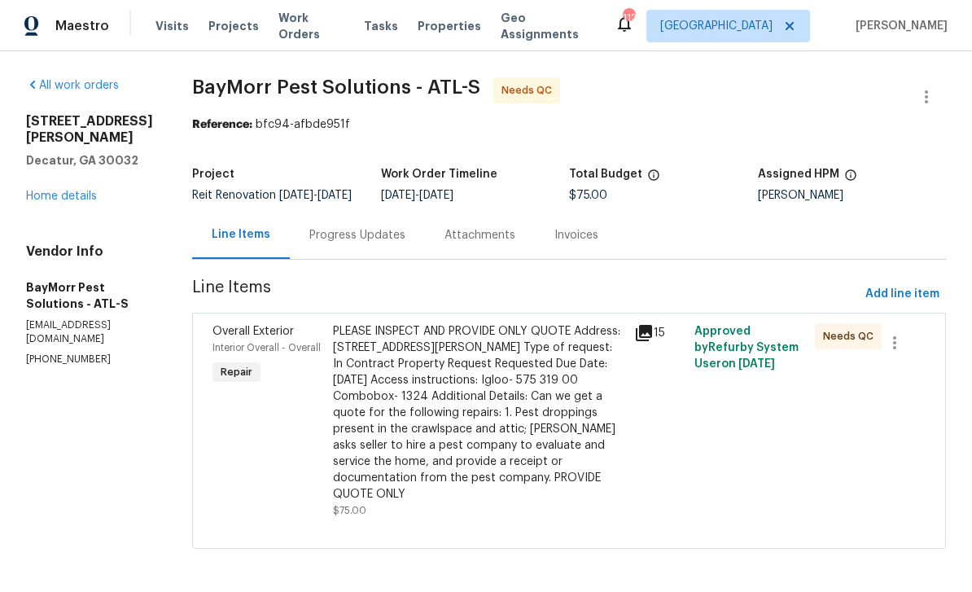
click at [335, 243] on div "Progress Updates" at bounding box center [357, 235] width 96 height 16
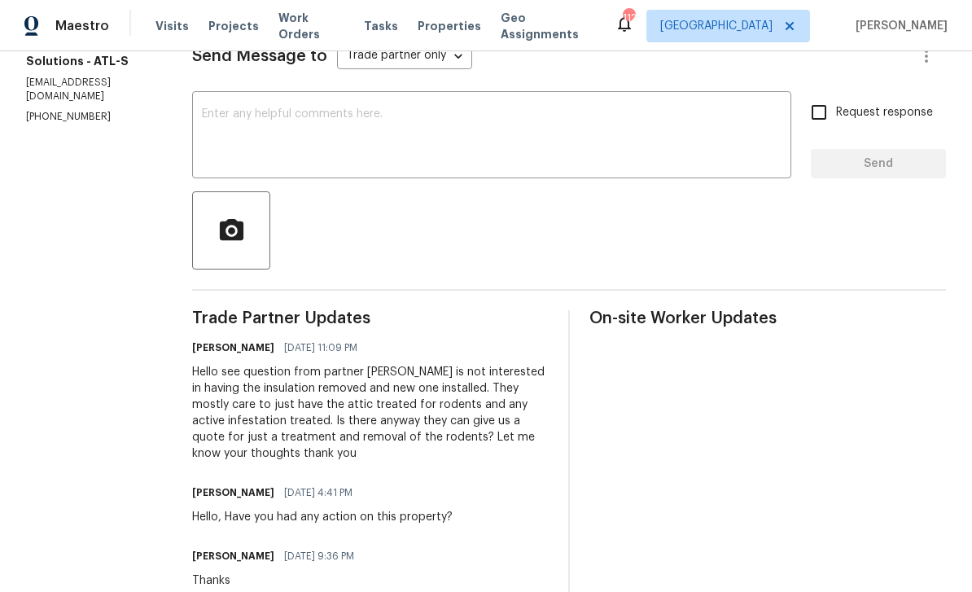
scroll to position [235, 0]
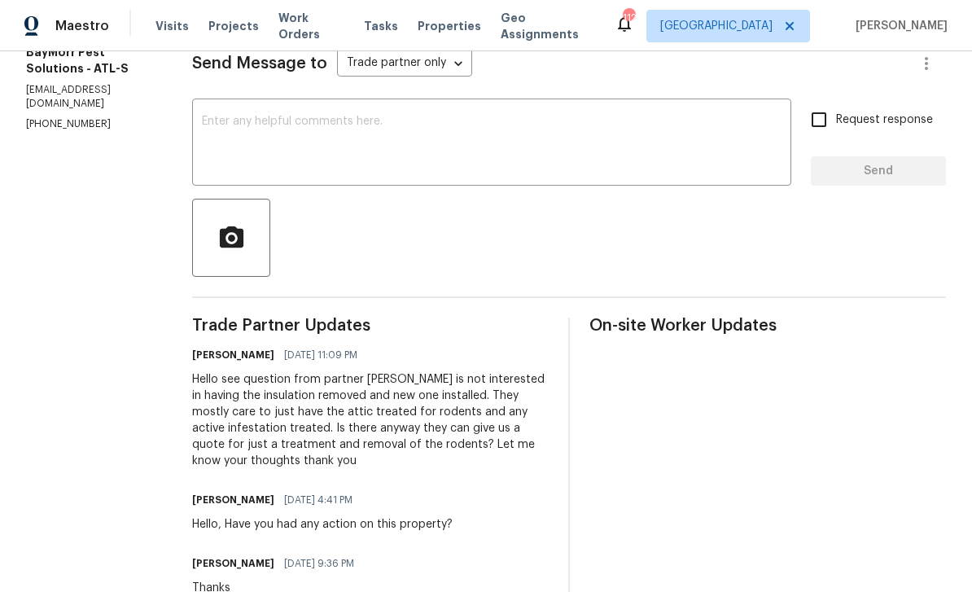
click at [749, 138] on textarea at bounding box center [491, 144] width 579 height 57
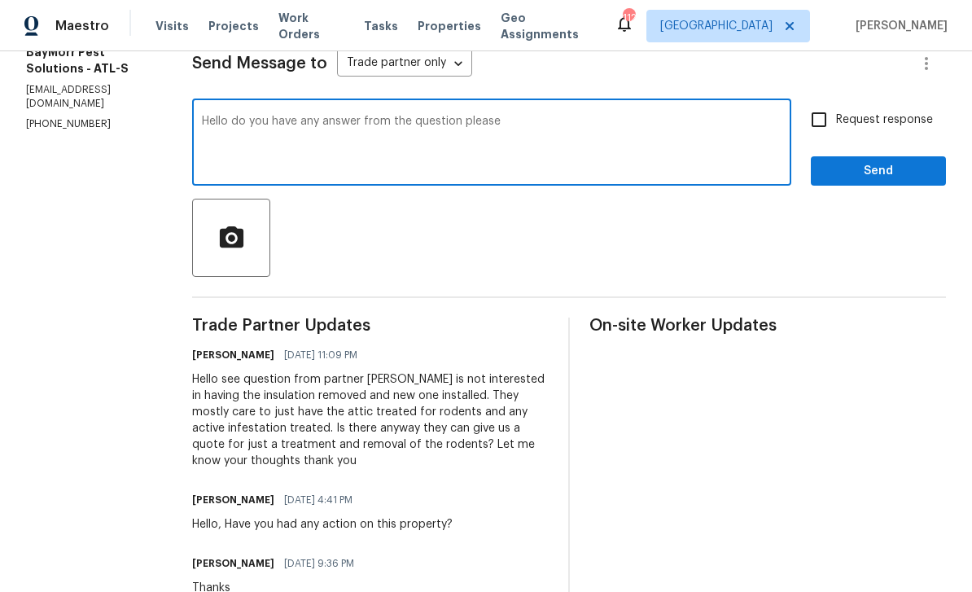
type textarea "Hello do you have any answer from the question please"
click at [819, 137] on input "Request response" at bounding box center [819, 120] width 34 height 34
checkbox input "true"
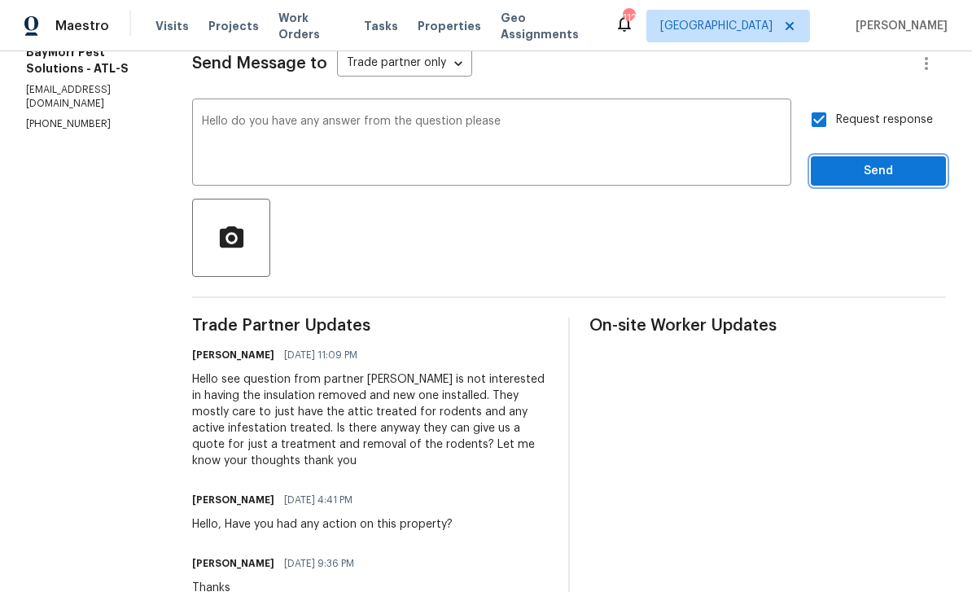
click at [856, 181] on span "Send" at bounding box center [878, 171] width 109 height 20
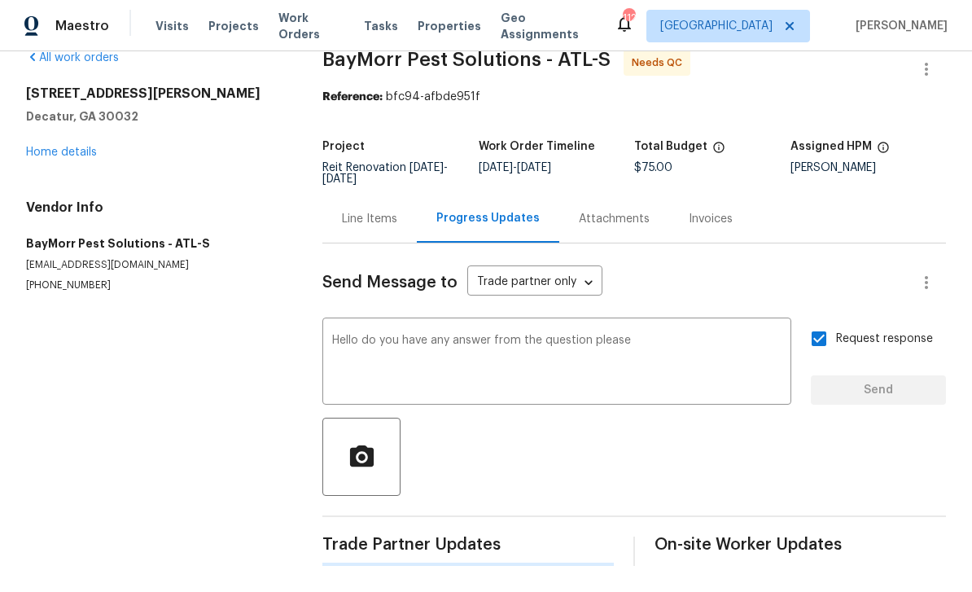
scroll to position [0, 0]
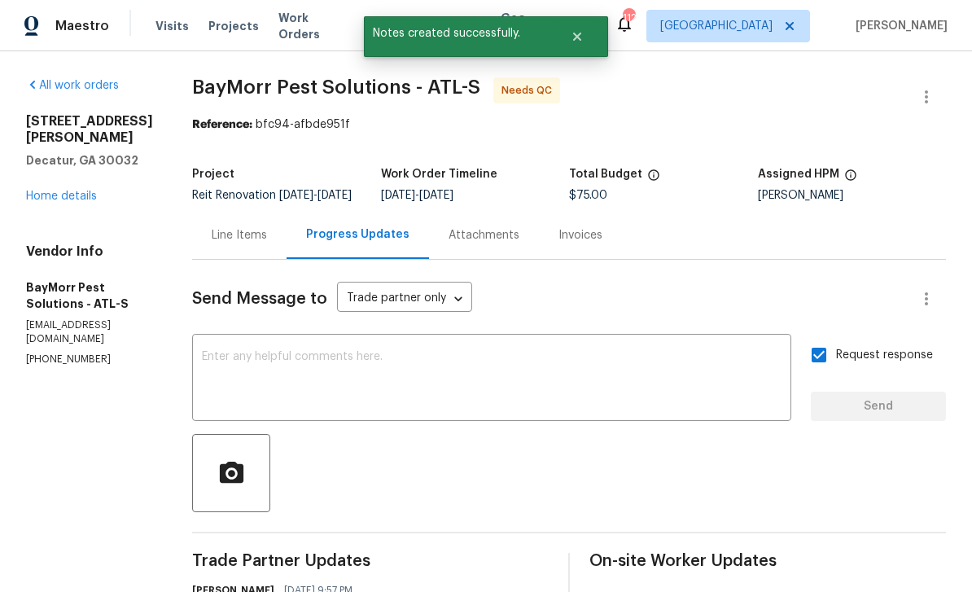
click at [67, 190] on link "Home details" at bounding box center [61, 195] width 71 height 11
